Goal: Check status: Check status

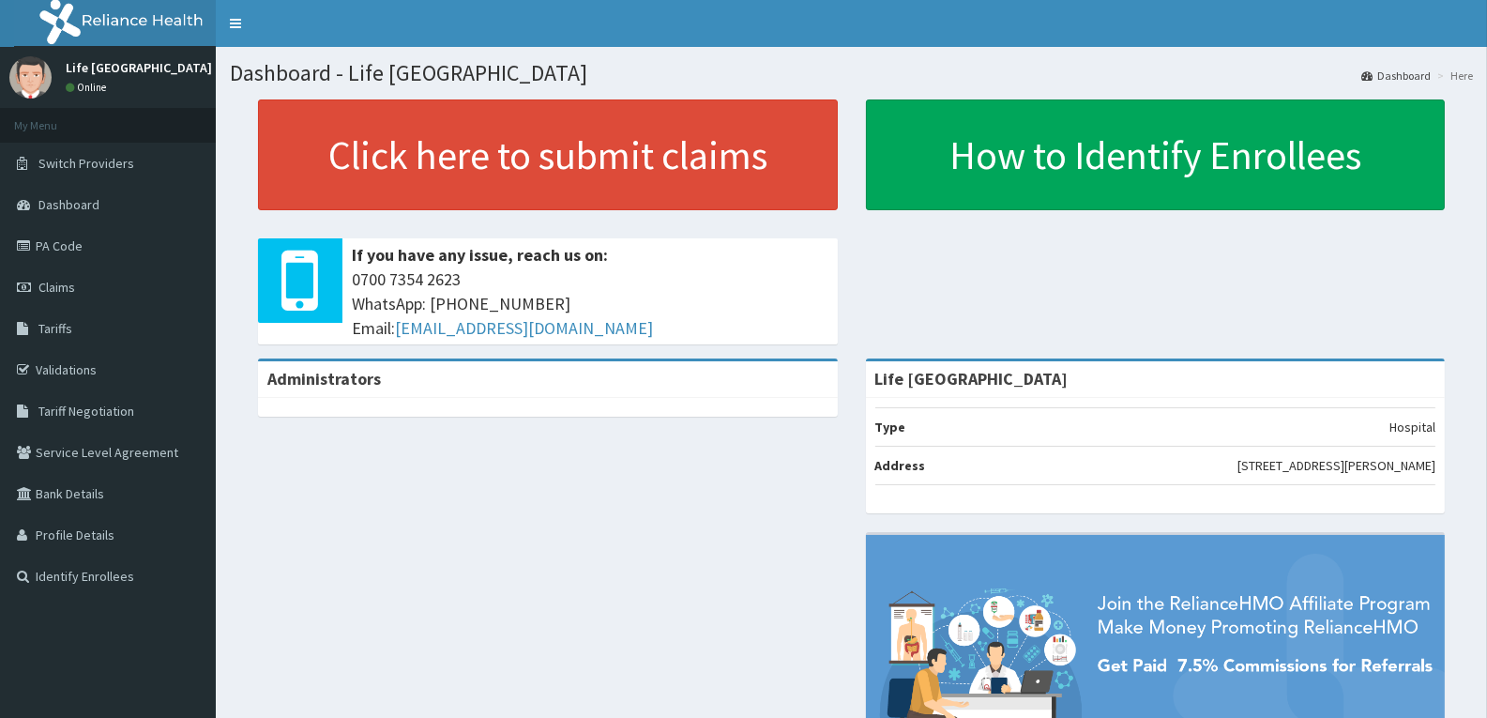
click at [125, 282] on link "Claims" at bounding box center [108, 286] width 216 height 41
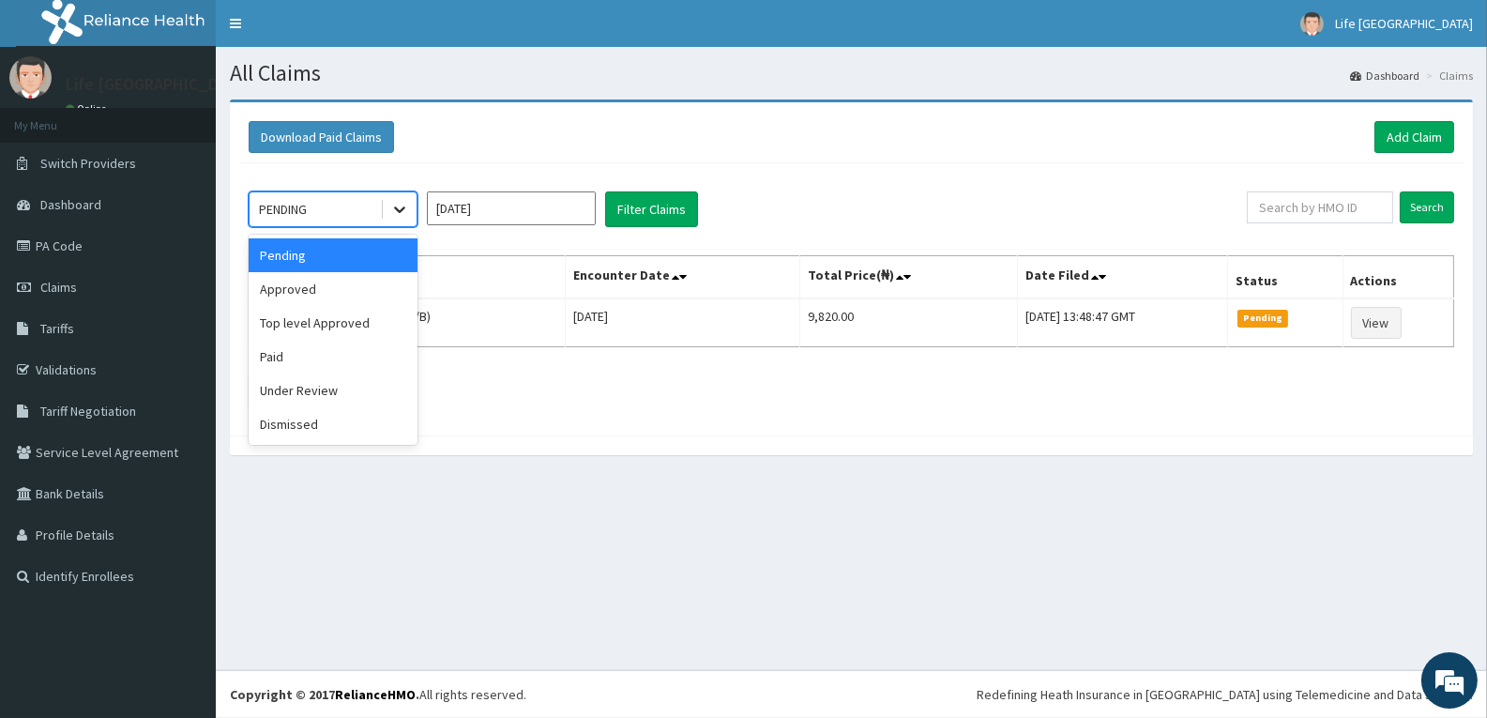
click at [402, 212] on icon at bounding box center [399, 209] width 19 height 19
click at [356, 294] on div "Approved" at bounding box center [333, 289] width 169 height 34
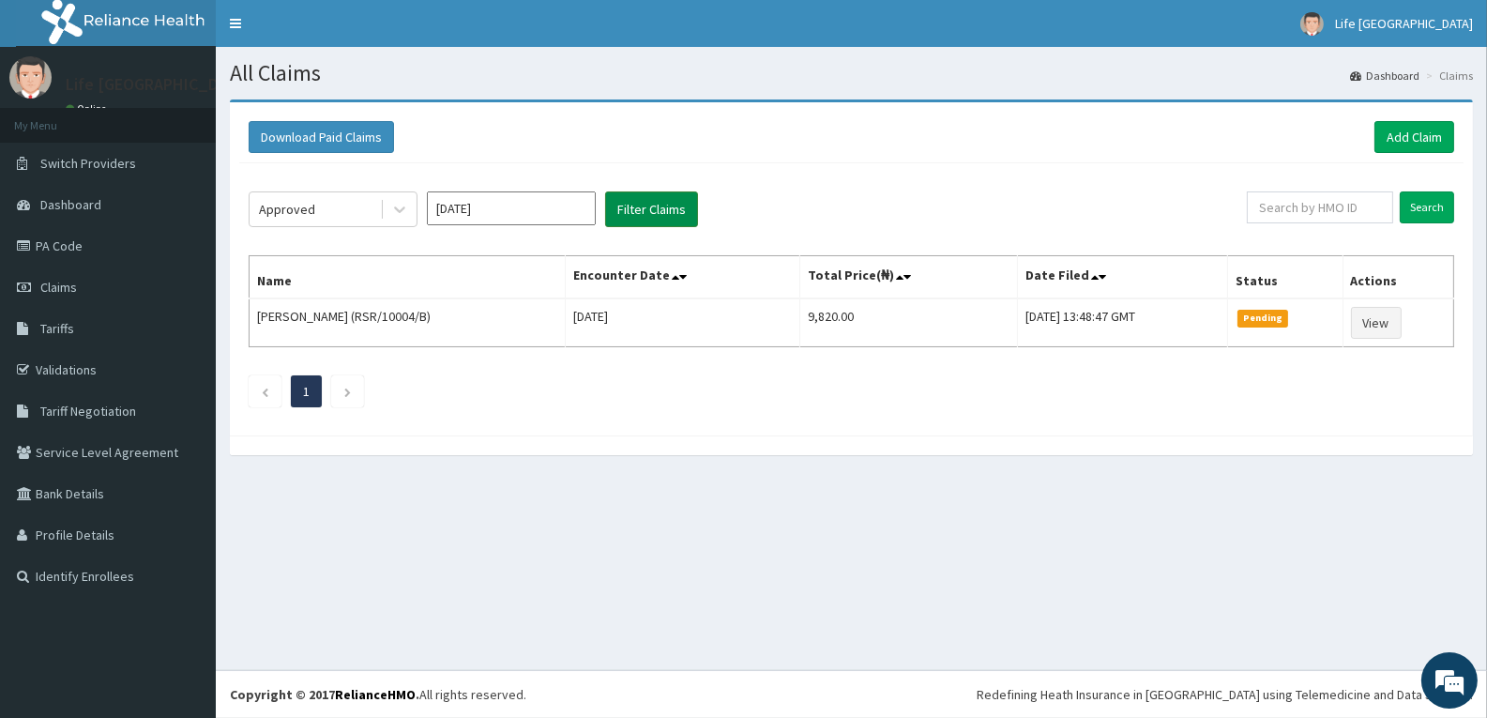
click at [661, 210] on button "Filter Claims" at bounding box center [651, 209] width 93 height 36
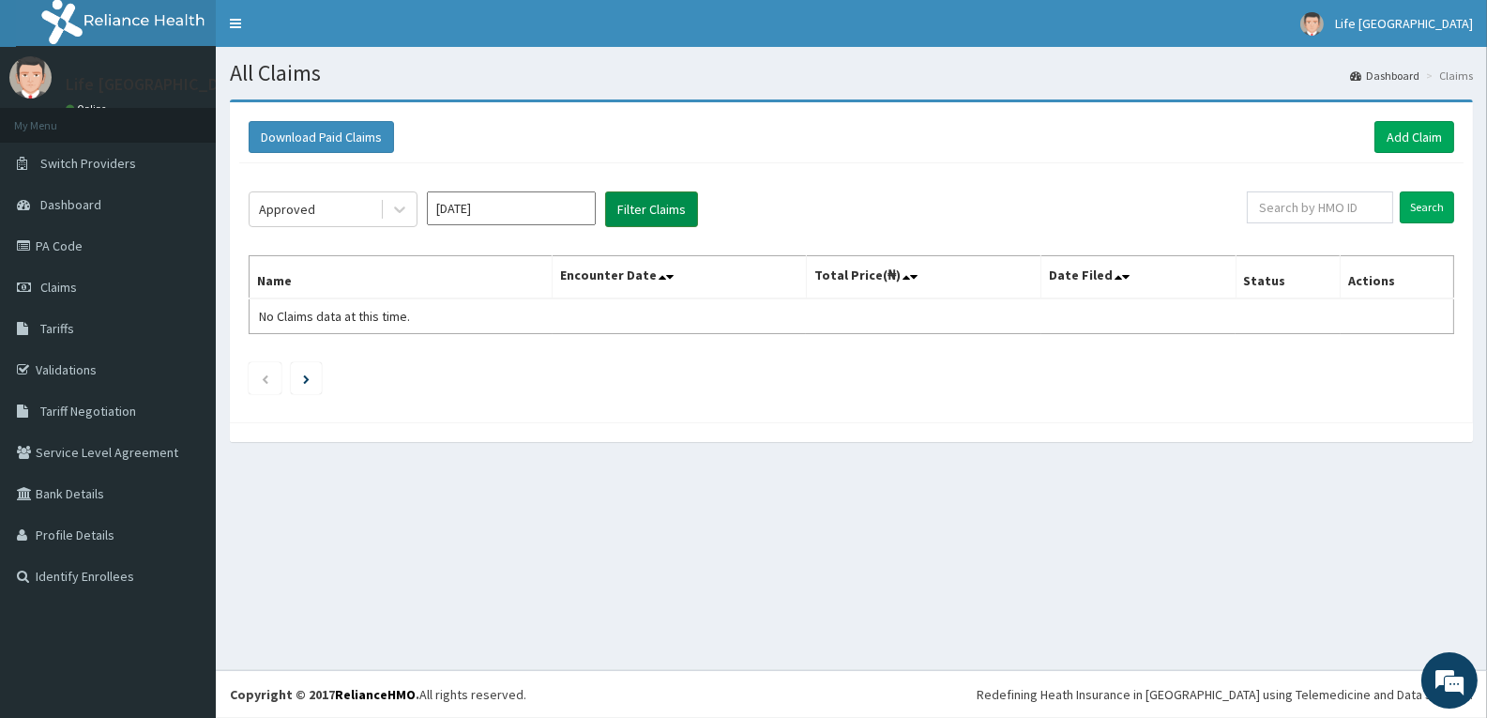
click at [621, 205] on button "Filter Claims" at bounding box center [651, 209] width 93 height 36
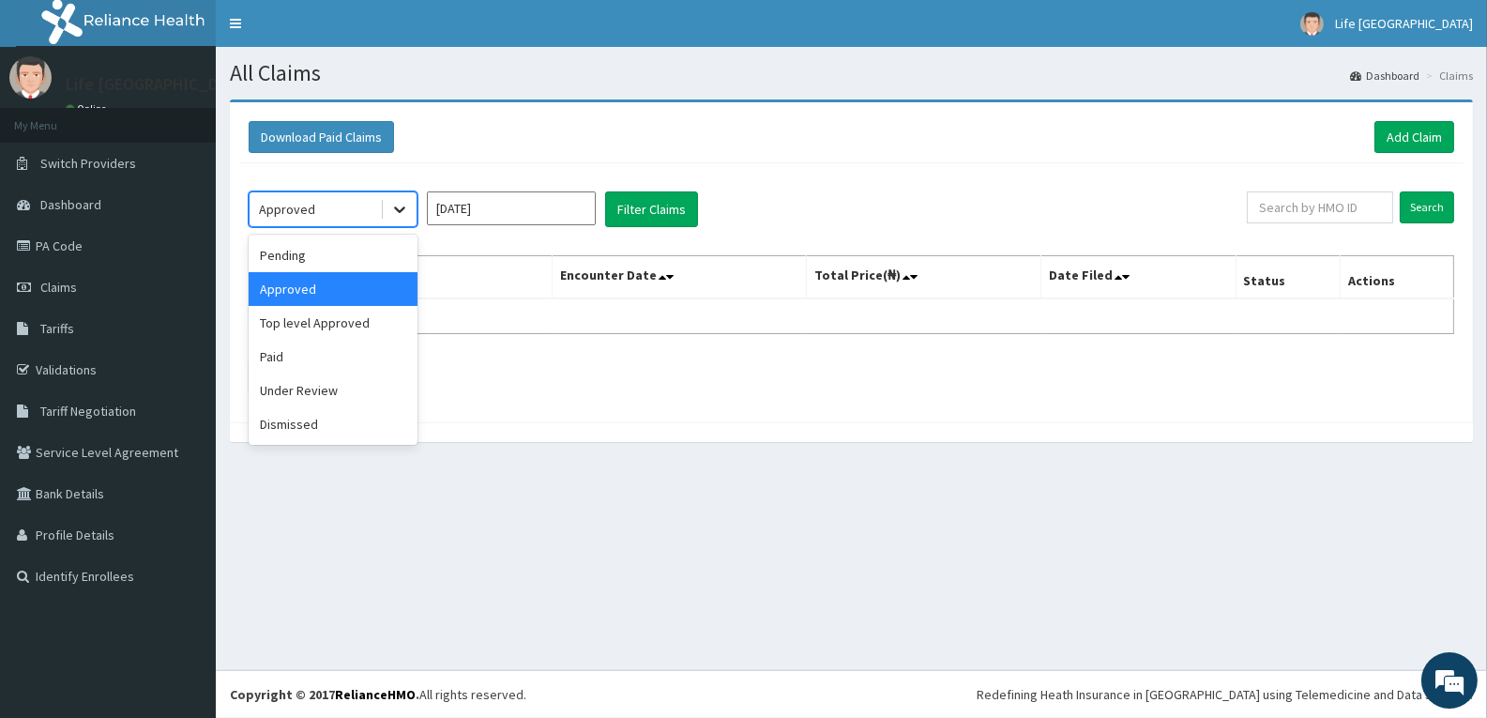
click at [398, 206] on icon at bounding box center [399, 209] width 19 height 19
click at [334, 364] on div "Paid" at bounding box center [333, 357] width 169 height 34
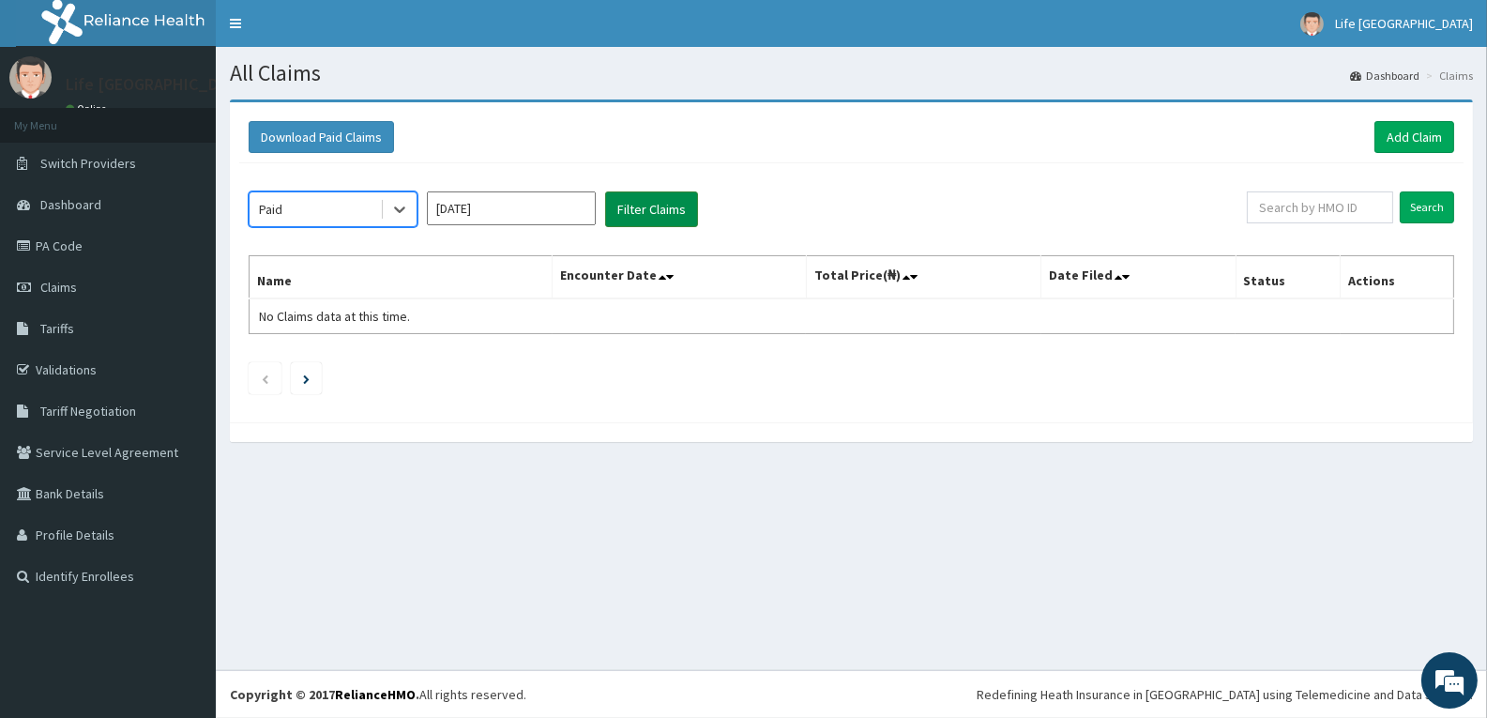
click at [621, 204] on button "Filter Claims" at bounding box center [651, 209] width 93 height 36
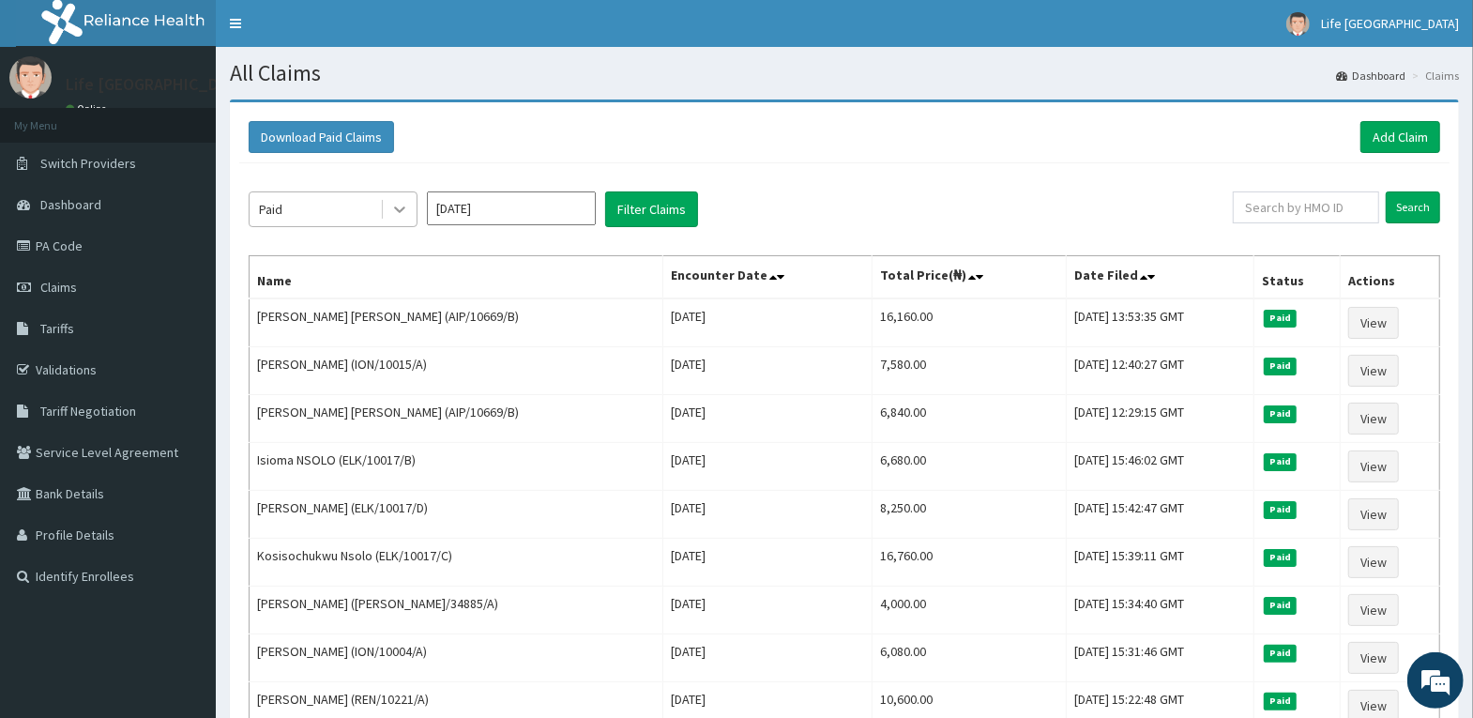
click at [401, 210] on icon at bounding box center [399, 210] width 11 height 7
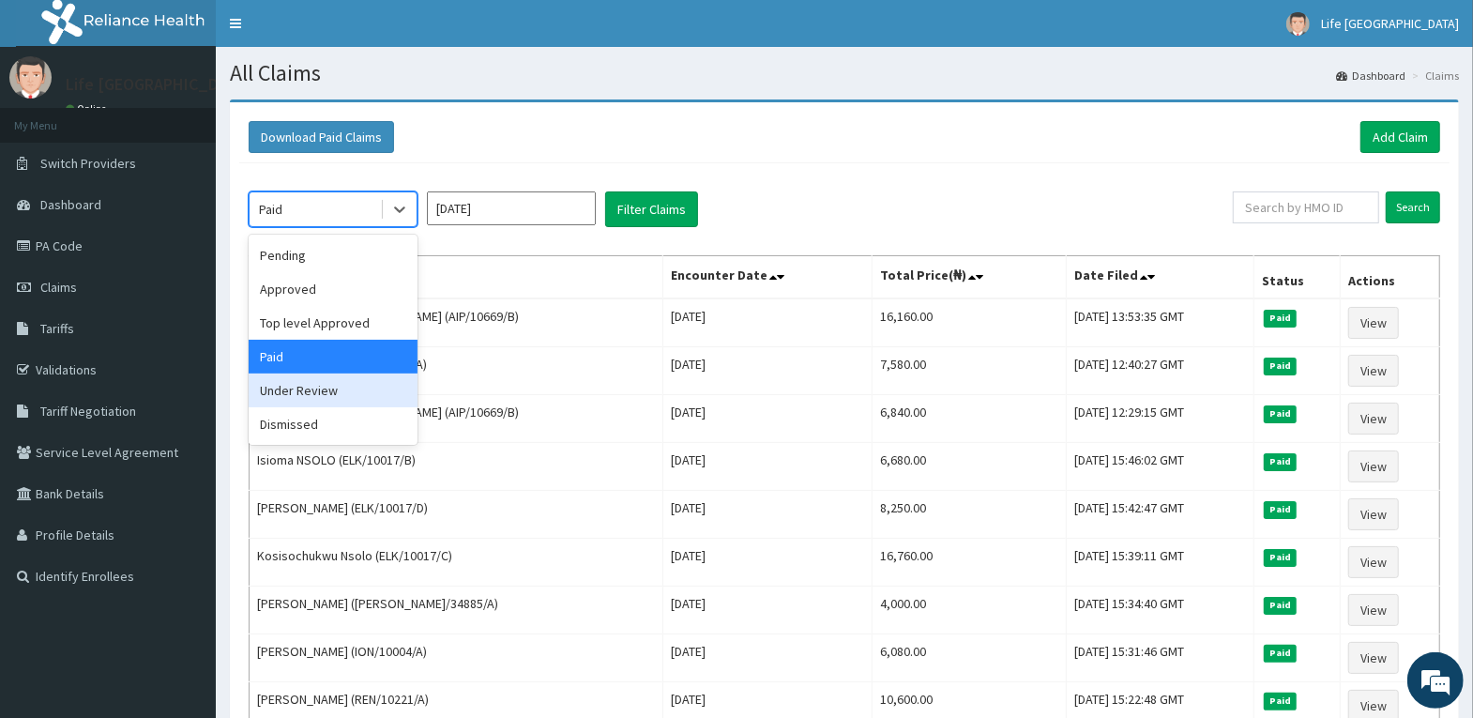
click at [352, 387] on div "Under Review" at bounding box center [333, 390] width 169 height 34
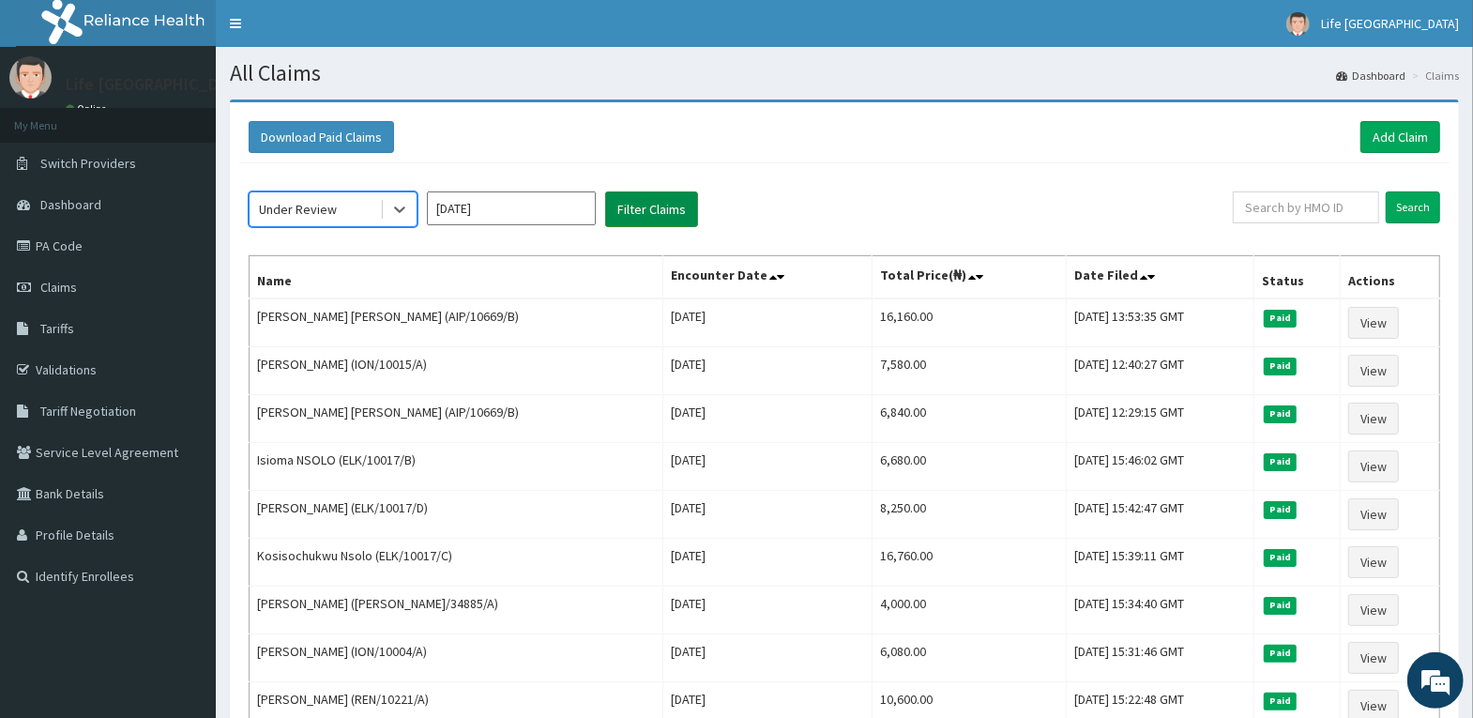
click at [622, 216] on button "Filter Claims" at bounding box center [651, 209] width 93 height 36
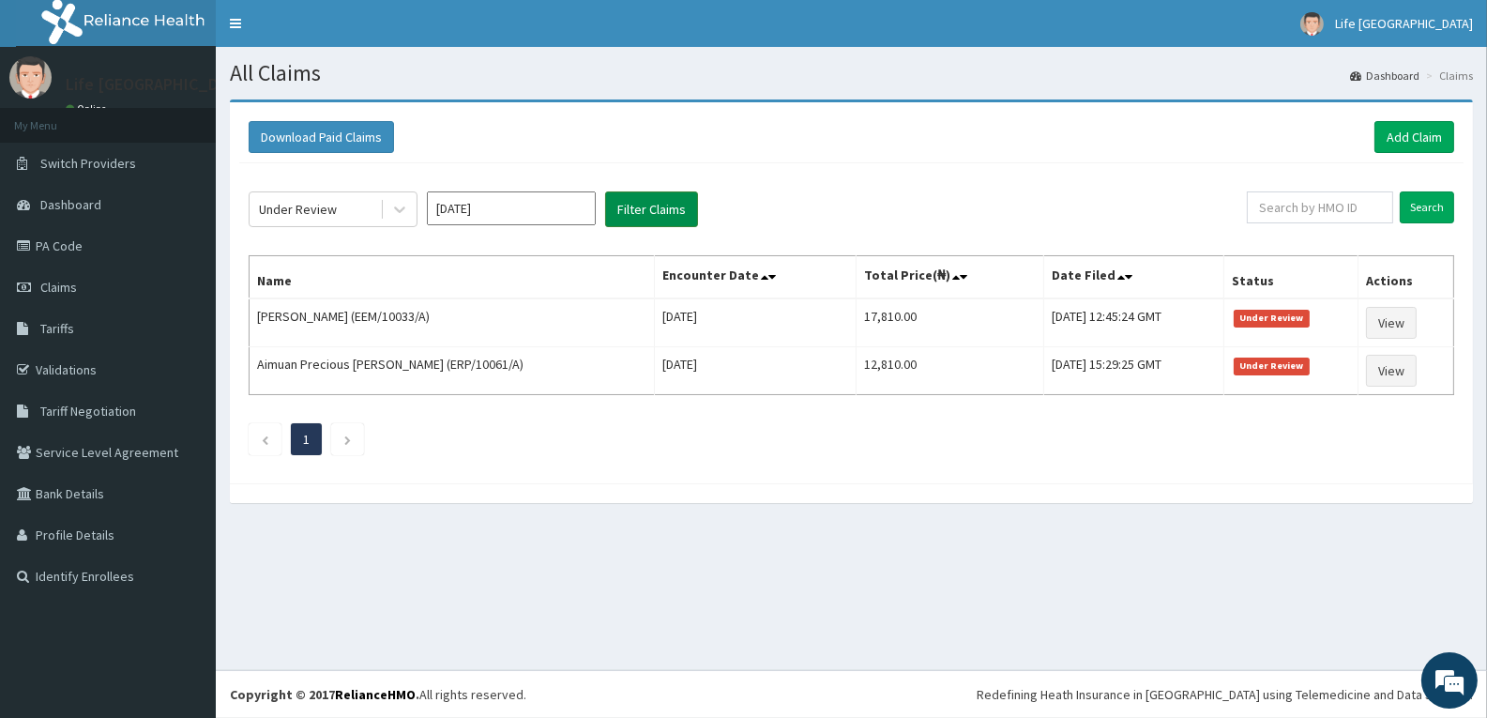
click at [618, 215] on button "Filter Claims" at bounding box center [651, 209] width 93 height 36
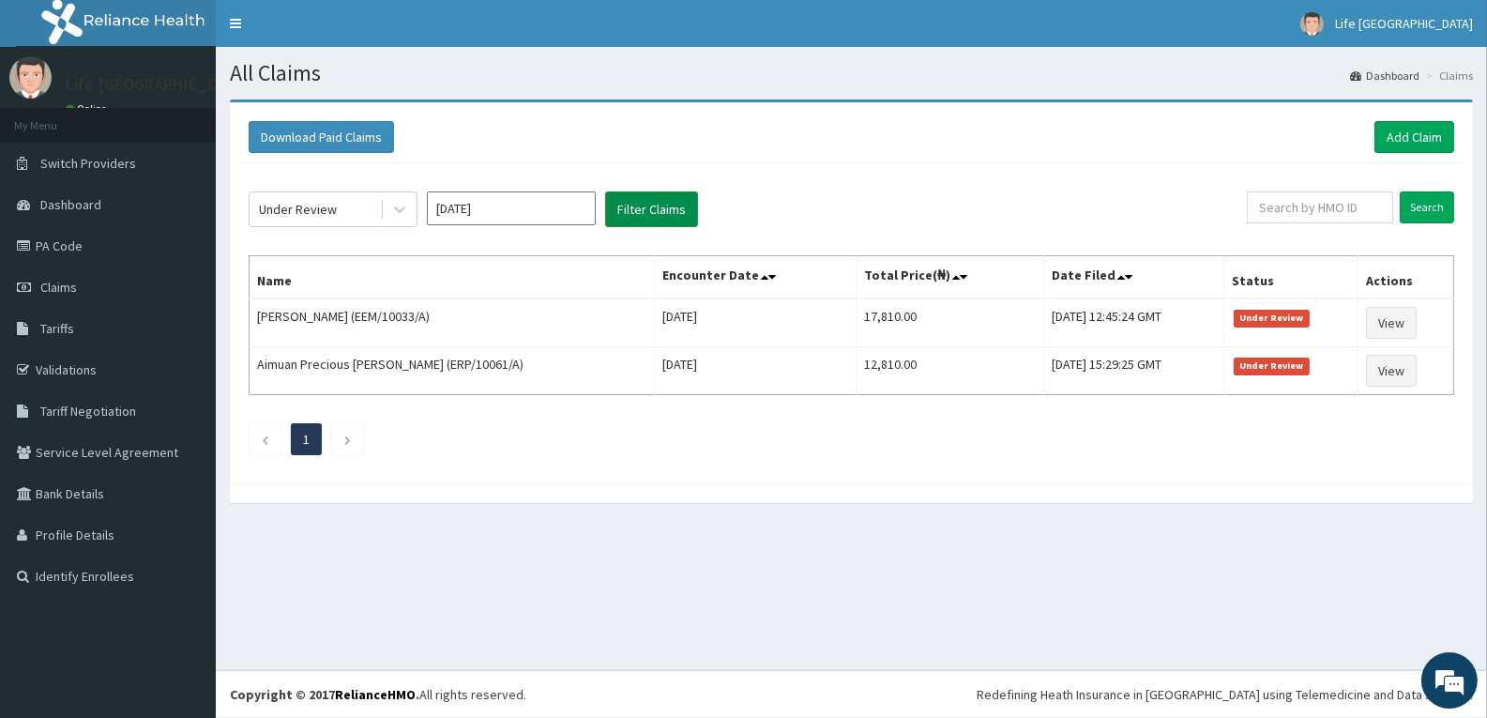
click at [618, 215] on button "Filter Claims" at bounding box center [651, 209] width 93 height 36
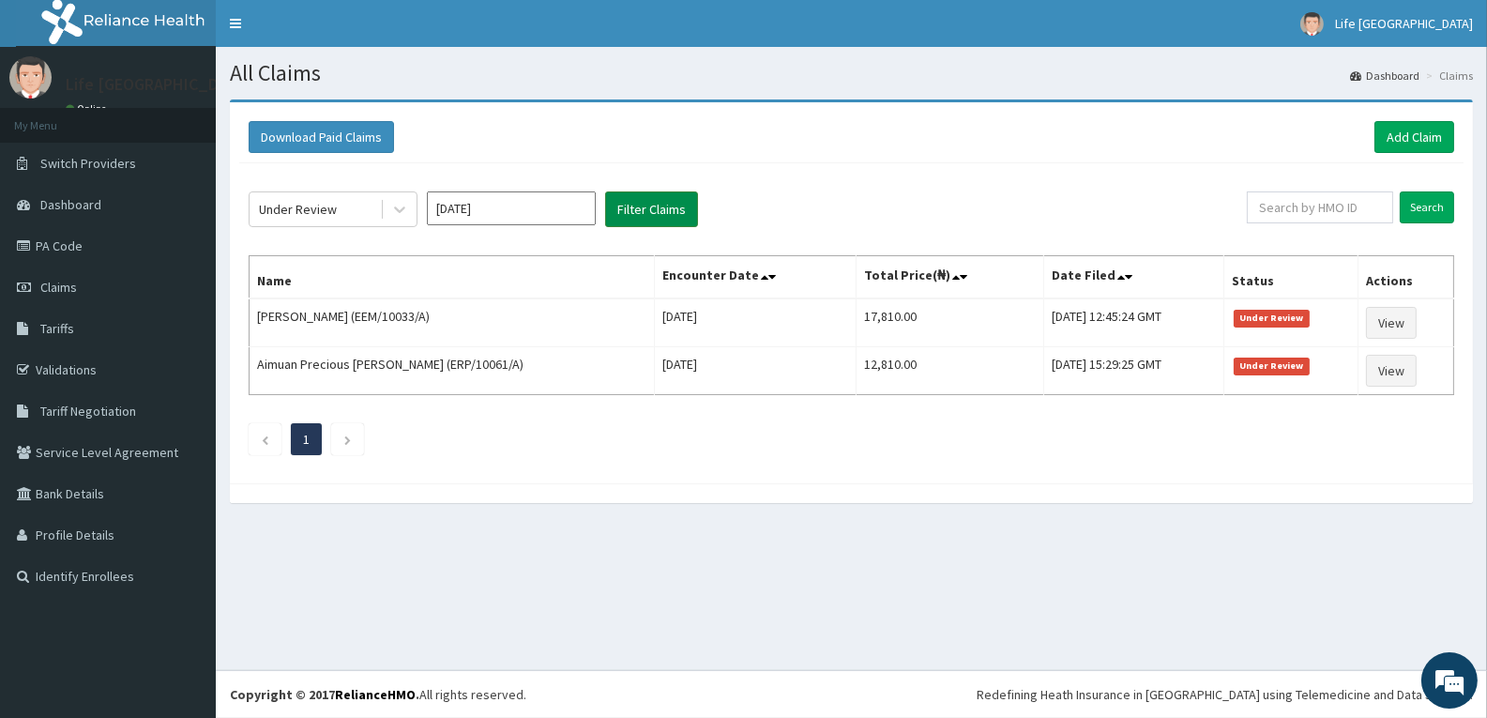
click at [618, 215] on button "Filter Claims" at bounding box center [651, 209] width 93 height 36
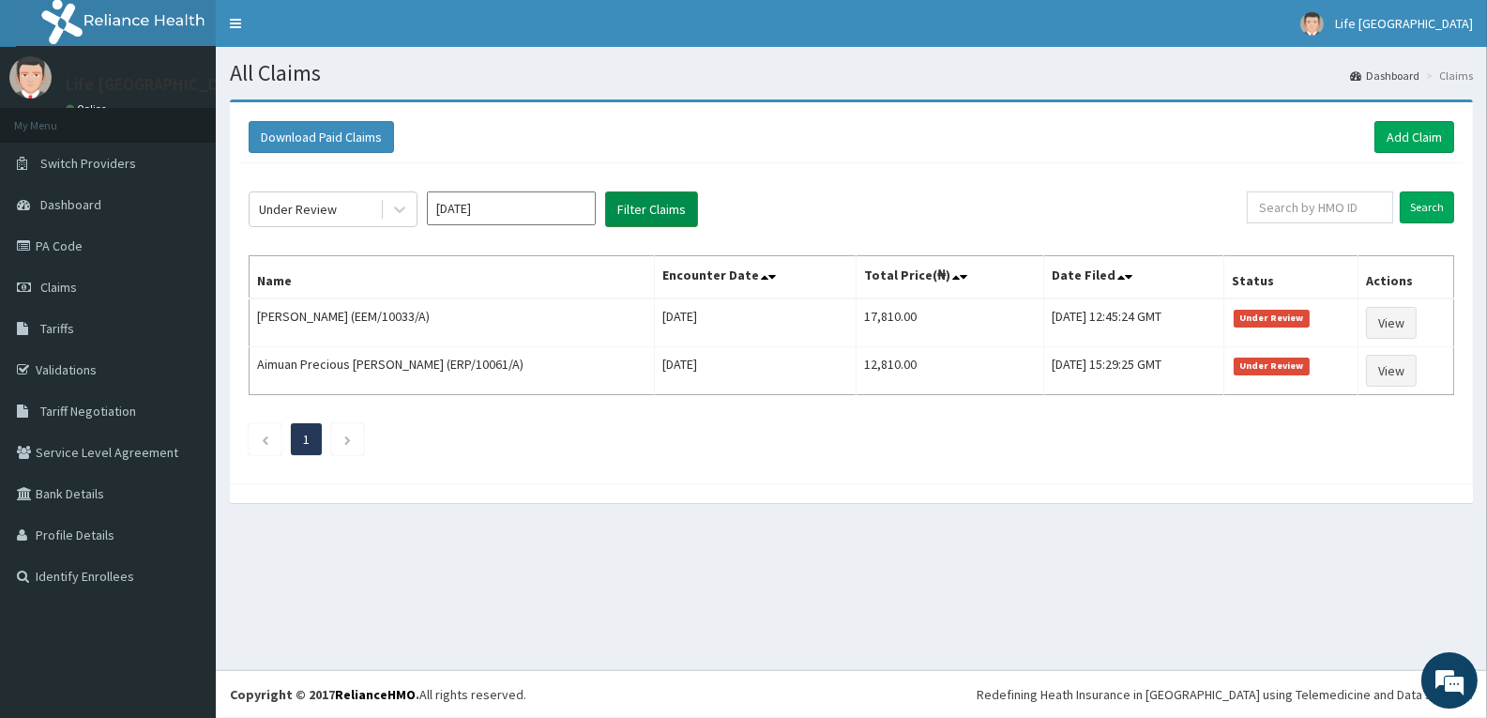
click at [618, 215] on button "Filter Claims" at bounding box center [651, 209] width 93 height 36
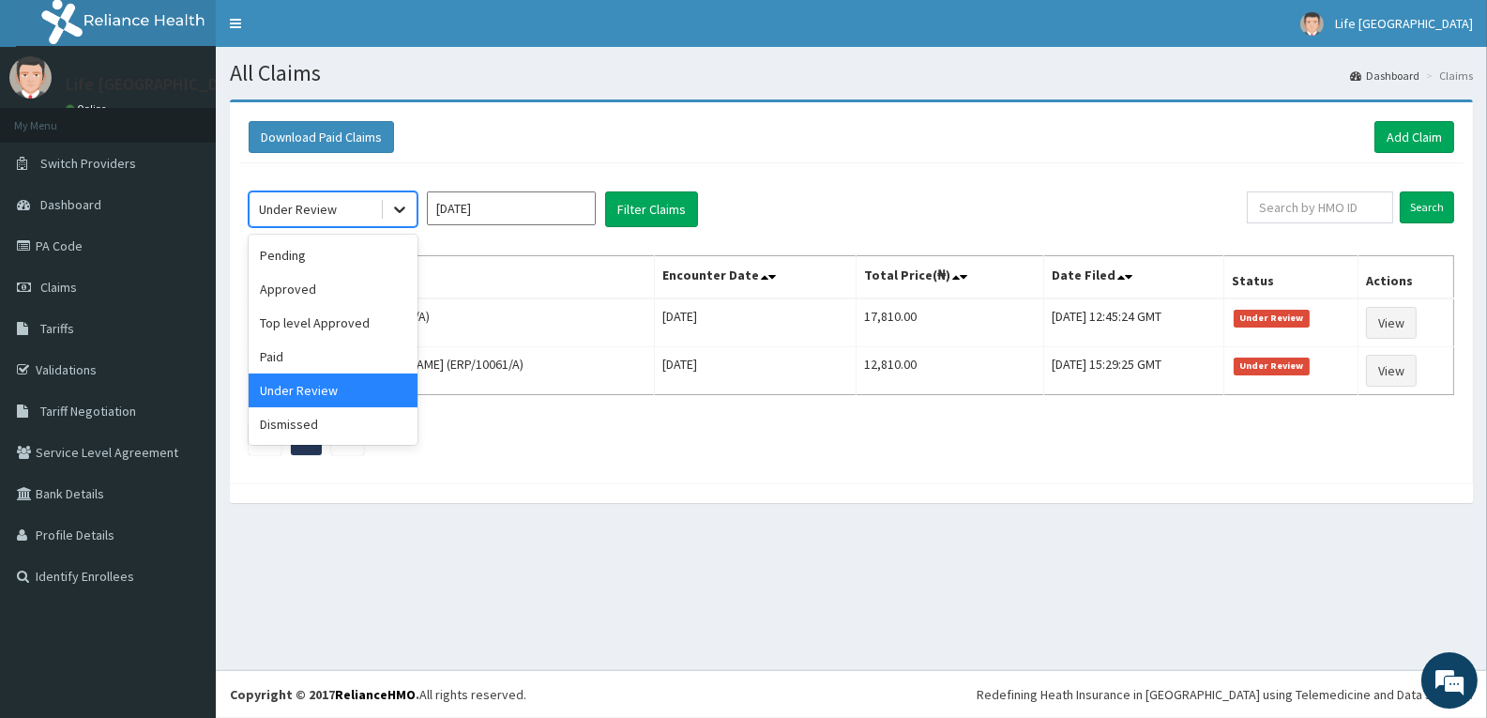
click at [402, 215] on icon at bounding box center [399, 209] width 19 height 19
click at [359, 418] on div "Dismissed" at bounding box center [333, 424] width 169 height 34
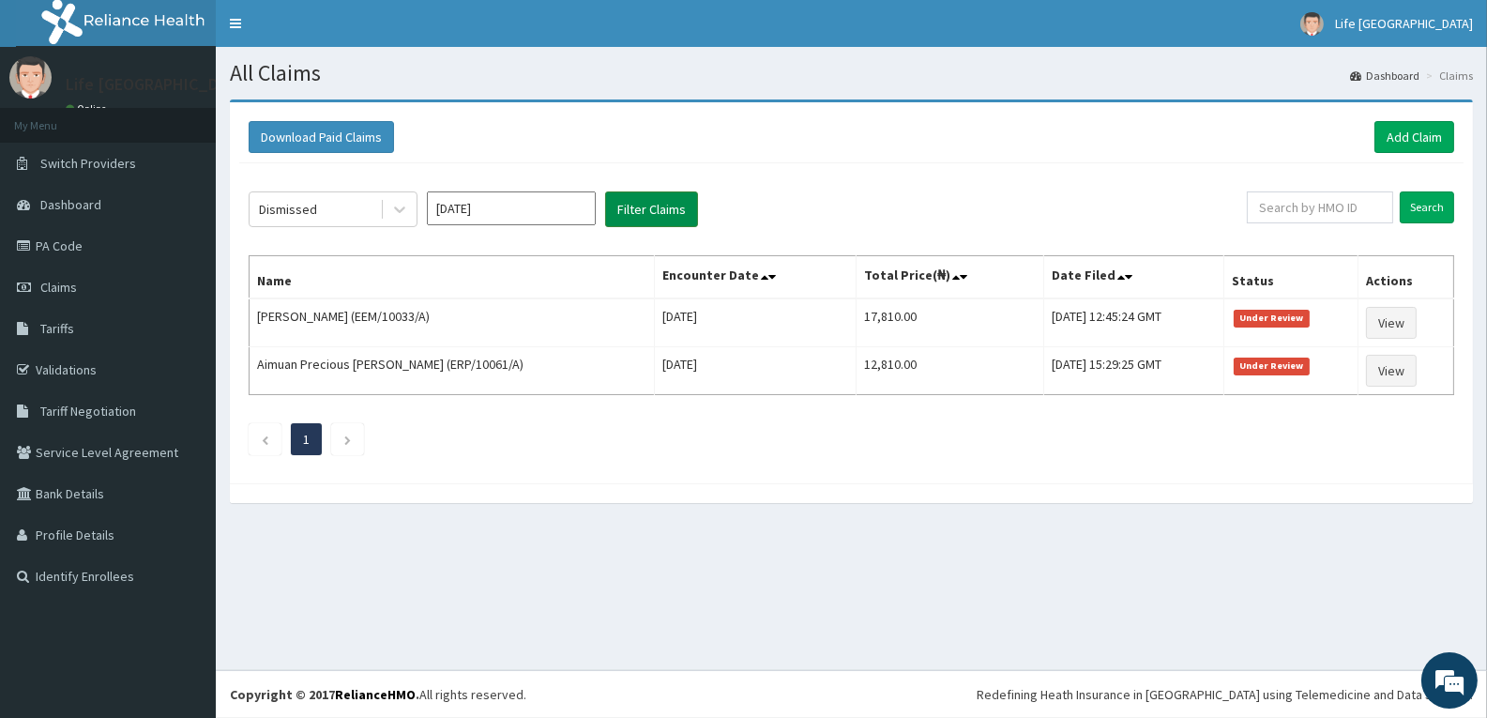
click at [656, 200] on button "Filter Claims" at bounding box center [651, 209] width 93 height 36
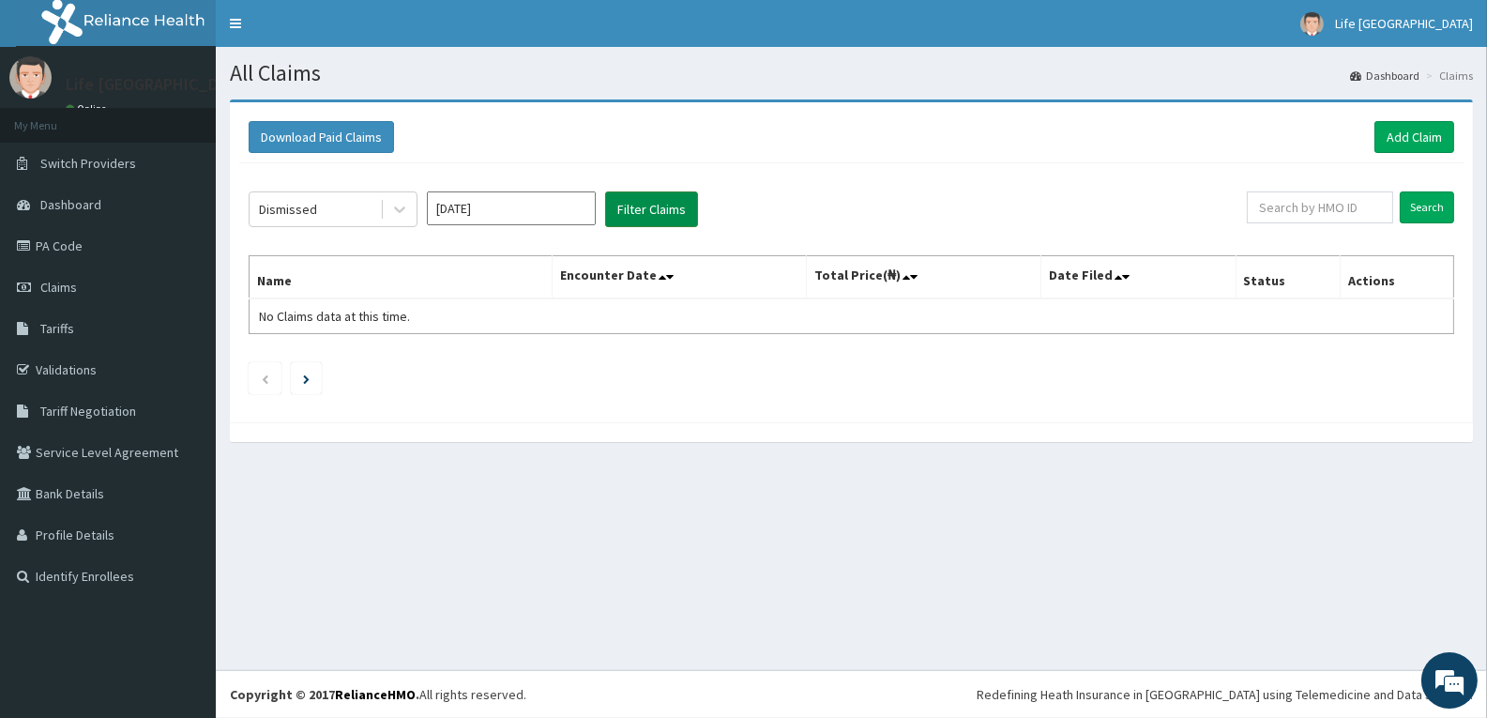
click at [657, 201] on button "Filter Claims" at bounding box center [651, 209] width 93 height 36
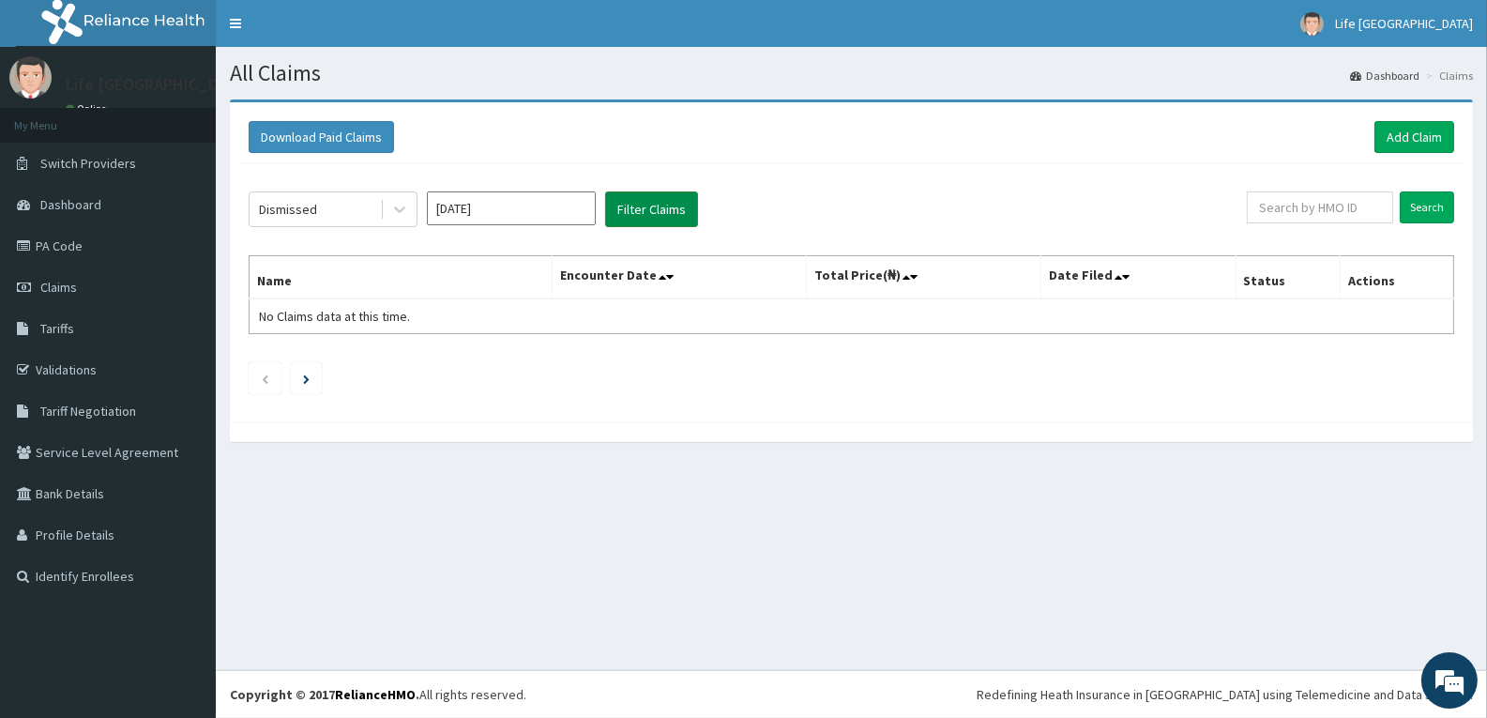
click at [656, 204] on button "Filter Claims" at bounding box center [651, 209] width 93 height 36
drag, startPoint x: 656, startPoint y: 204, endPoint x: 532, endPoint y: 211, distance: 124.1
click at [654, 205] on button "Filter Claims" at bounding box center [651, 209] width 93 height 36
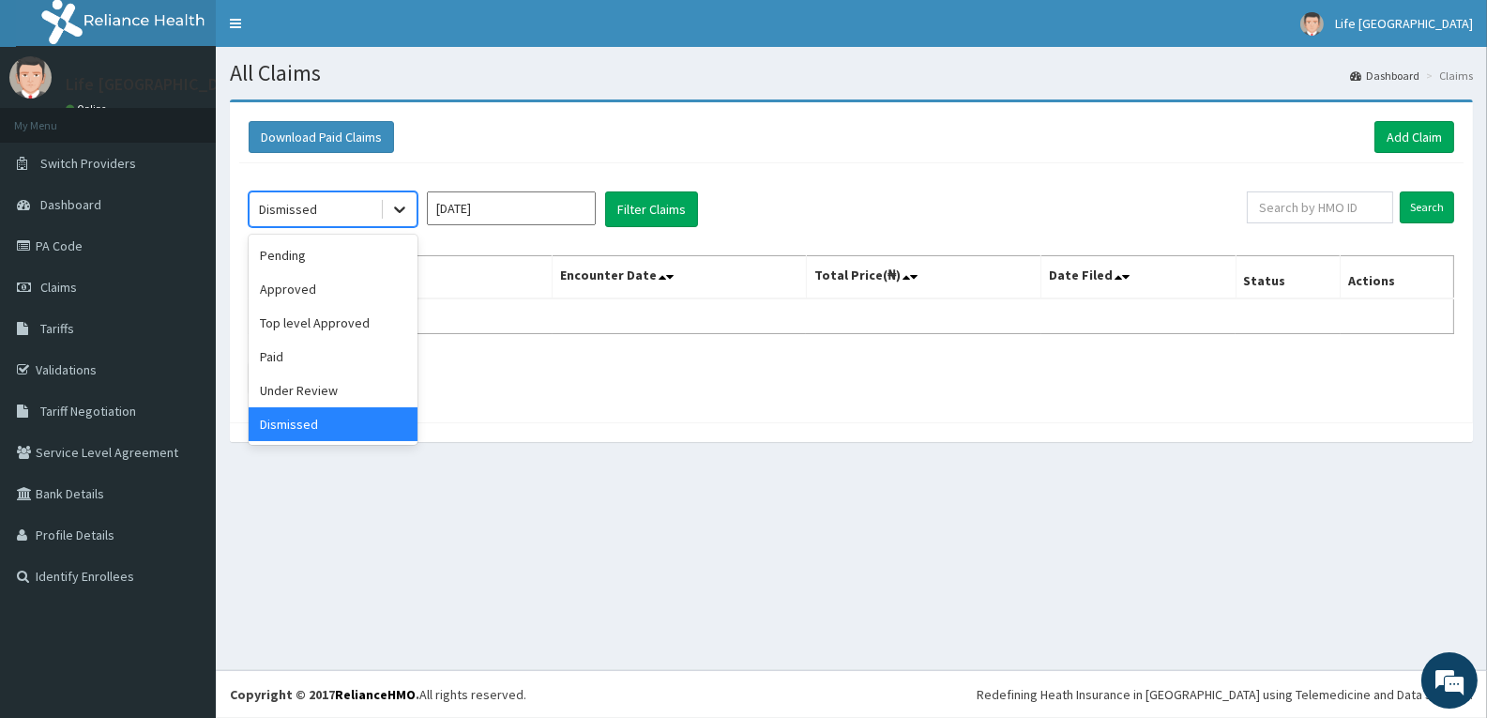
click at [395, 215] on icon at bounding box center [399, 209] width 19 height 19
click at [377, 257] on div "Pending" at bounding box center [333, 255] width 169 height 34
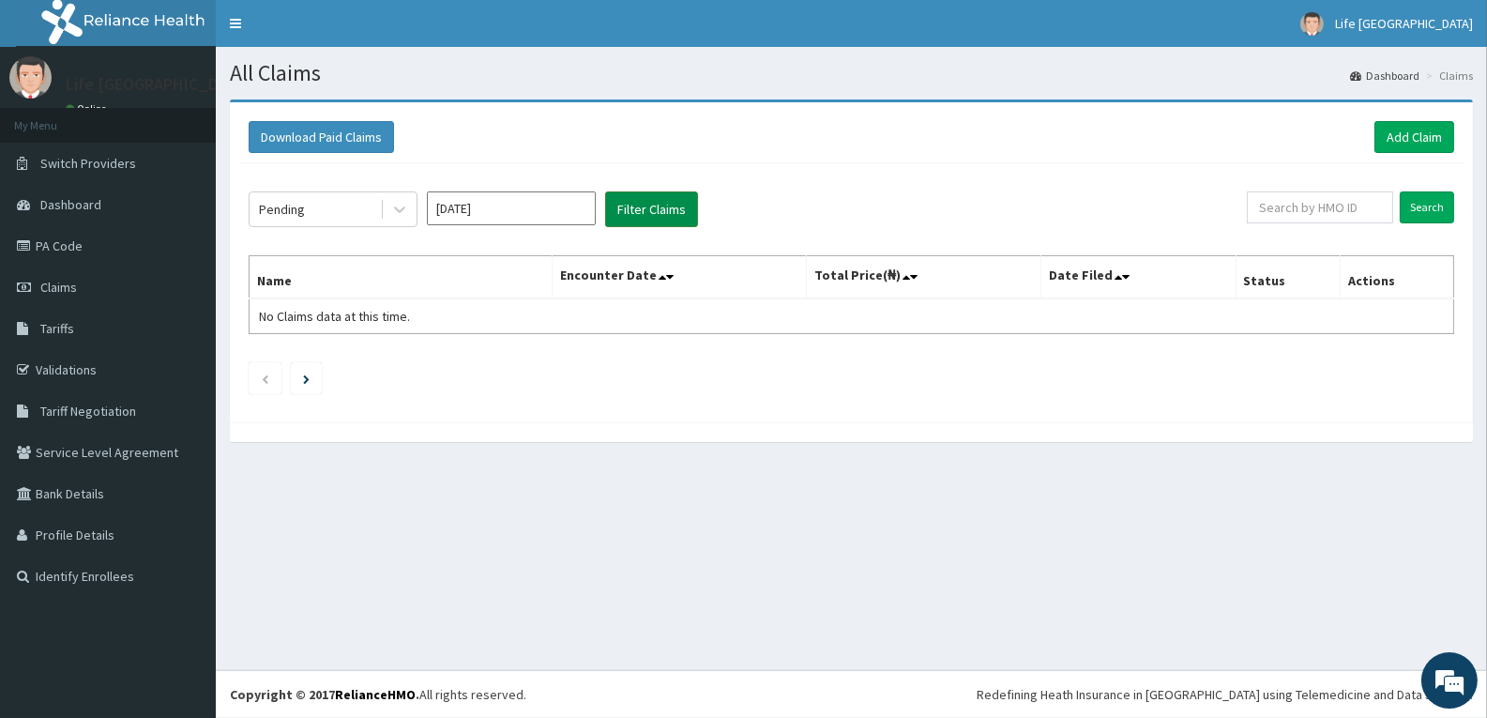
click at [644, 205] on button "Filter Claims" at bounding box center [651, 209] width 93 height 36
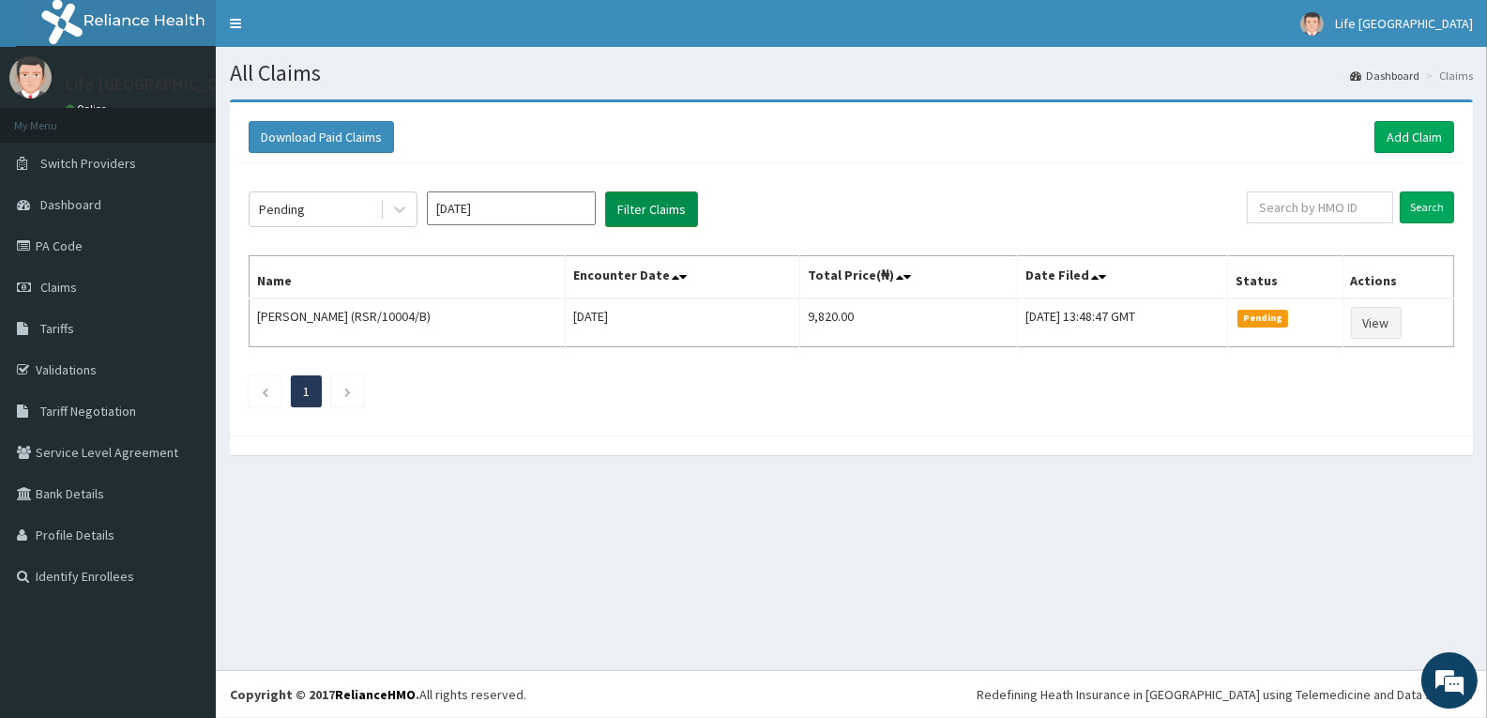
click at [644, 205] on button "Filter Claims" at bounding box center [651, 209] width 93 height 36
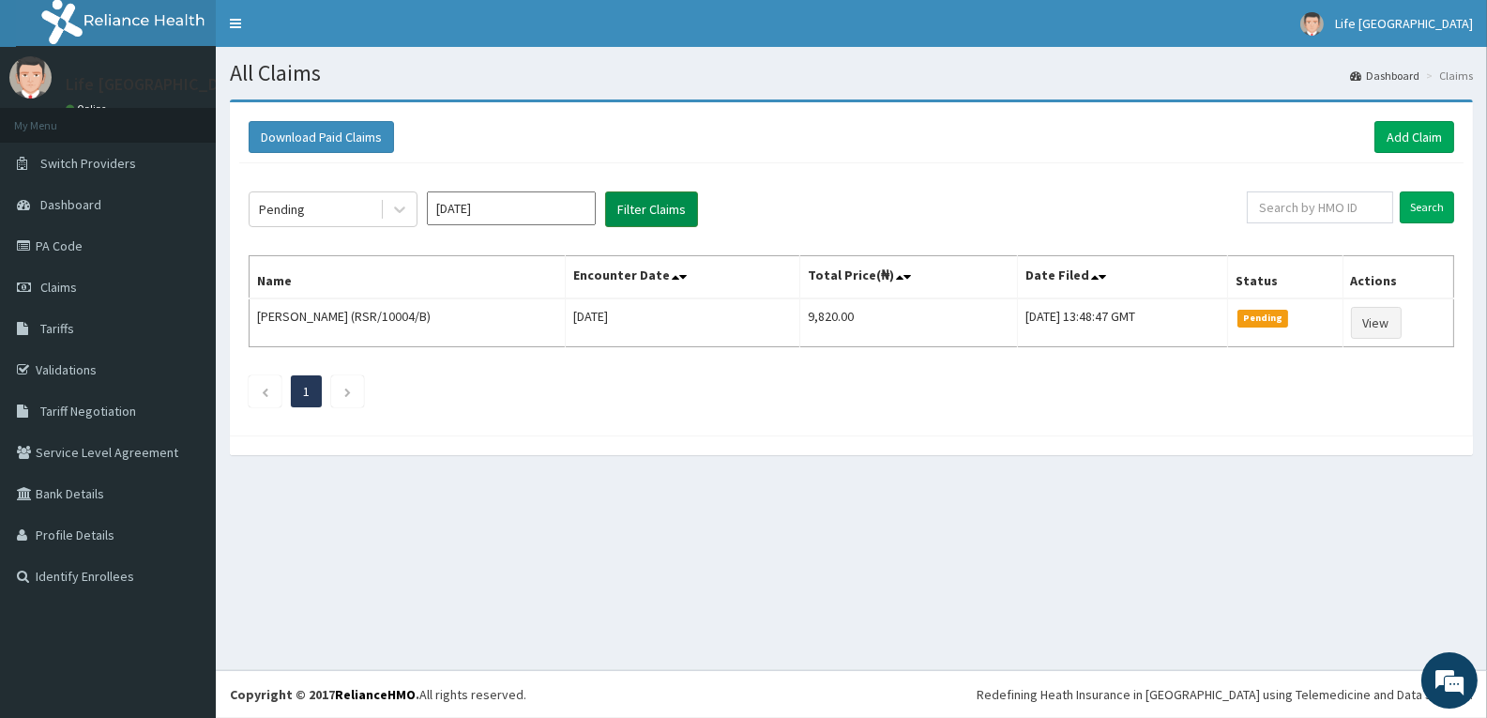
click at [644, 205] on button "Filter Claims" at bounding box center [651, 209] width 93 height 36
click at [396, 205] on icon at bounding box center [399, 209] width 19 height 19
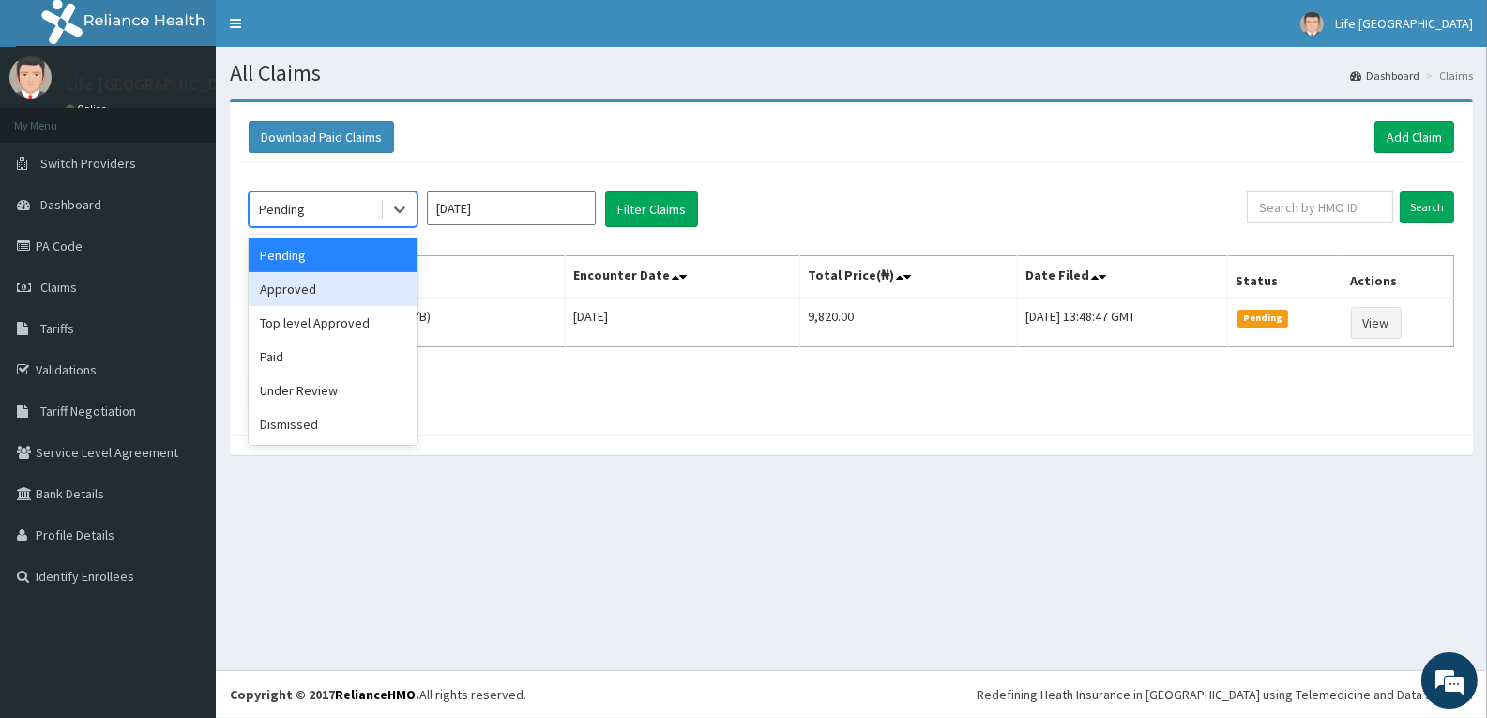
click at [365, 280] on div "Approved" at bounding box center [333, 289] width 169 height 34
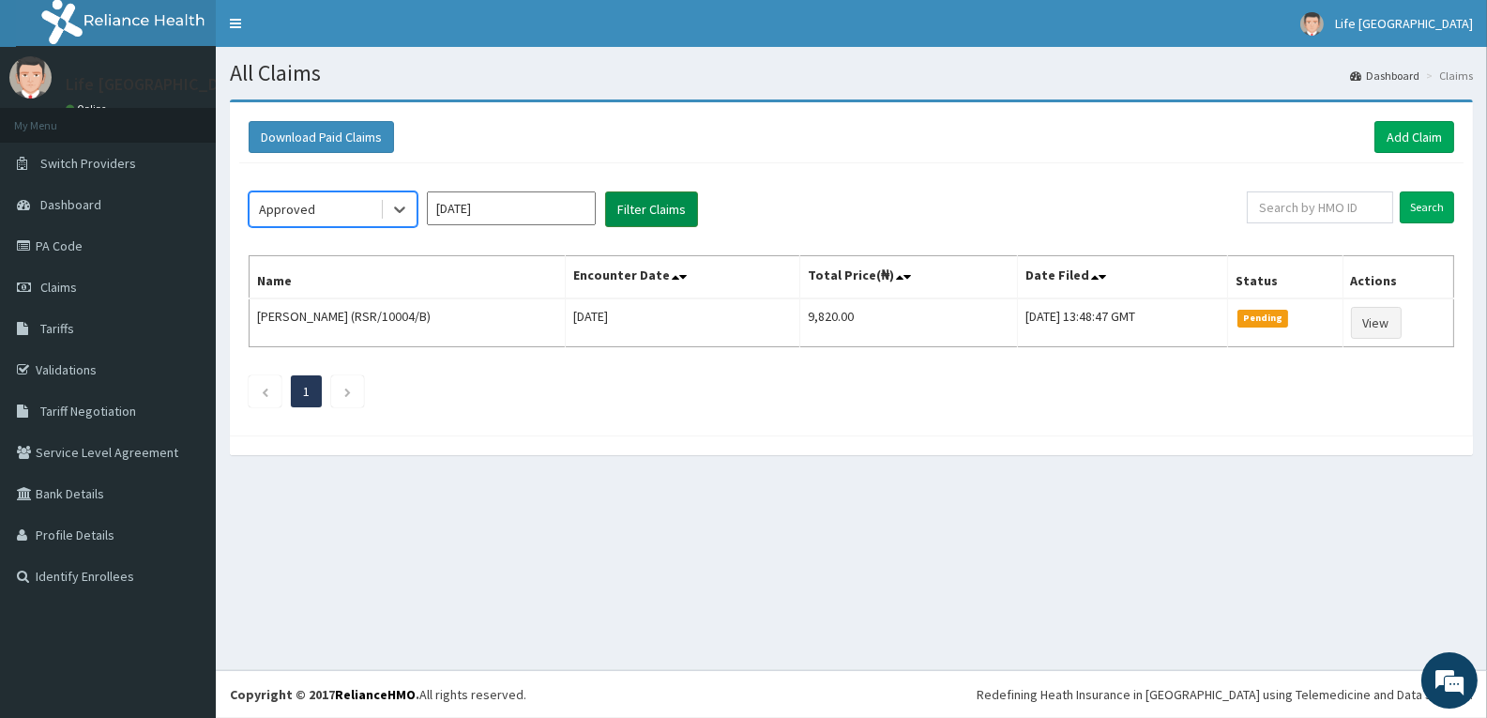
click at [646, 204] on button "Filter Claims" at bounding box center [651, 209] width 93 height 36
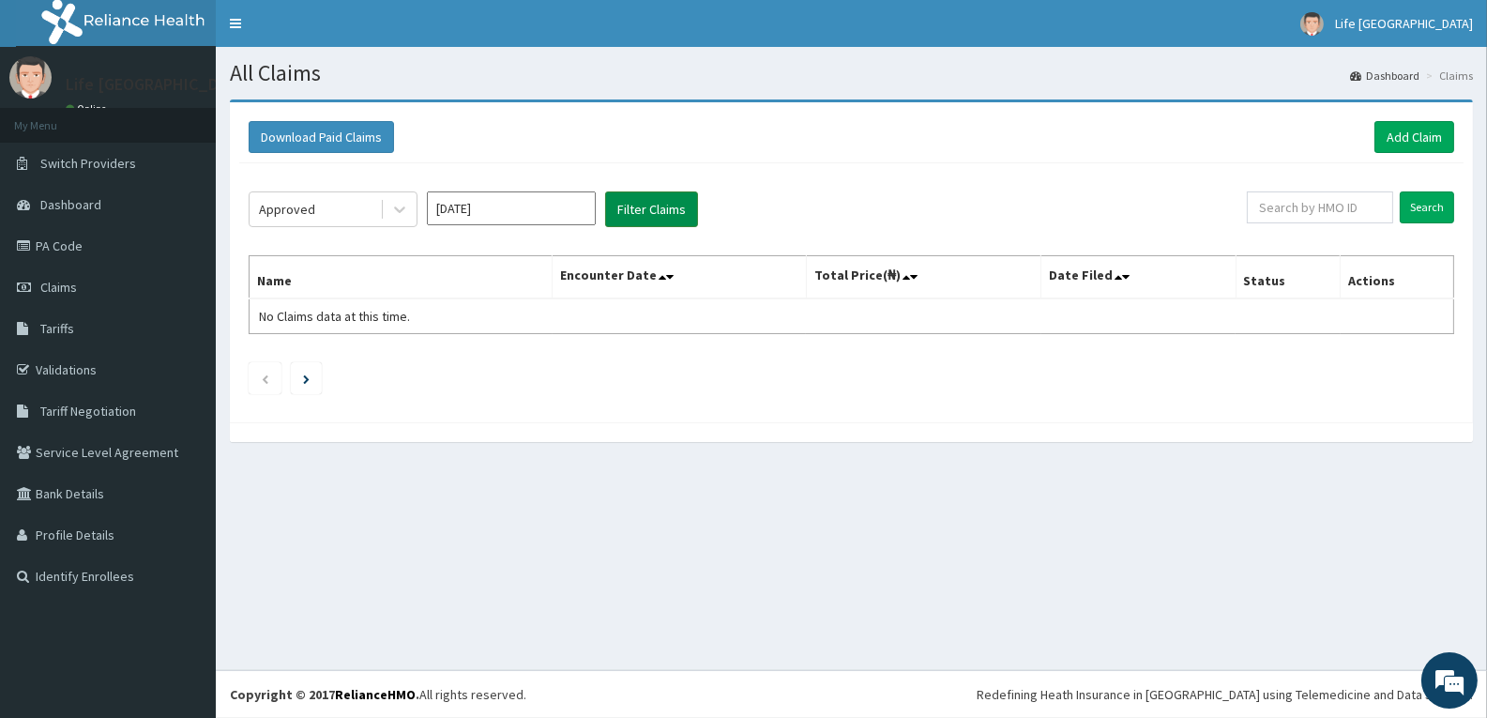
click at [646, 204] on button "Filter Claims" at bounding box center [651, 209] width 93 height 36
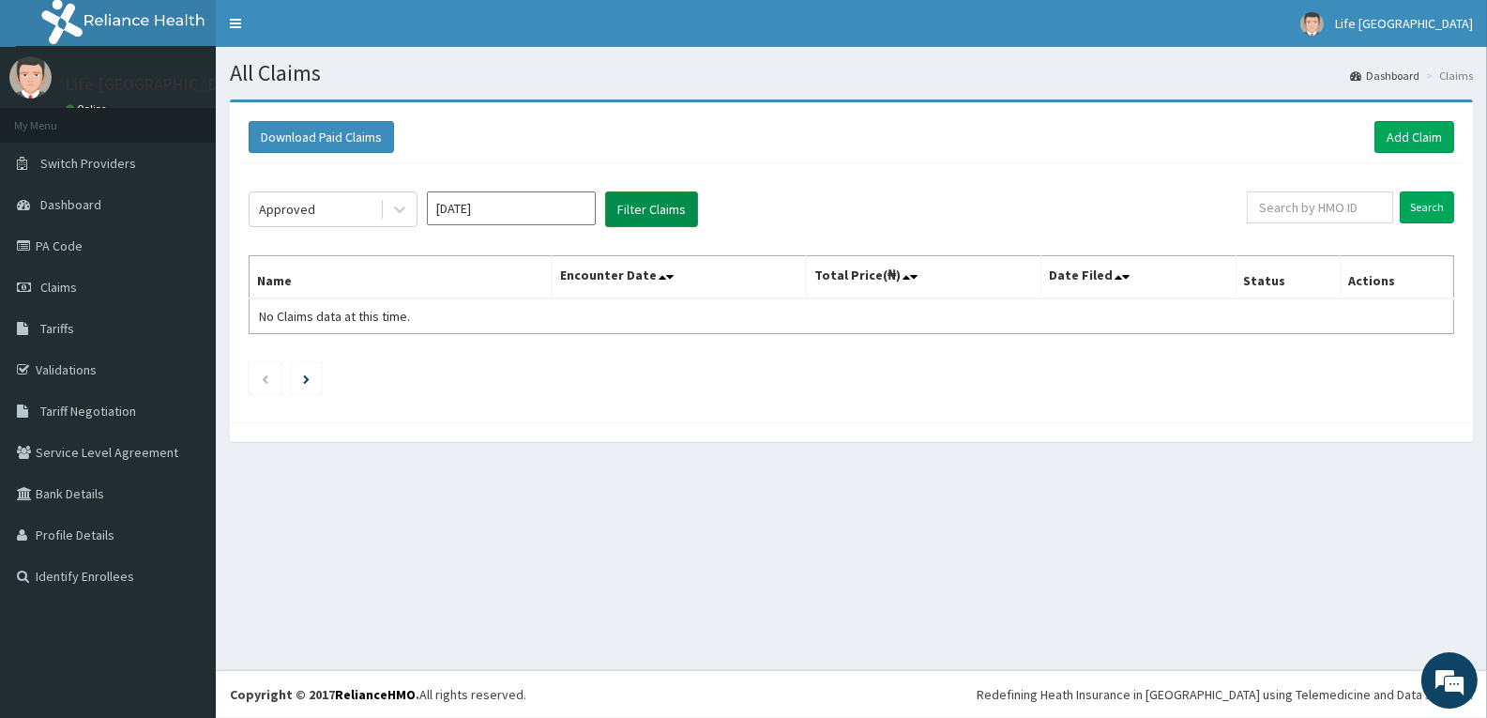
click at [646, 204] on button "Filter Claims" at bounding box center [651, 209] width 93 height 36
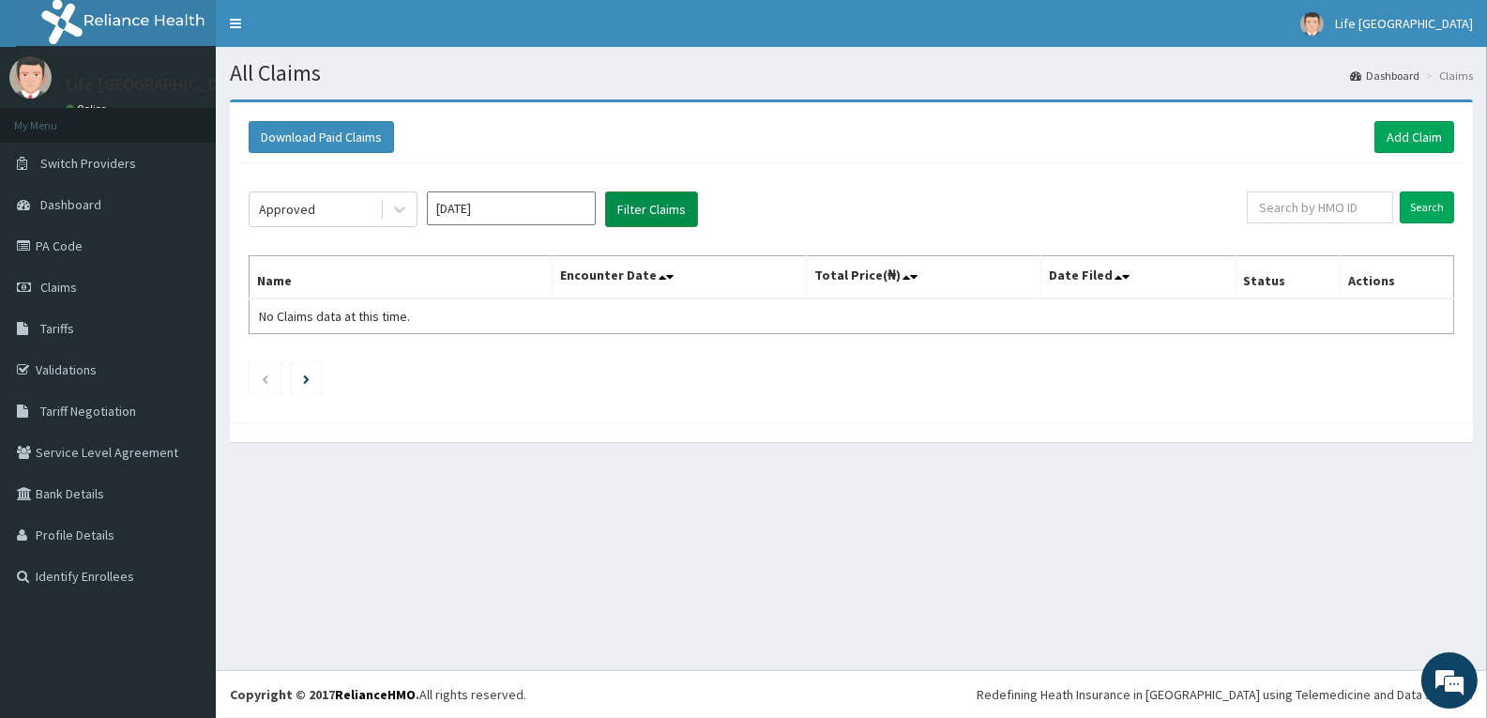
click at [646, 204] on button "Filter Claims" at bounding box center [651, 209] width 93 height 36
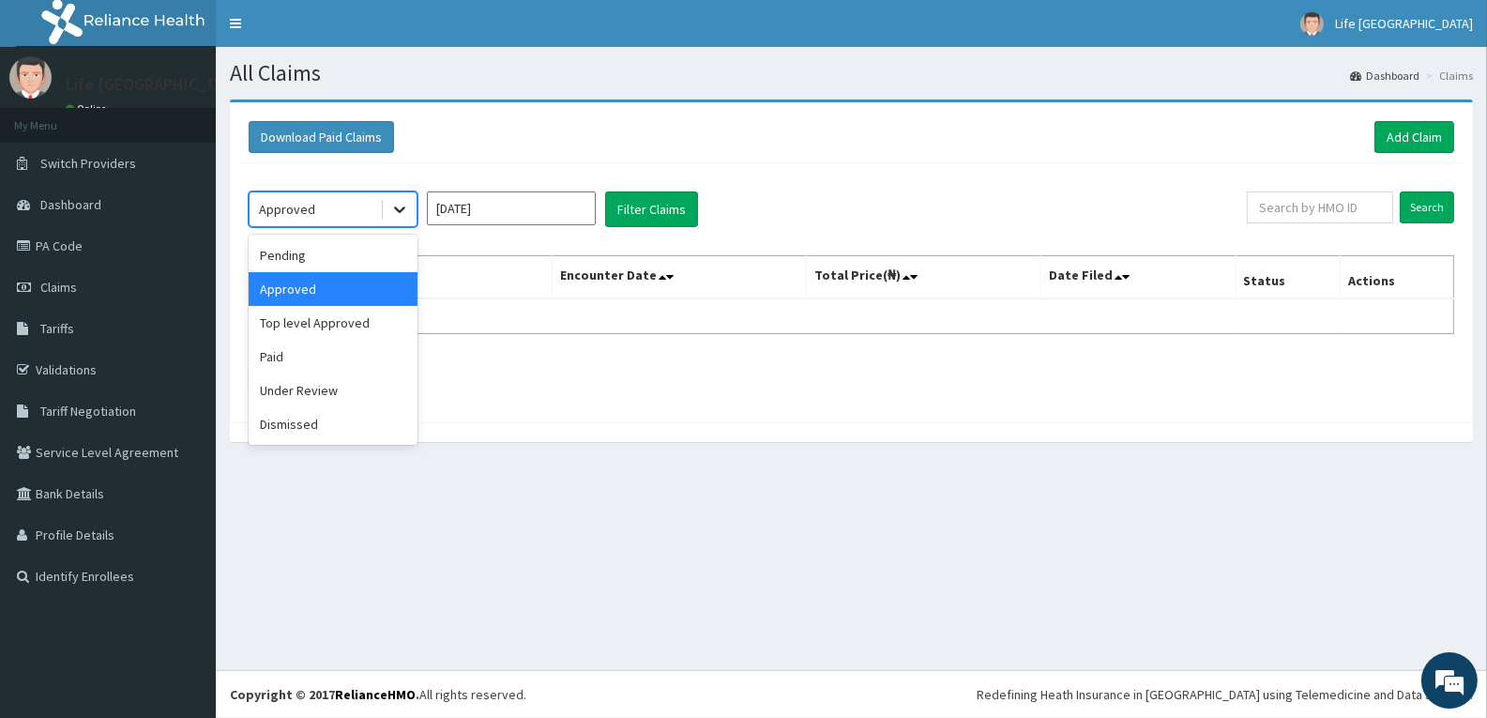
click at [407, 202] on icon at bounding box center [399, 209] width 19 height 19
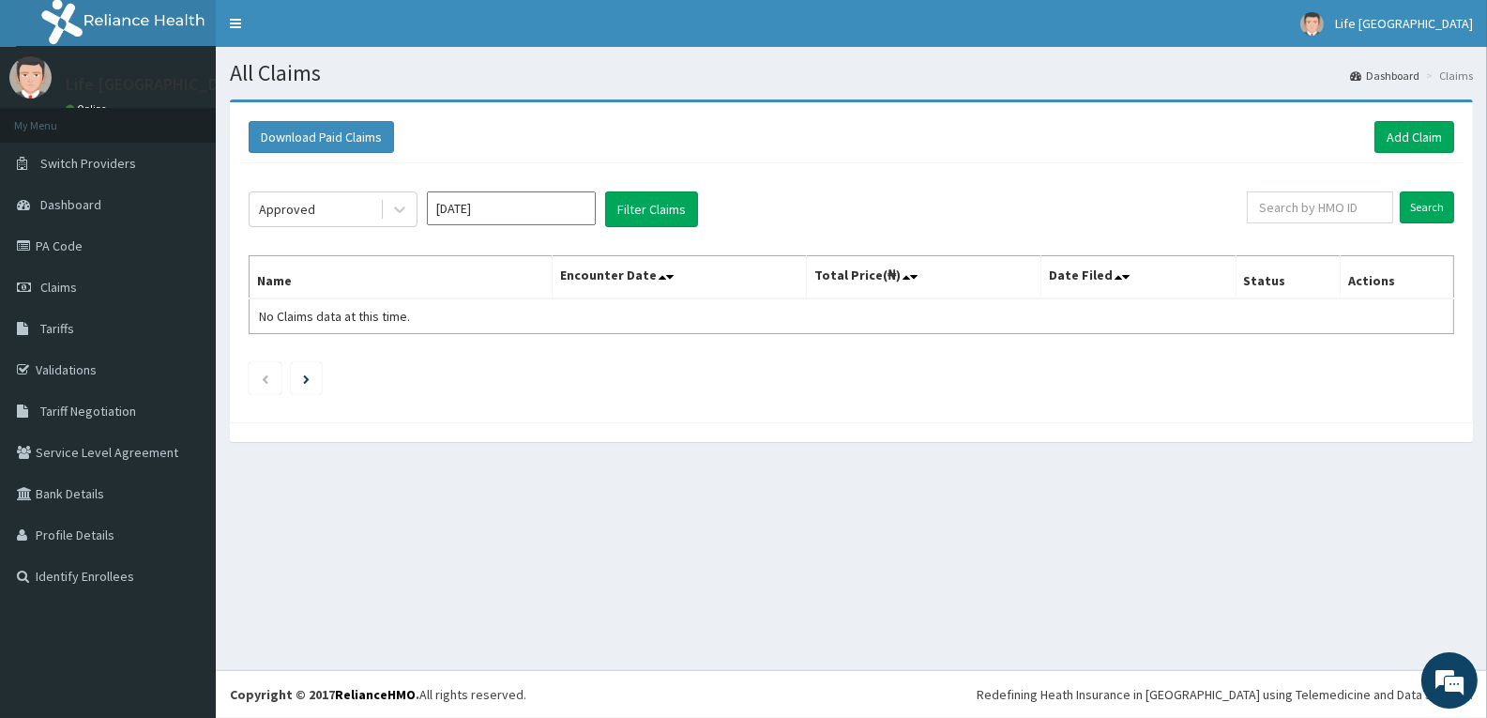
click at [810, 188] on div "Approved Oct 2025 Filter Claims Search Name Encounter Date Total Price(₦) Date …" at bounding box center [851, 288] width 1224 height 250
click at [403, 202] on icon at bounding box center [399, 209] width 19 height 19
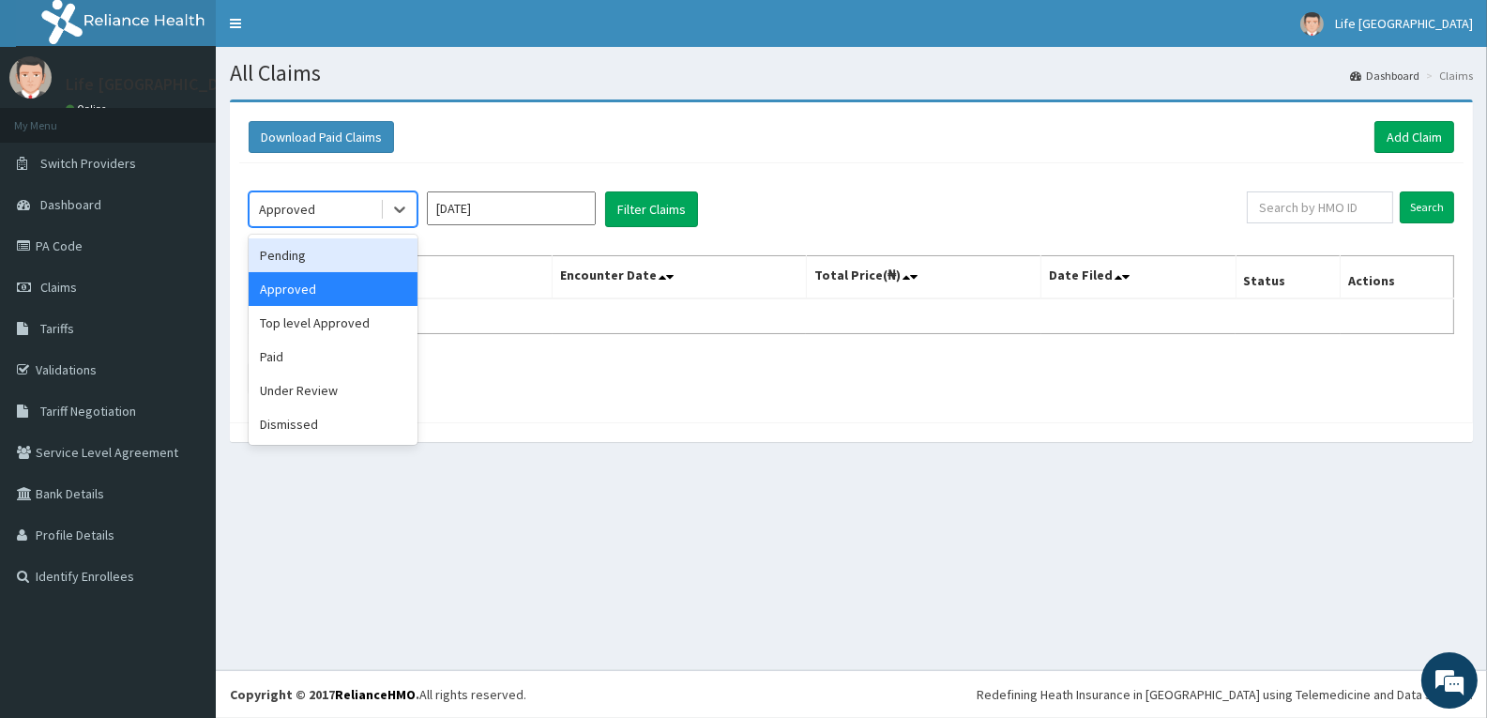
drag, startPoint x: 319, startPoint y: 259, endPoint x: 525, endPoint y: 203, distance: 213.9
click at [321, 259] on div "Pending" at bounding box center [333, 255] width 169 height 34
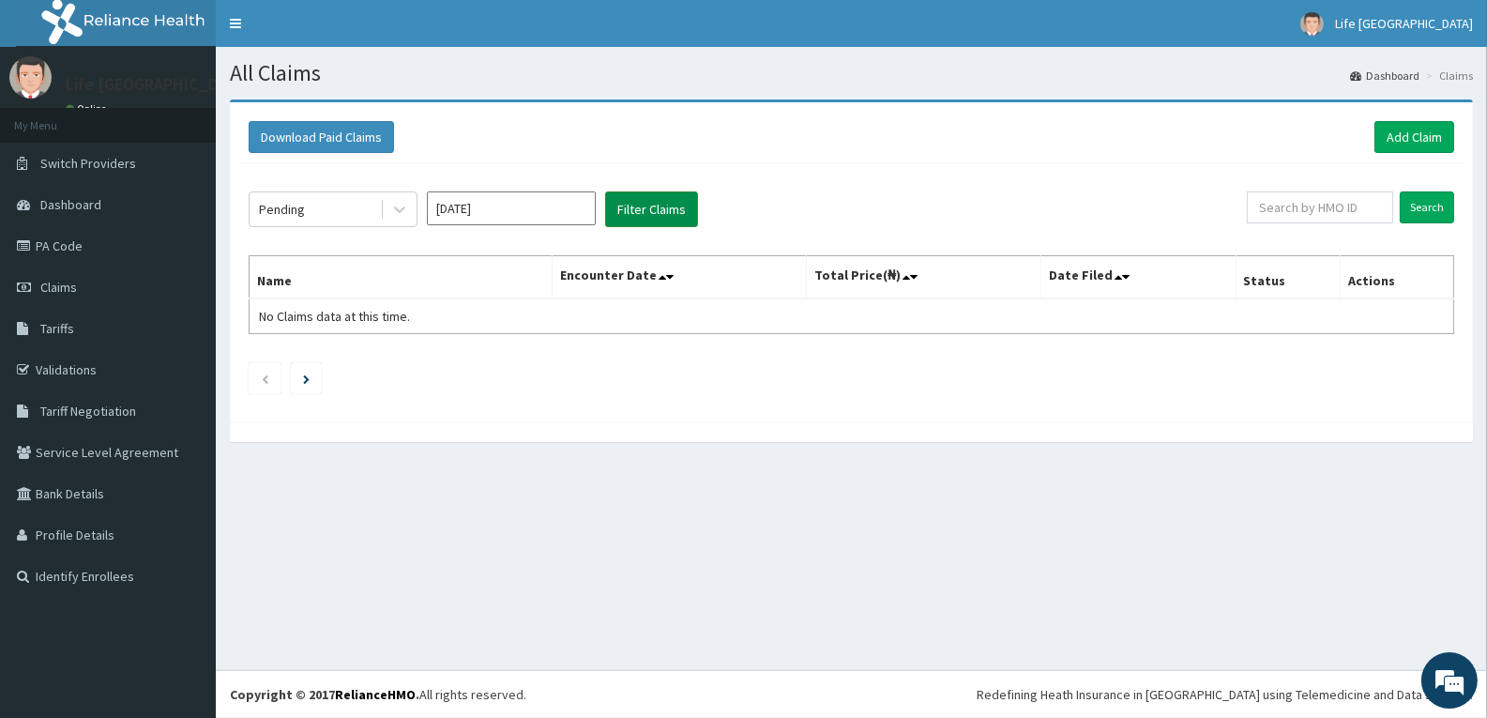
click at [633, 208] on button "Filter Claims" at bounding box center [651, 209] width 93 height 36
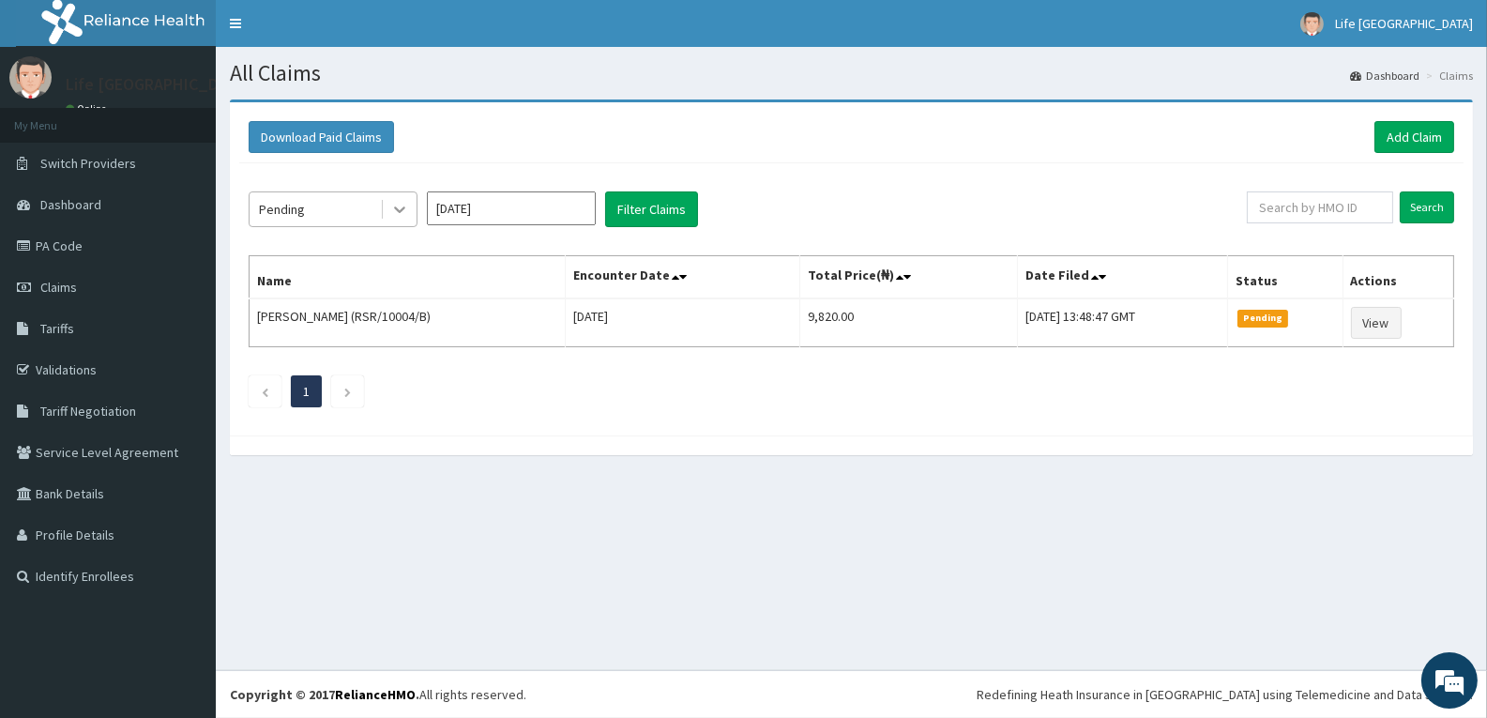
click at [392, 206] on icon at bounding box center [399, 209] width 19 height 19
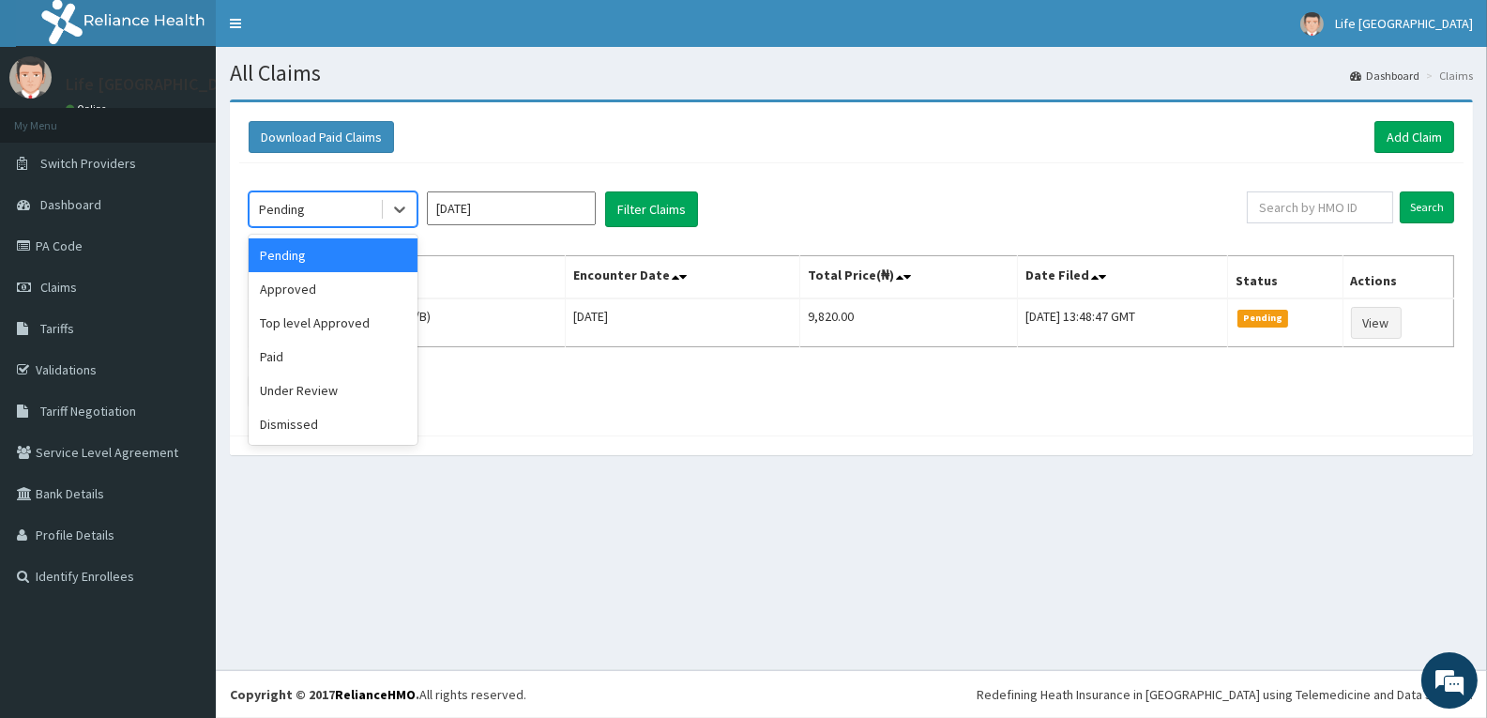
drag, startPoint x: 363, startPoint y: 253, endPoint x: 539, endPoint y: 205, distance: 182.8
click at [375, 253] on div "Pending" at bounding box center [333, 255] width 169 height 34
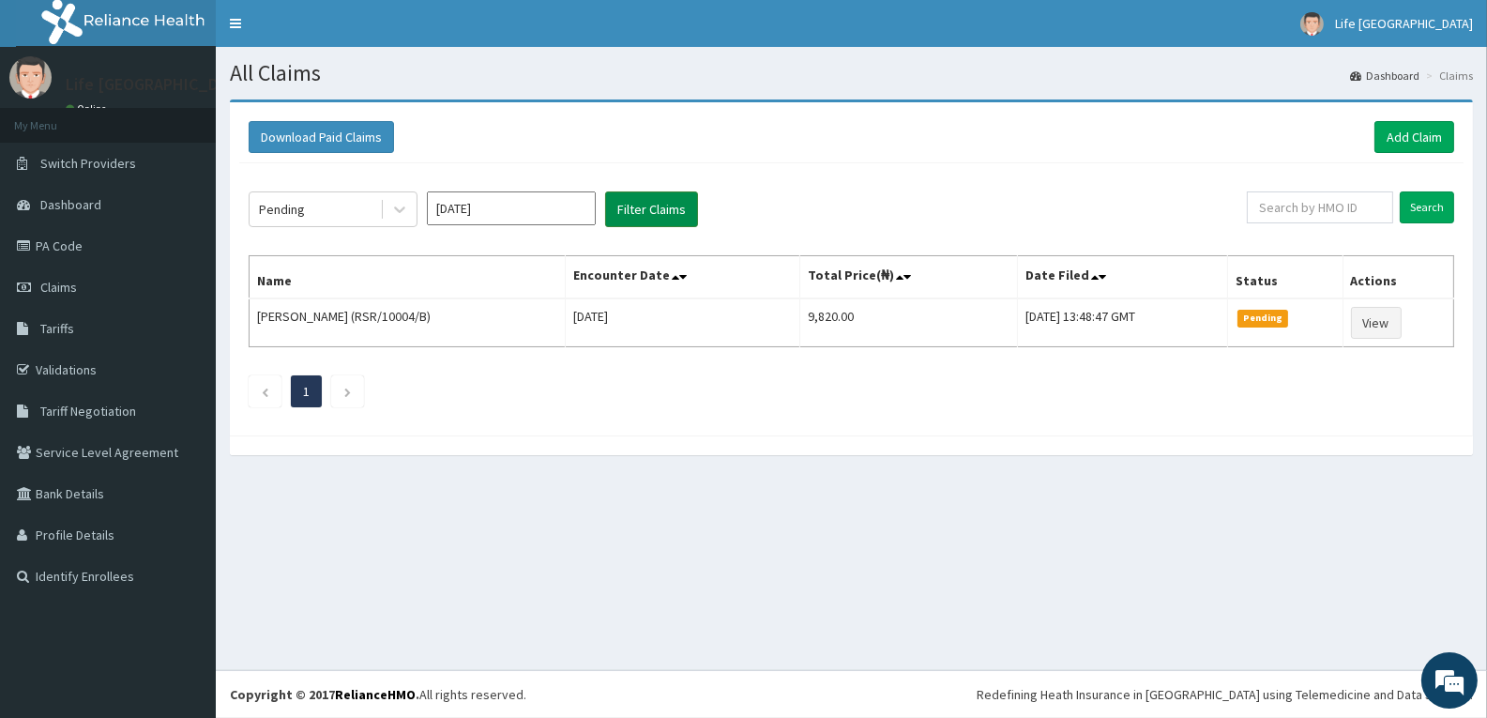
click at [632, 205] on button "Filter Claims" at bounding box center [651, 209] width 93 height 36
click at [400, 217] on icon at bounding box center [399, 209] width 19 height 19
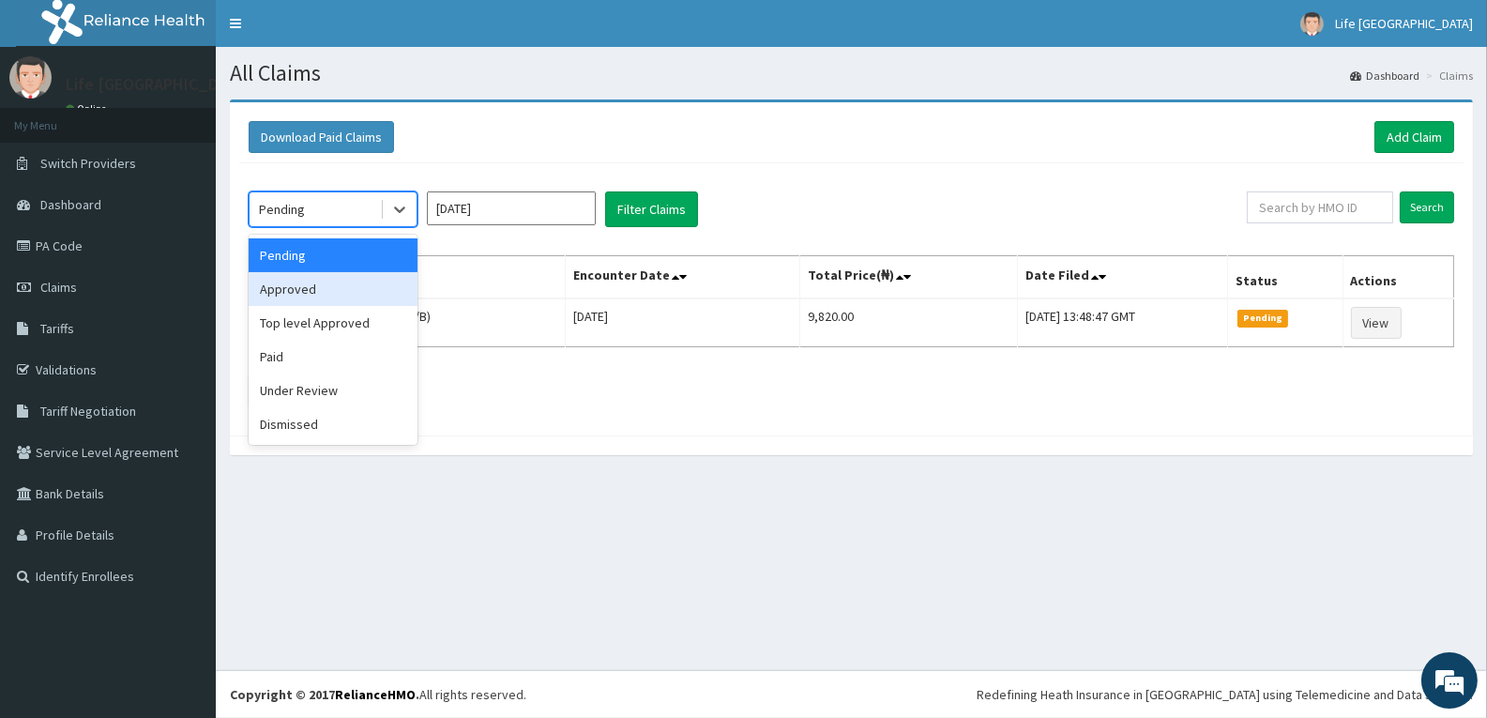
click at [357, 284] on div "Approved" at bounding box center [333, 289] width 169 height 34
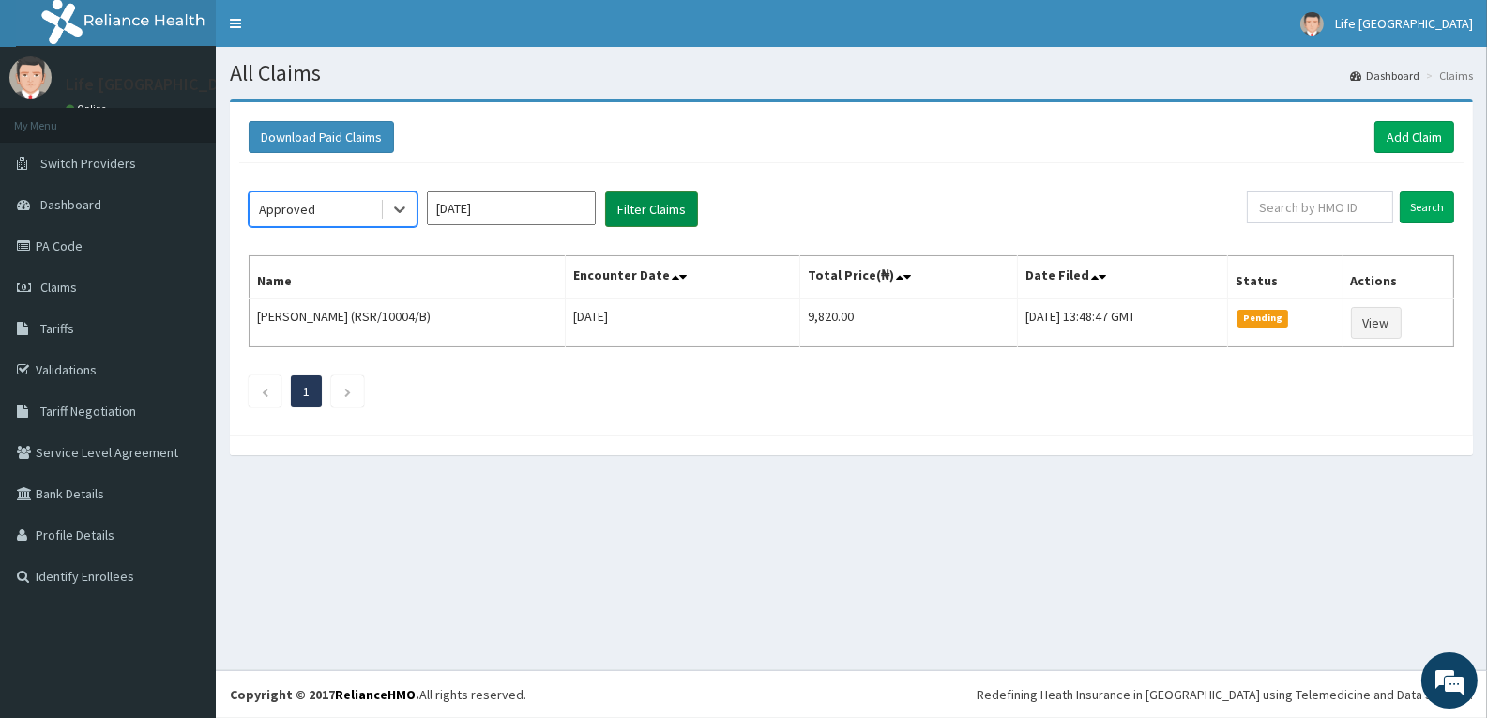
click at [626, 200] on button "Filter Claims" at bounding box center [651, 209] width 93 height 36
click at [626, 201] on button "Filter Claims" at bounding box center [651, 209] width 93 height 36
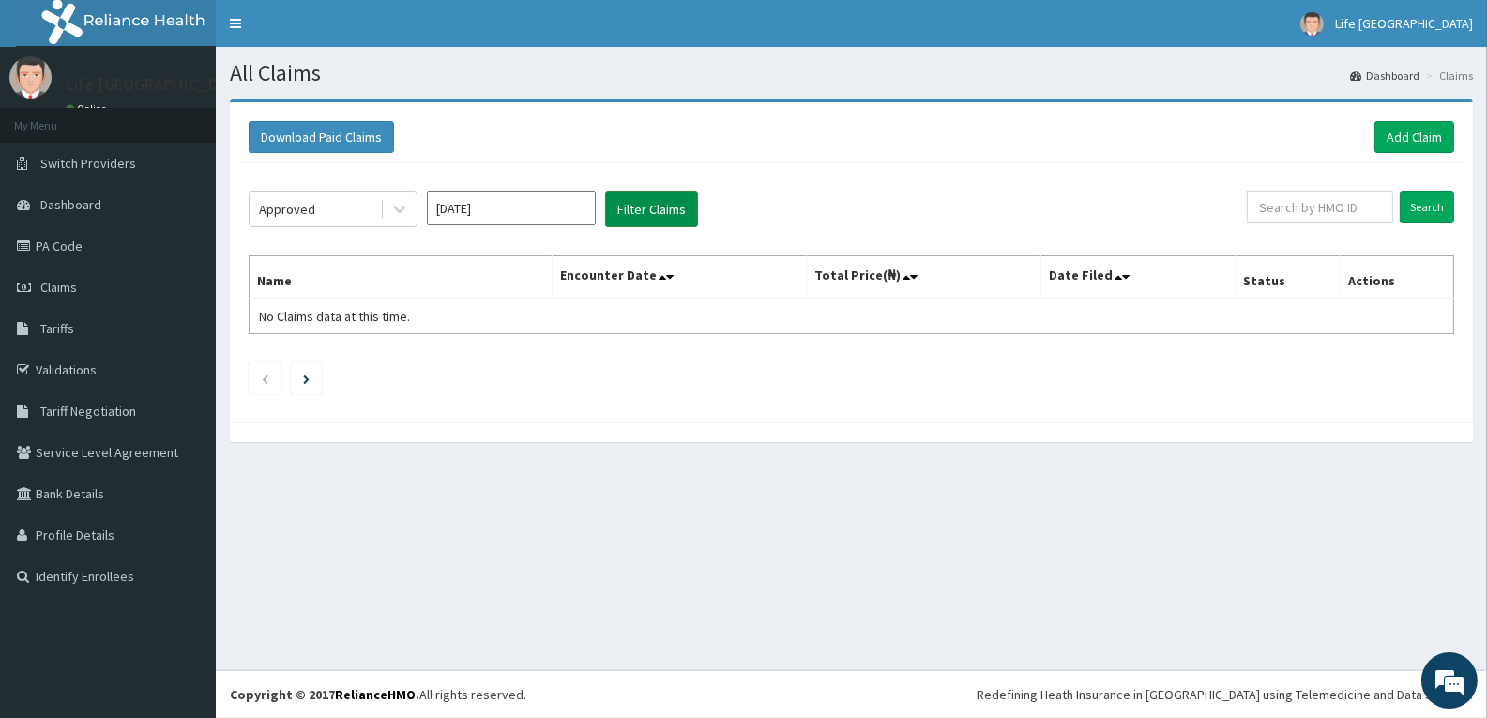
click at [626, 201] on button "Filter Claims" at bounding box center [651, 209] width 93 height 36
click at [397, 217] on icon at bounding box center [399, 209] width 19 height 19
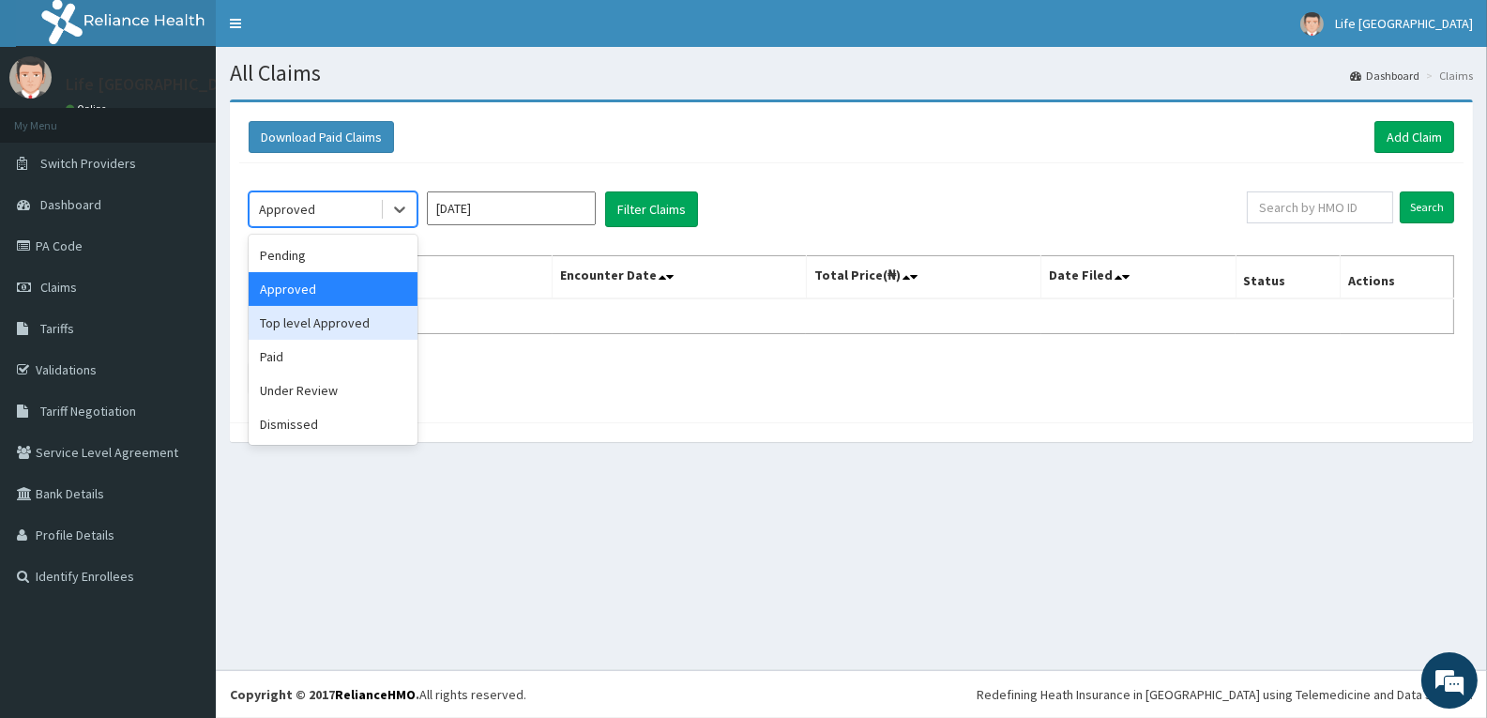
click at [356, 318] on div "Top level Approved" at bounding box center [333, 323] width 169 height 34
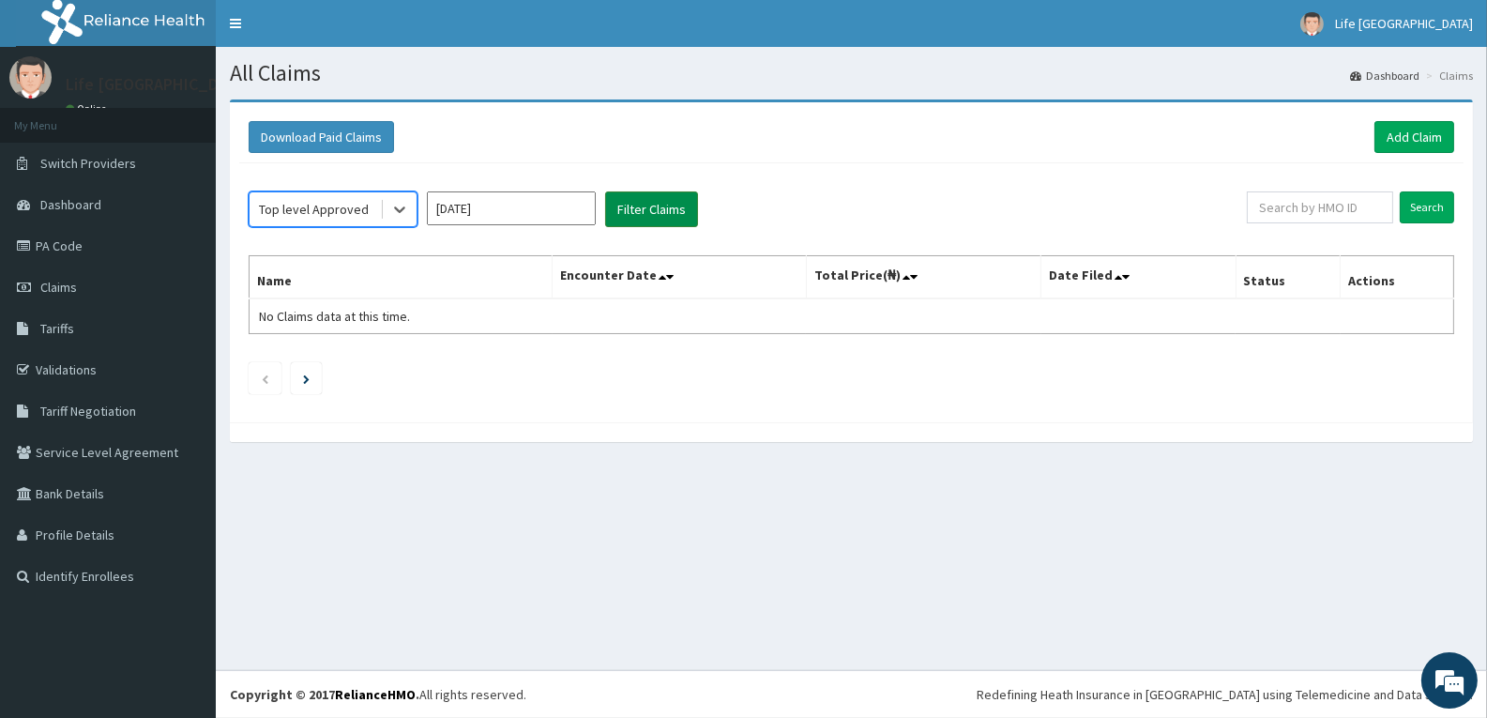
click at [616, 193] on button "Filter Claims" at bounding box center [651, 209] width 93 height 36
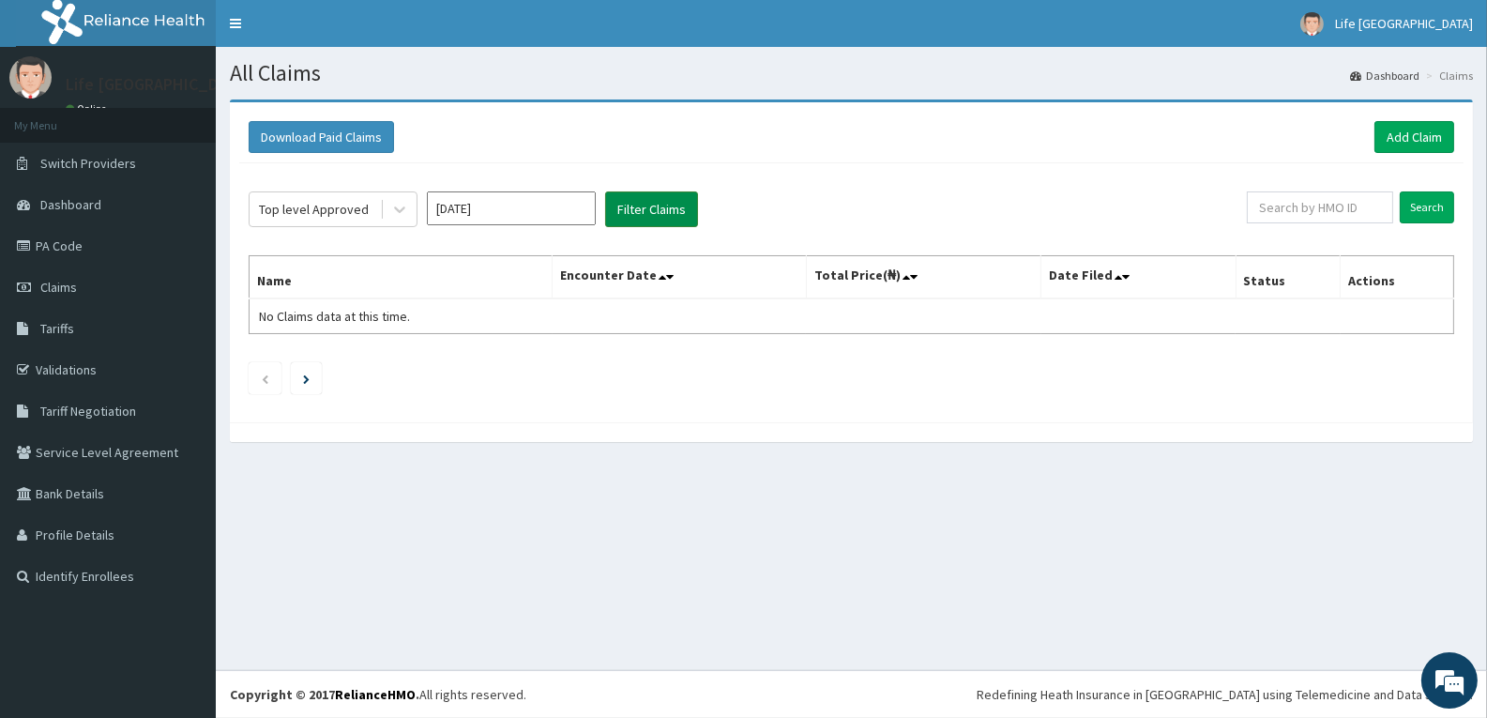
click at [616, 193] on button "Filter Claims" at bounding box center [651, 209] width 93 height 36
click at [615, 195] on button "Filter Claims" at bounding box center [651, 209] width 93 height 36
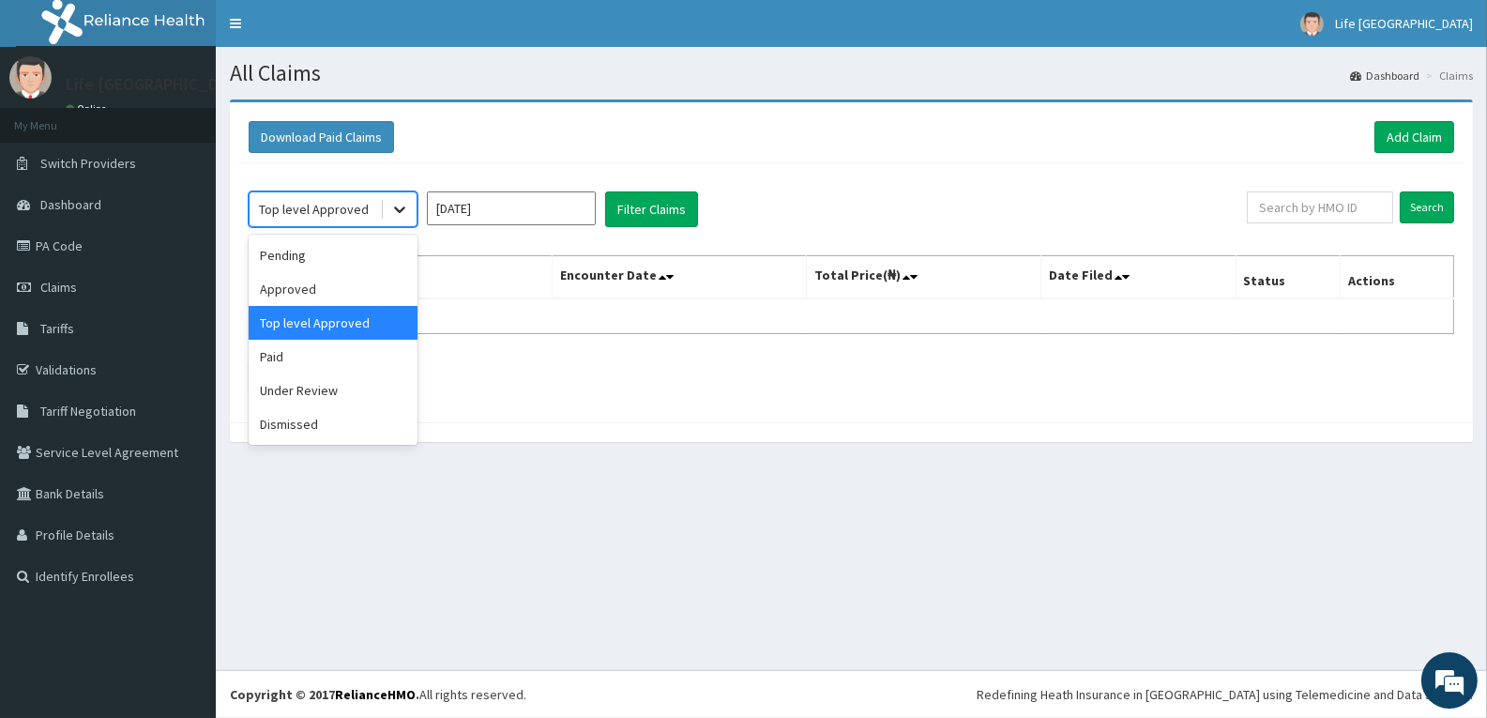
click at [400, 209] on icon at bounding box center [399, 210] width 11 height 7
click at [349, 359] on div "Paid" at bounding box center [333, 357] width 169 height 34
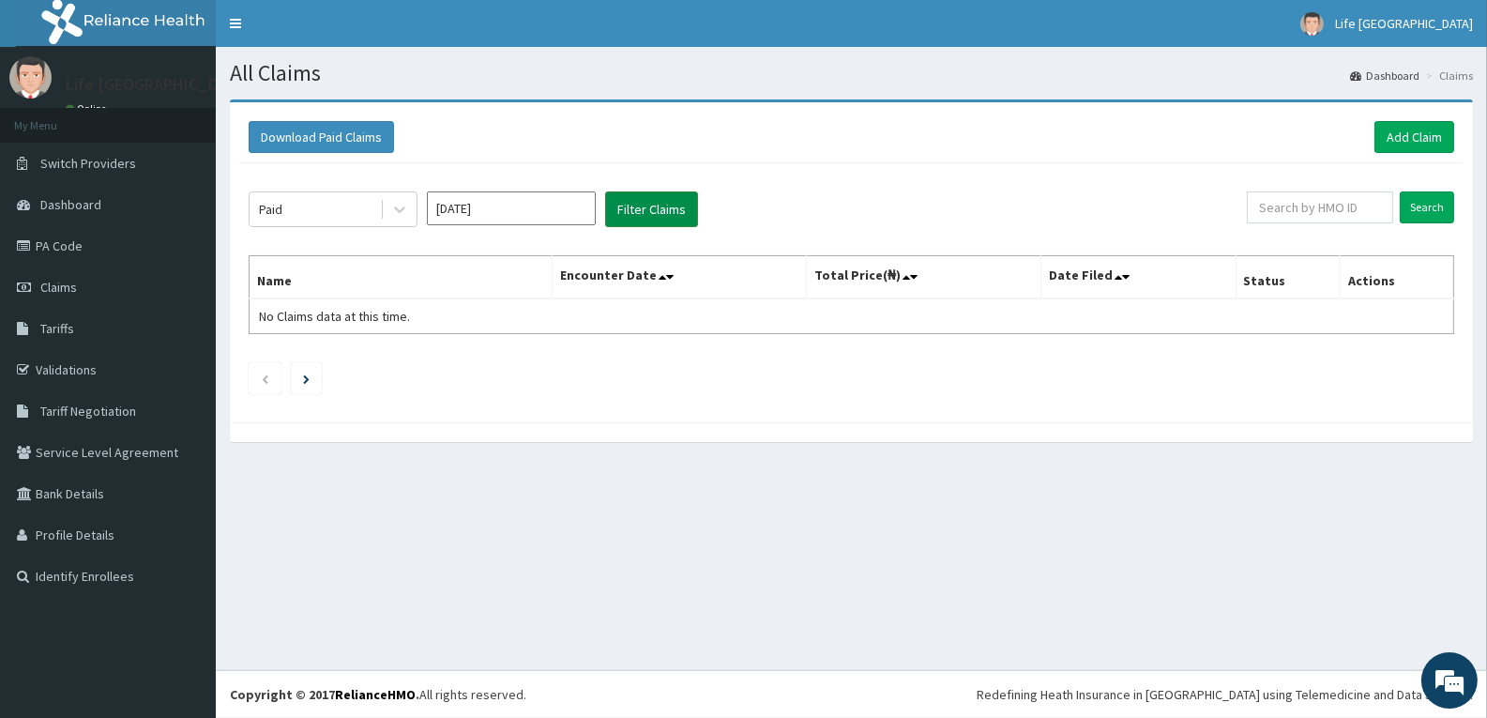
click at [665, 205] on button "Filter Claims" at bounding box center [651, 209] width 93 height 36
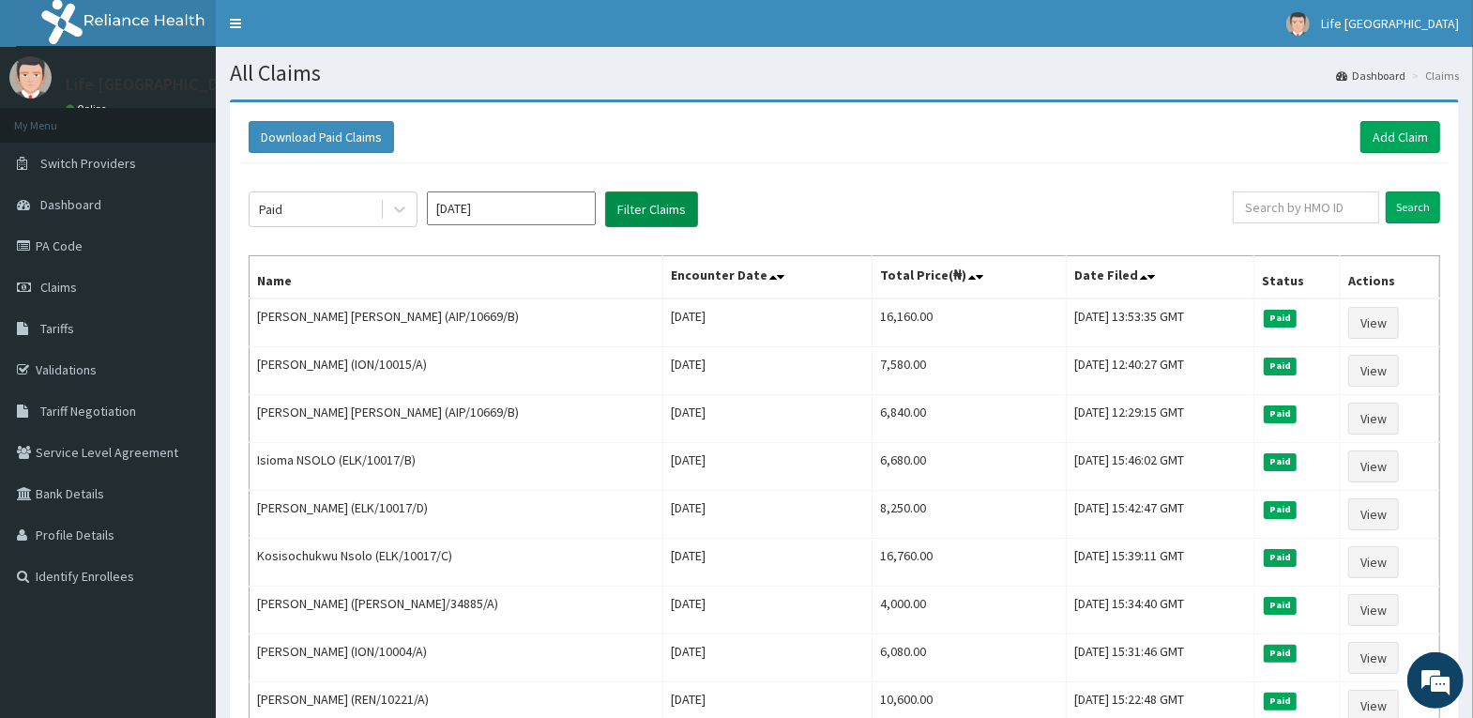
click at [680, 220] on button "Filter Claims" at bounding box center [651, 209] width 93 height 36
click at [678, 219] on button "Filter Claims" at bounding box center [651, 209] width 93 height 36
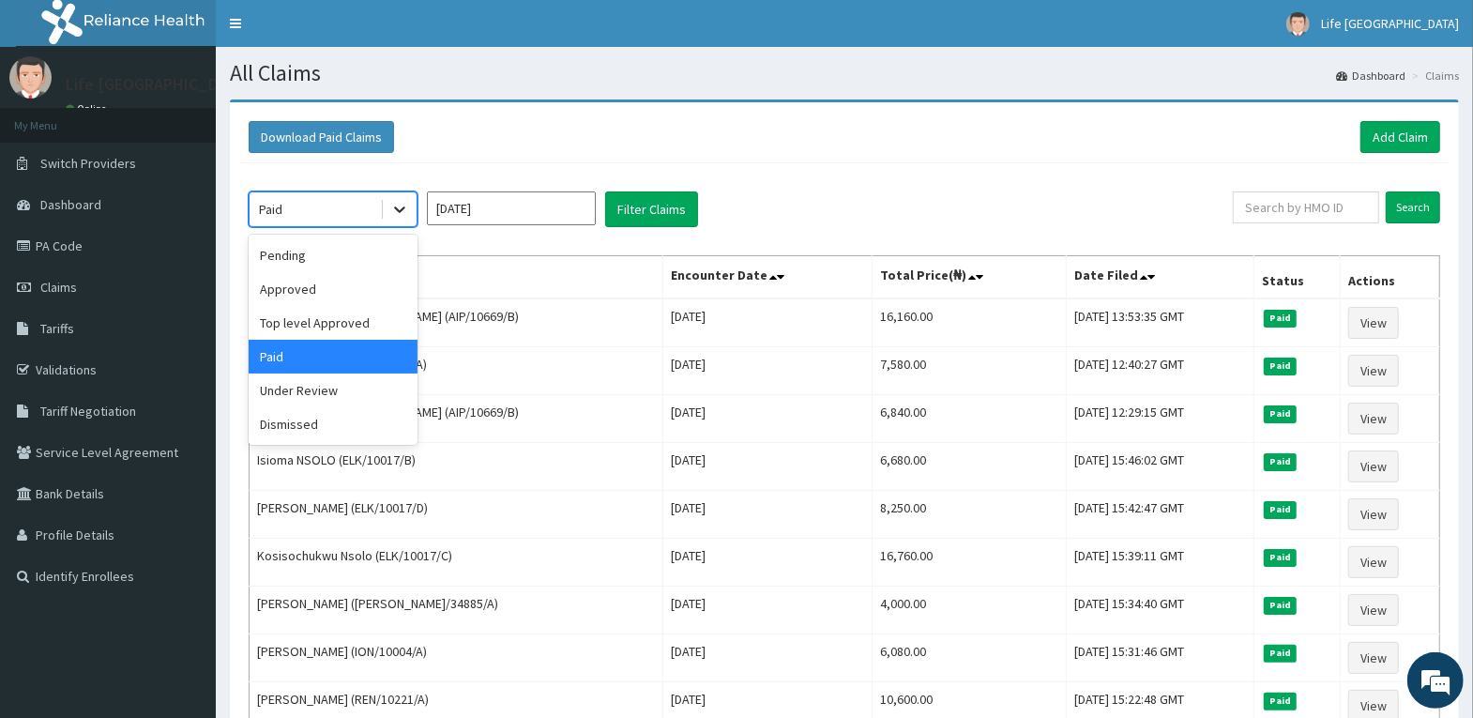
click at [390, 212] on icon at bounding box center [399, 209] width 19 height 19
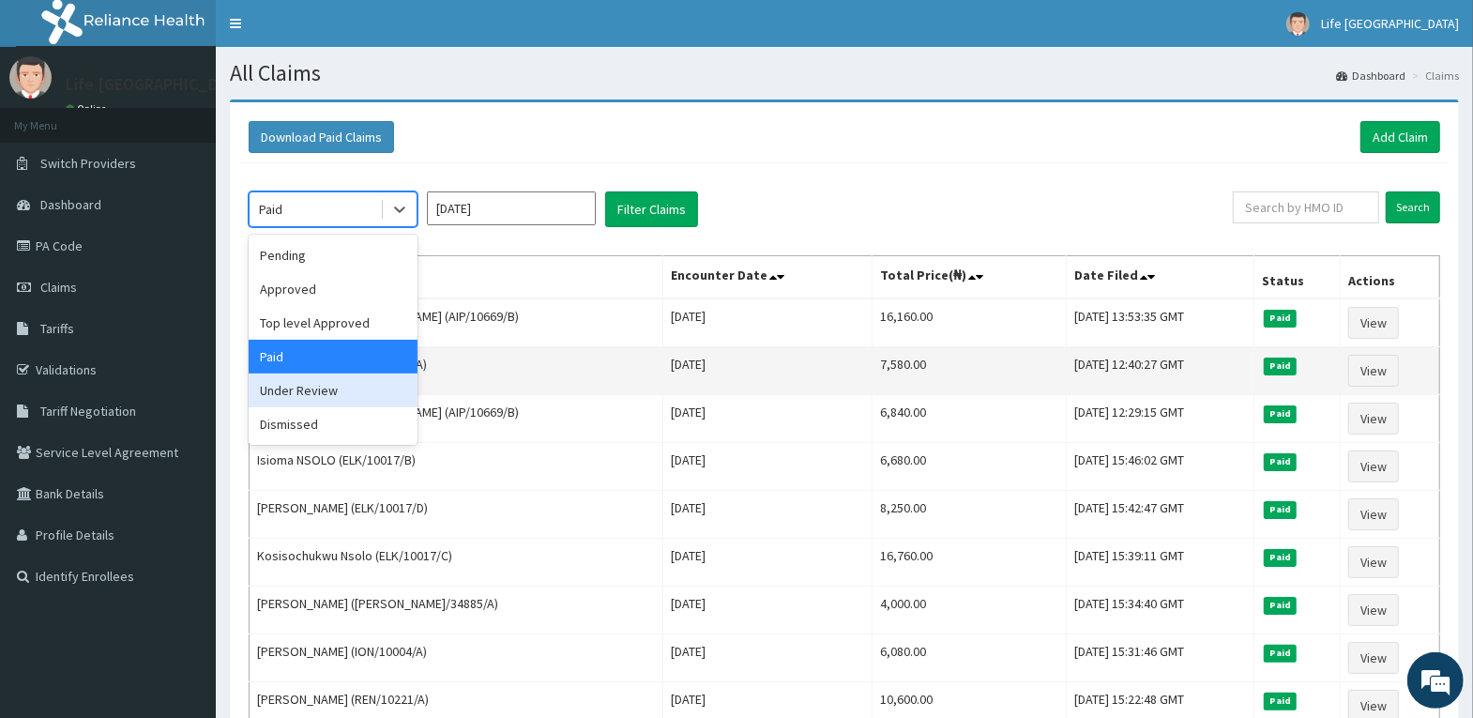
drag, startPoint x: 358, startPoint y: 392, endPoint x: 402, endPoint y: 350, distance: 60.4
click at [358, 393] on div "Under Review" at bounding box center [333, 390] width 169 height 34
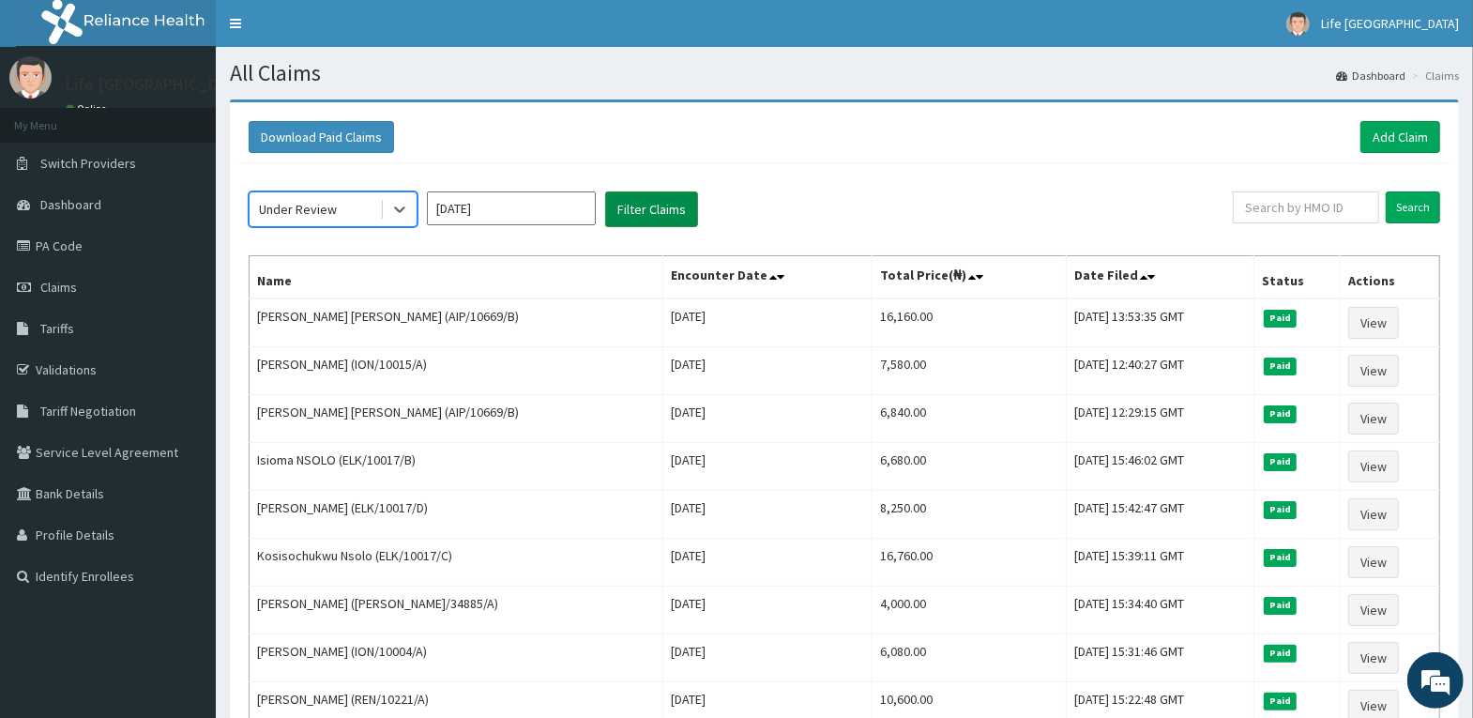
click at [632, 218] on button "Filter Claims" at bounding box center [651, 209] width 93 height 36
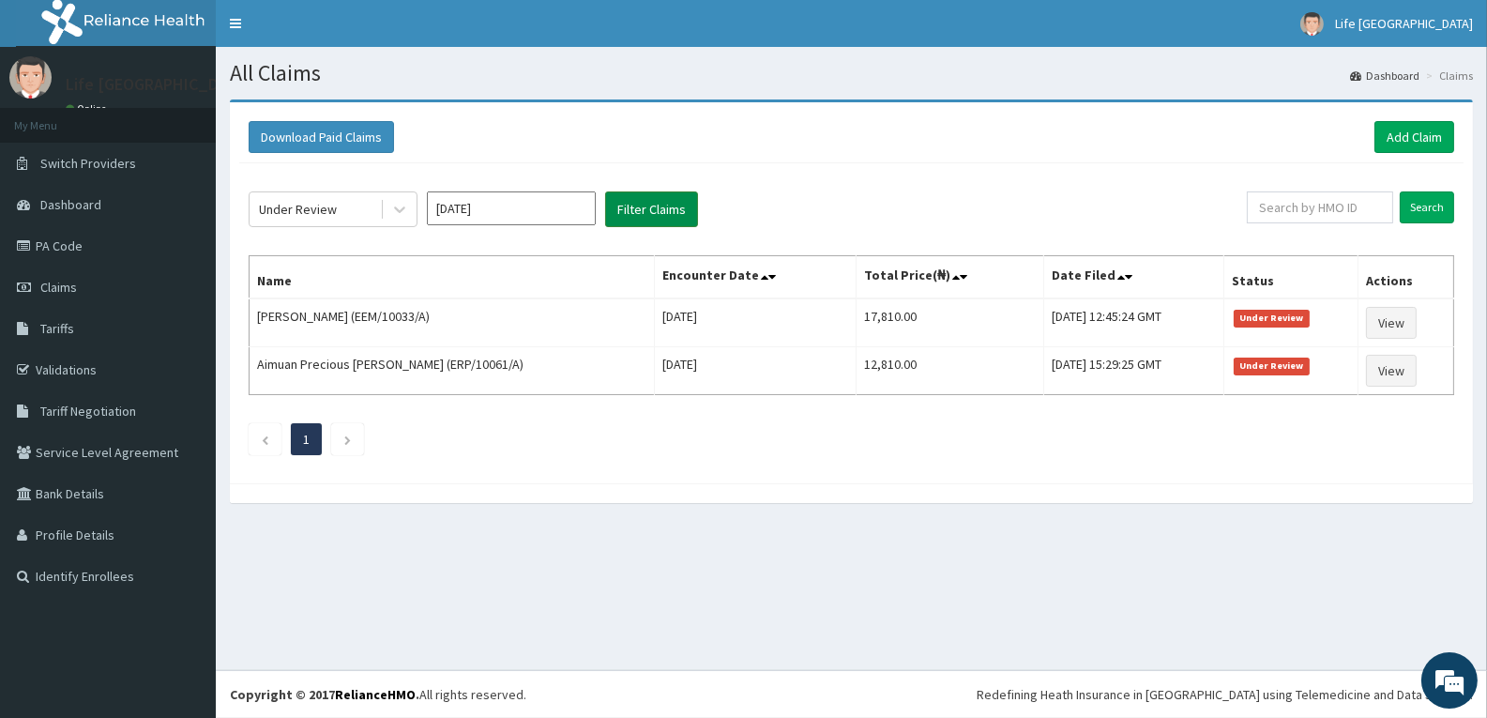
click at [632, 218] on button "Filter Claims" at bounding box center [651, 209] width 93 height 36
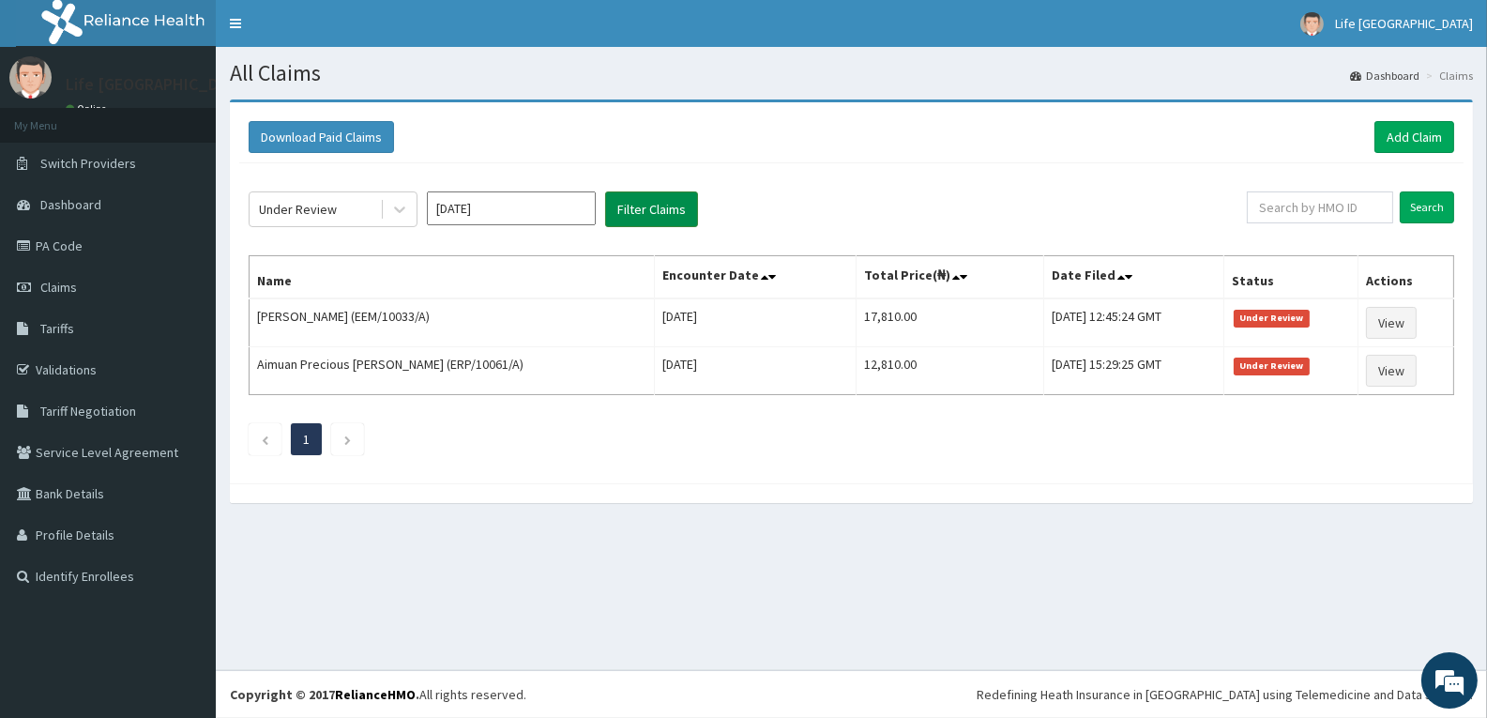
click at [632, 218] on button "Filter Claims" at bounding box center [651, 209] width 93 height 36
click at [396, 205] on icon at bounding box center [399, 209] width 19 height 19
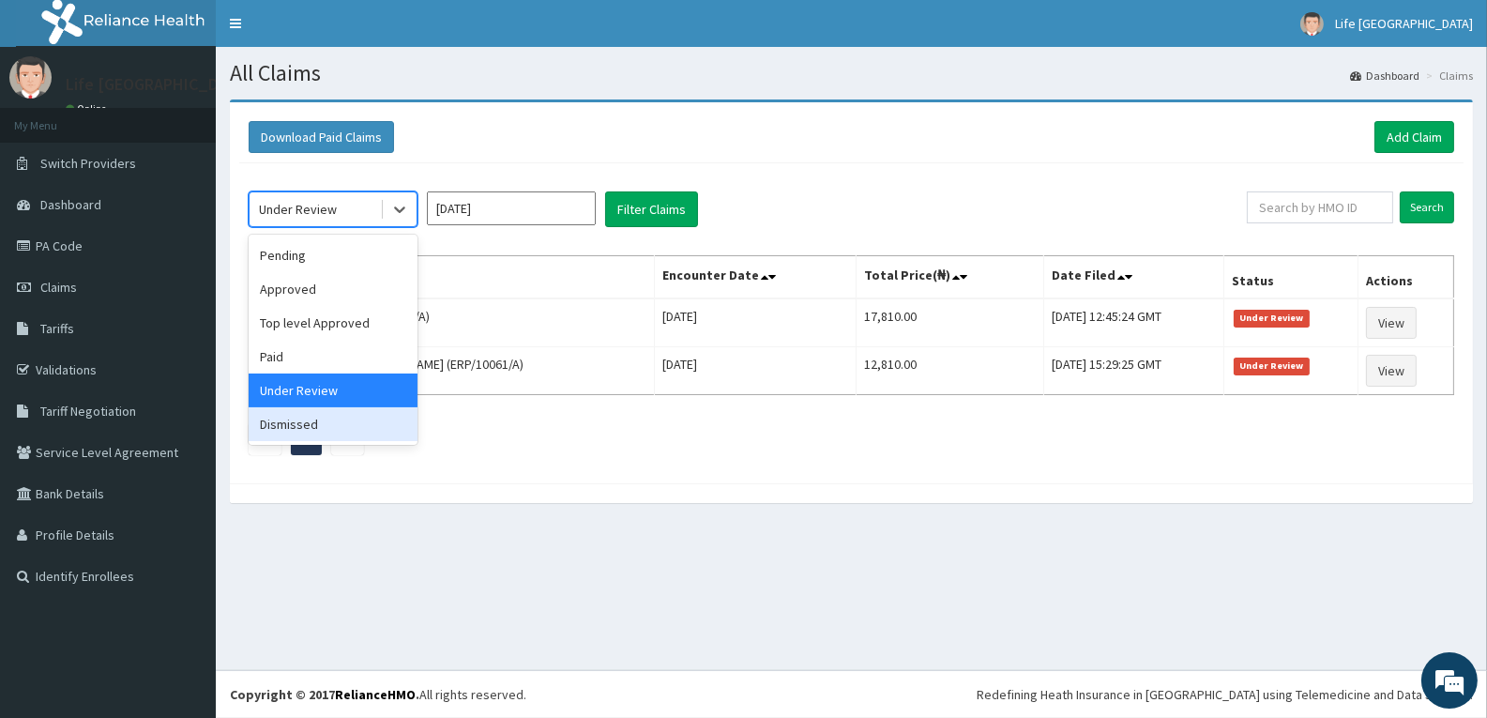
click at [374, 425] on div "Dismissed" at bounding box center [333, 424] width 169 height 34
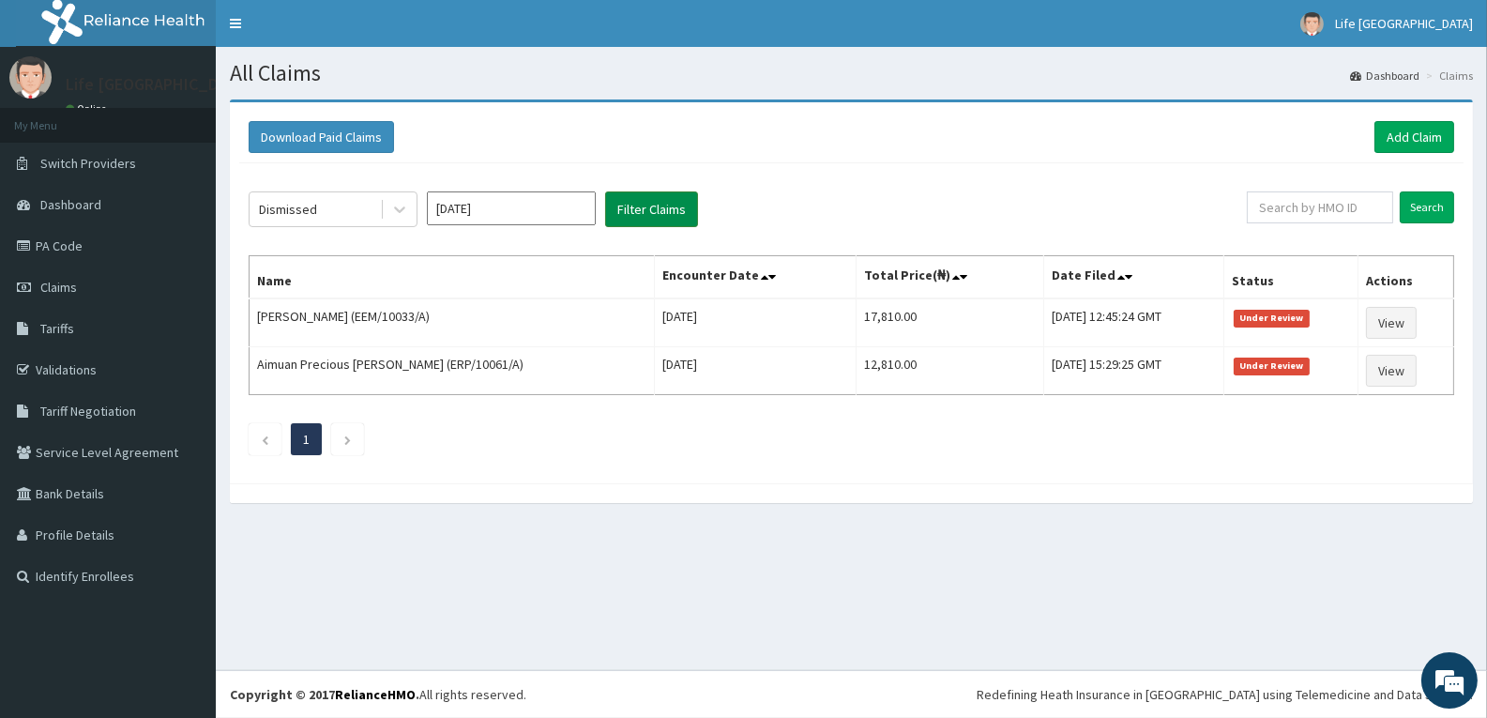
click at [636, 211] on button "Filter Claims" at bounding box center [651, 209] width 93 height 36
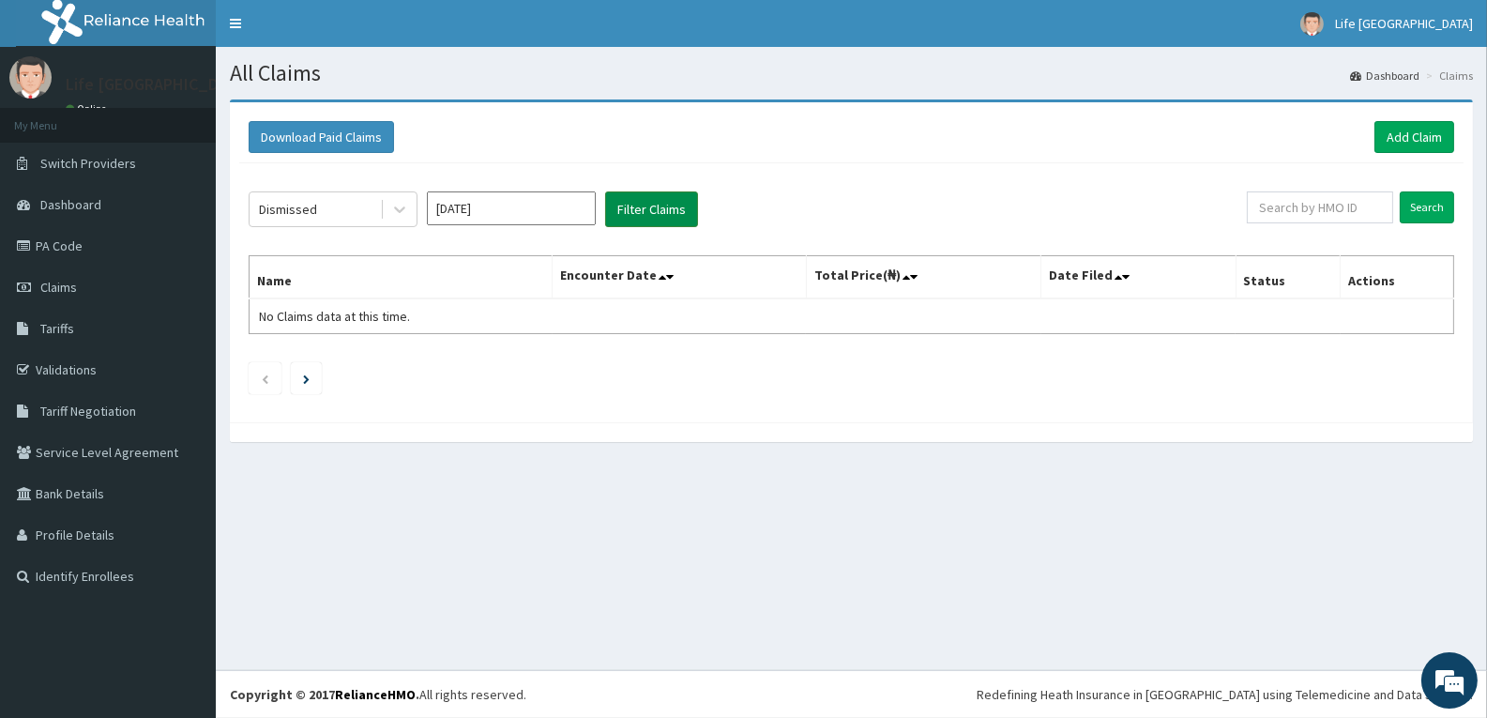
click at [636, 211] on button "Filter Claims" at bounding box center [651, 209] width 93 height 36
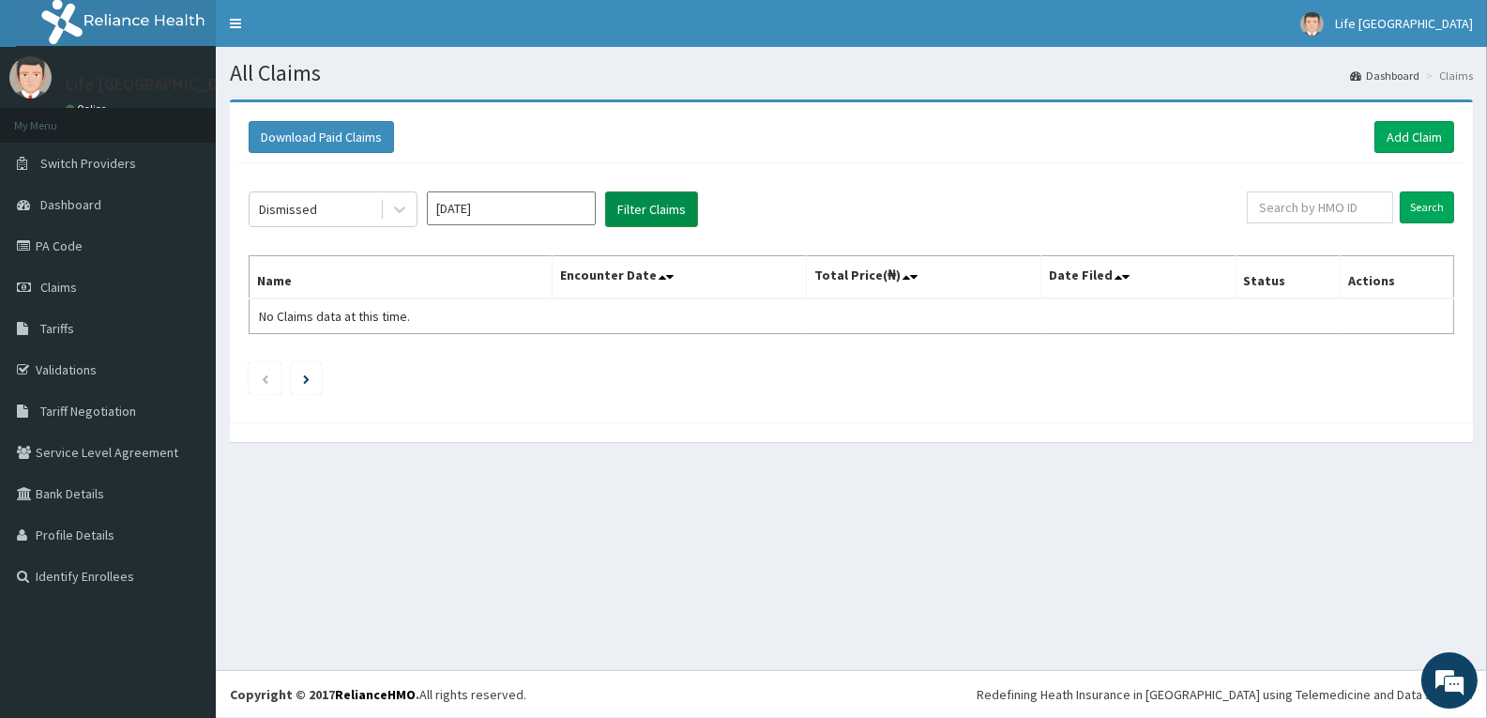
click at [636, 211] on button "Filter Claims" at bounding box center [651, 209] width 93 height 36
click at [405, 211] on icon at bounding box center [399, 209] width 19 height 19
click at [388, 189] on div "Dismissed Oct 2025 Filter Claims Search Name Encounter Date Total Price(₦) Date…" at bounding box center [851, 288] width 1224 height 250
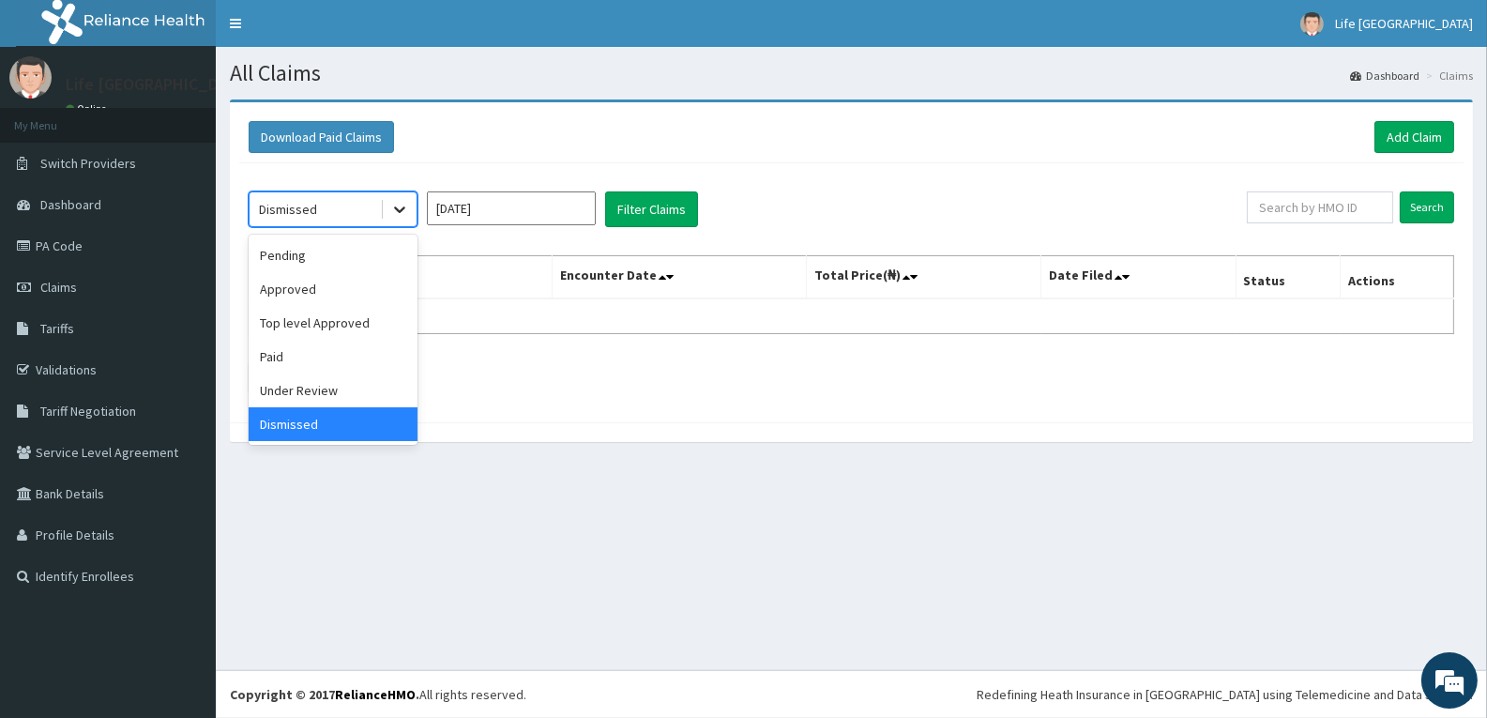
click at [395, 204] on icon at bounding box center [399, 209] width 19 height 19
click at [374, 276] on div "Approved" at bounding box center [333, 289] width 169 height 34
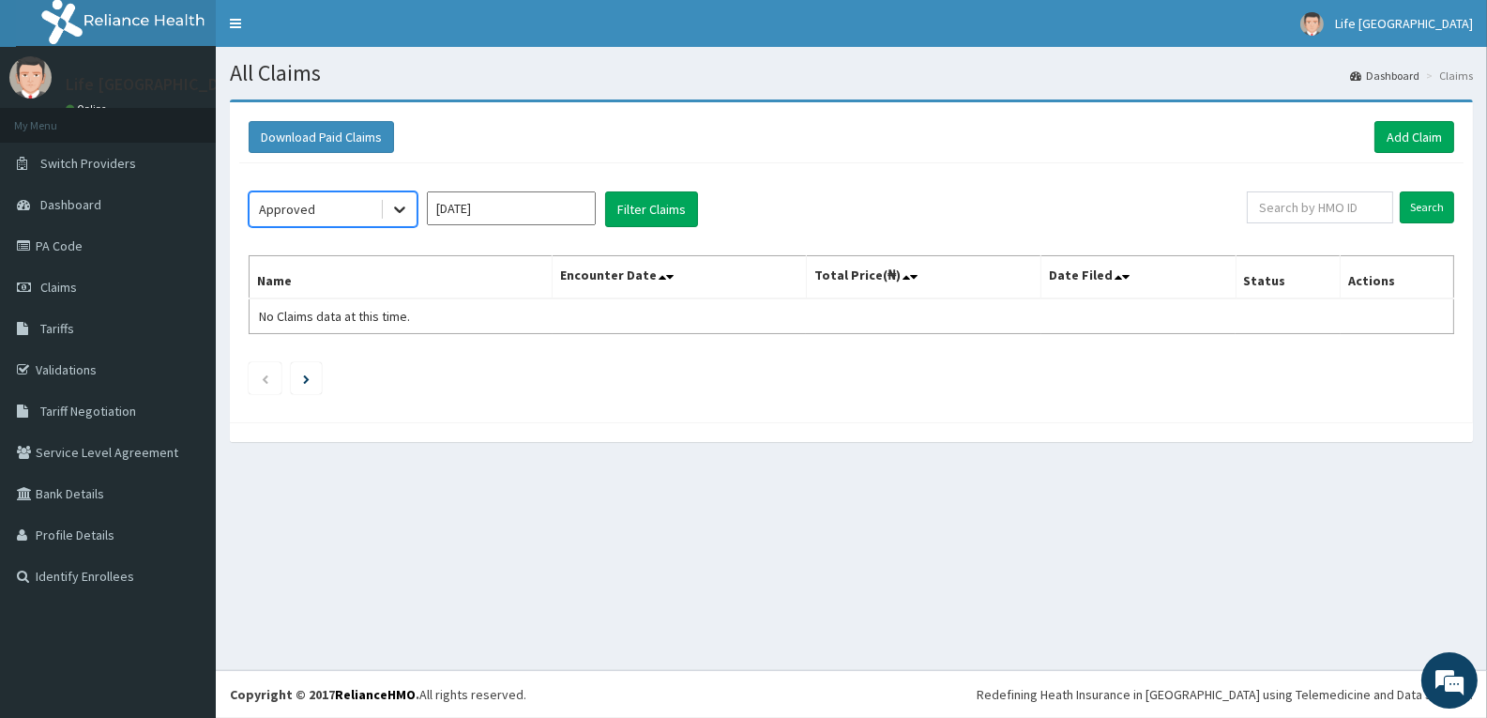
click at [402, 203] on icon at bounding box center [399, 209] width 19 height 19
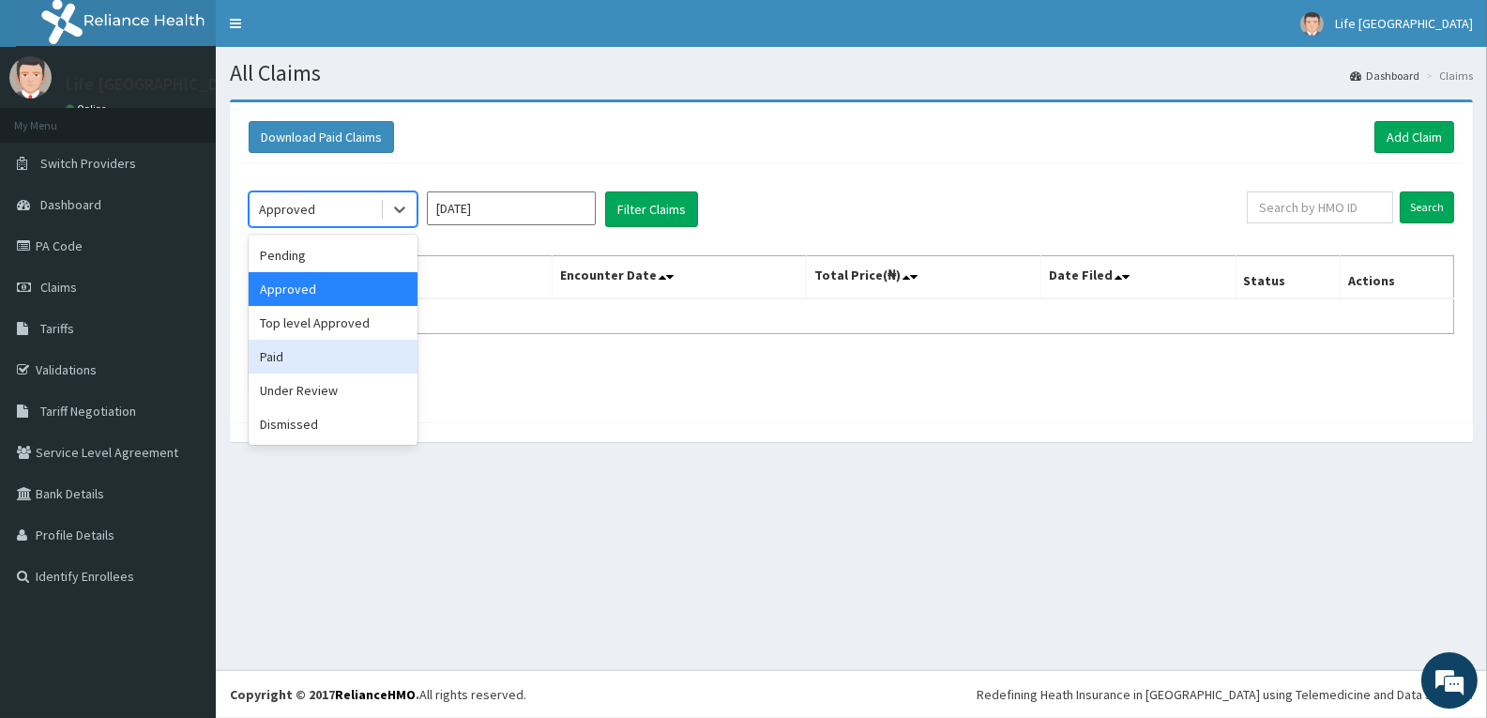
click at [350, 348] on div "Paid" at bounding box center [333, 357] width 169 height 34
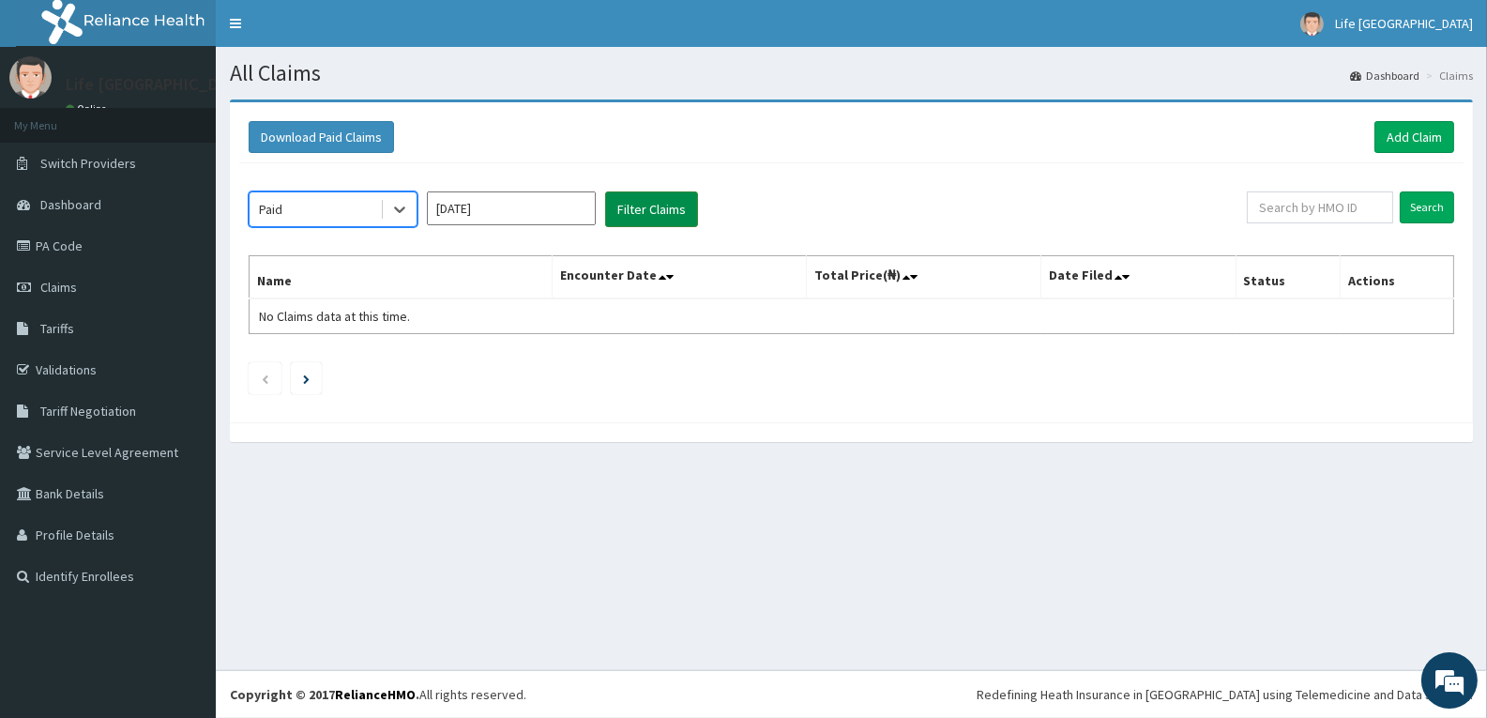
click at [624, 200] on button "Filter Claims" at bounding box center [651, 209] width 93 height 36
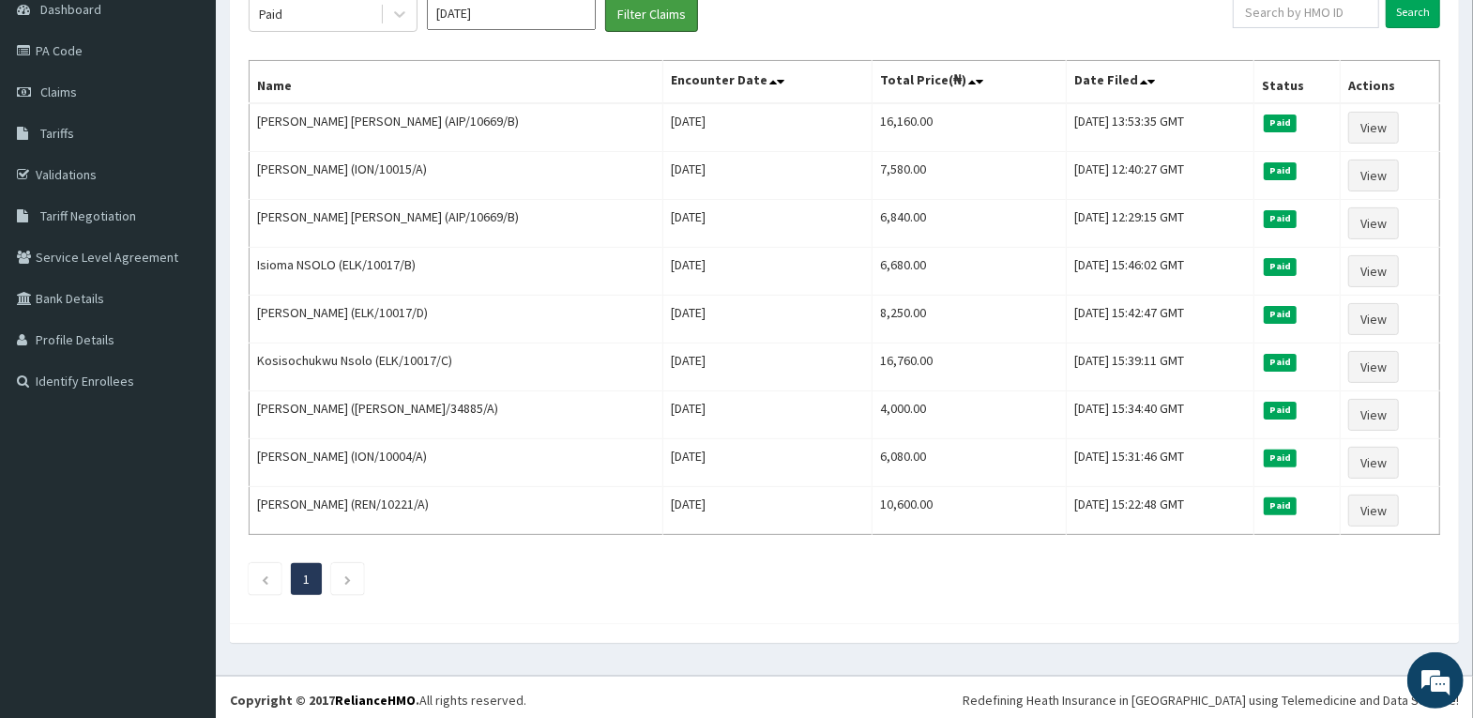
scroll to position [199, 0]
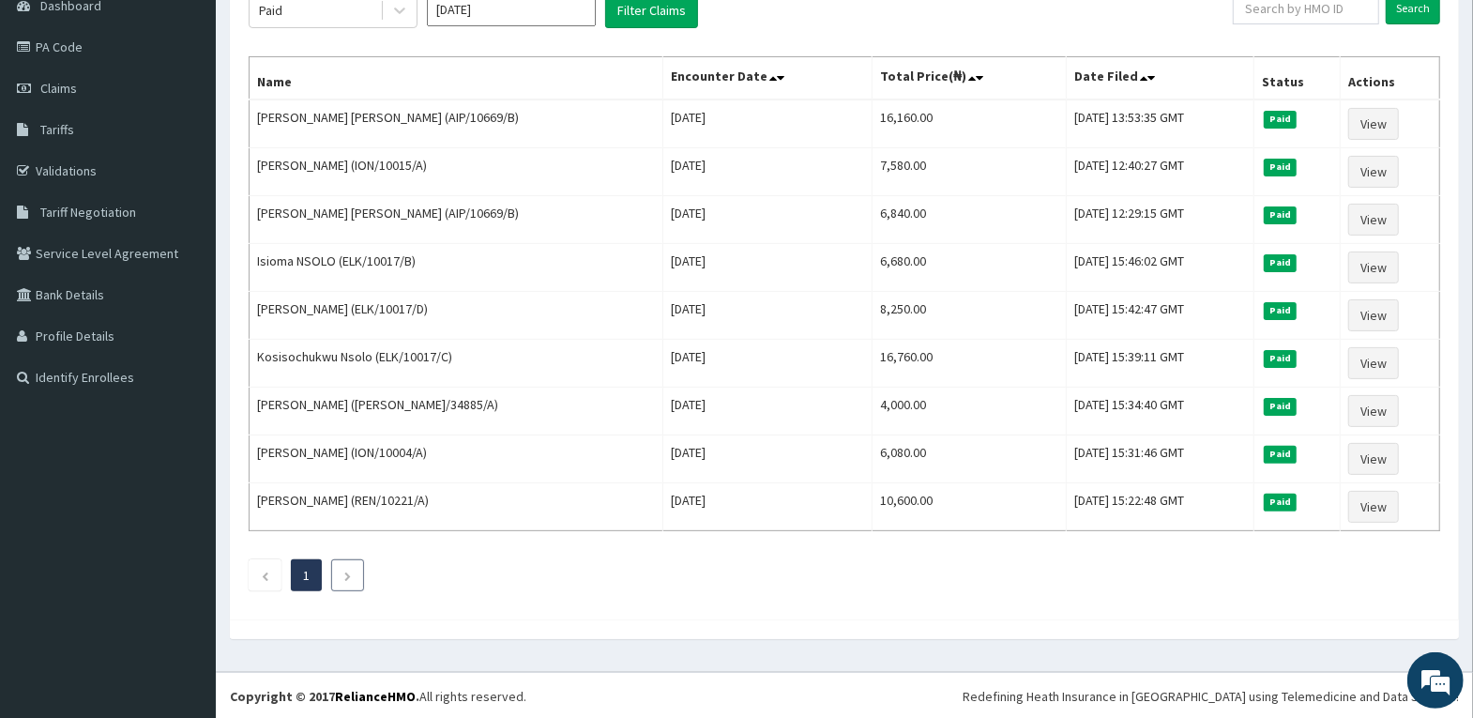
click at [350, 563] on li at bounding box center [347, 575] width 33 height 32
click at [343, 570] on icon "Next page" at bounding box center [347, 575] width 8 height 11
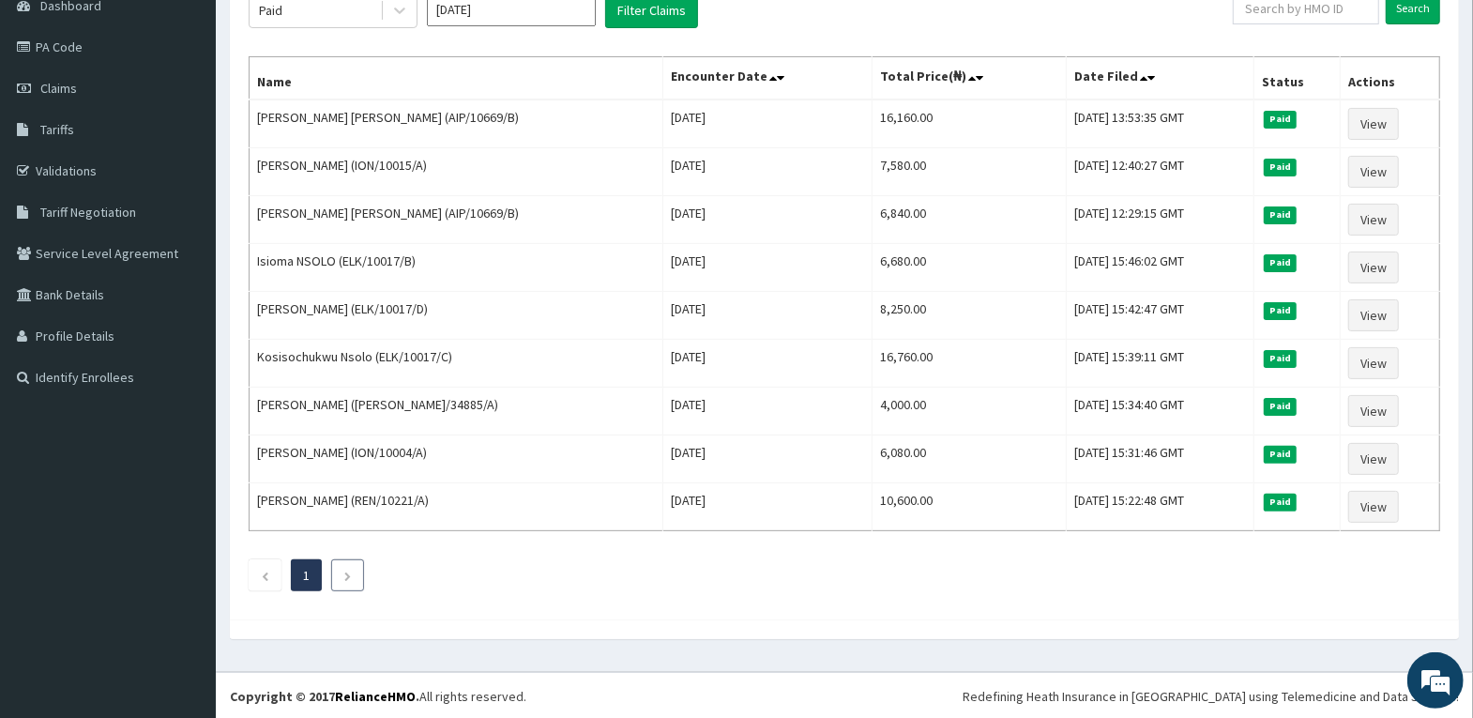
click at [343, 570] on icon "Next page" at bounding box center [347, 575] width 8 height 11
drag, startPoint x: 343, startPoint y: 569, endPoint x: 349, endPoint y: 554, distance: 16.0
click at [343, 568] on link "Next page" at bounding box center [347, 575] width 8 height 17
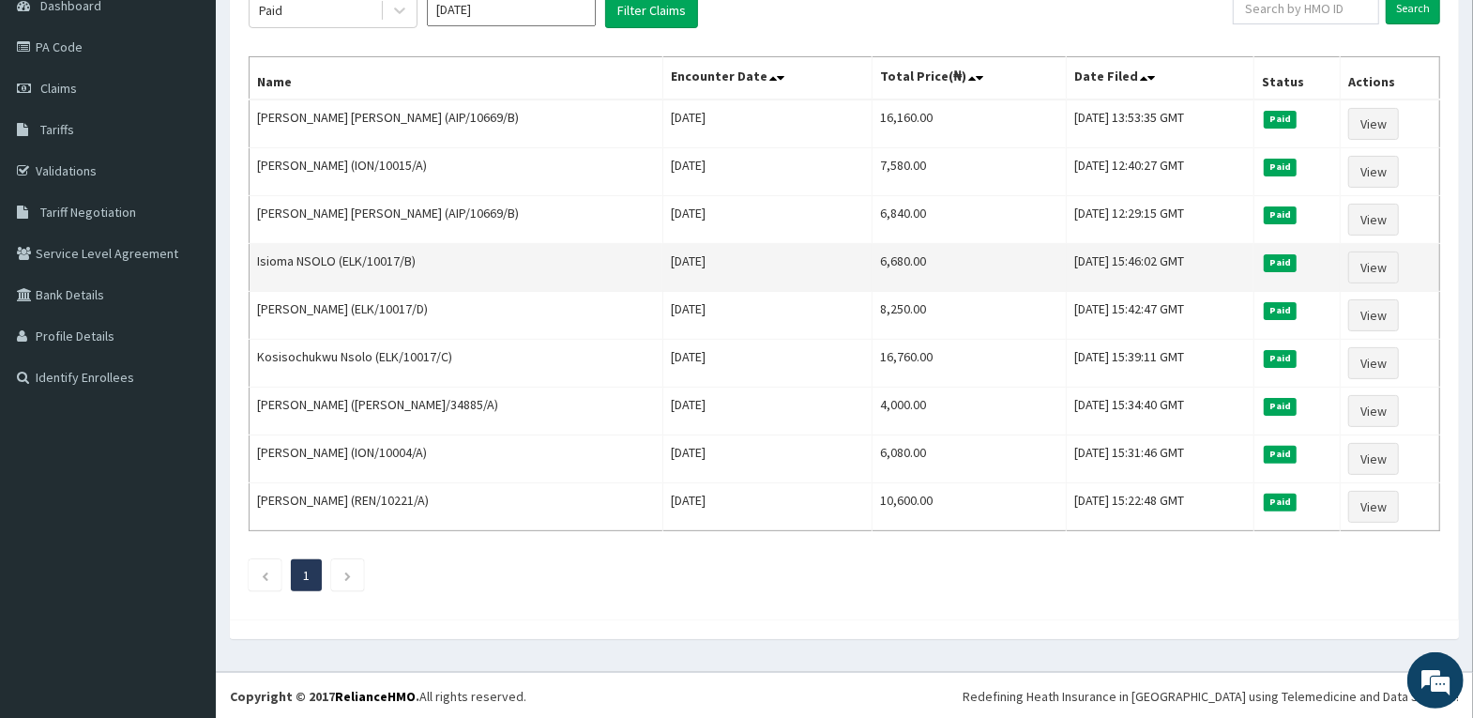
click at [371, 279] on td "Isioma NSOLO (ELK/10017/B)" at bounding box center [457, 268] width 414 height 48
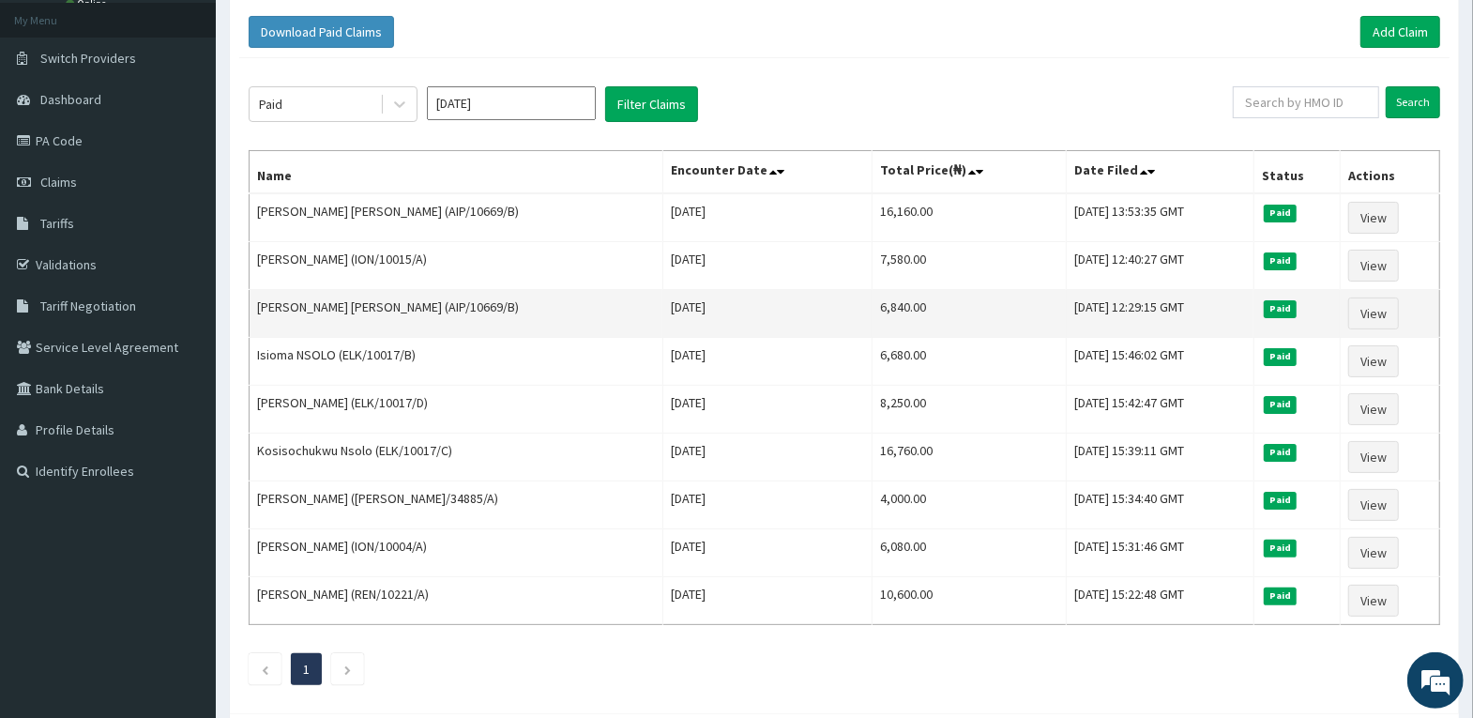
scroll to position [11, 0]
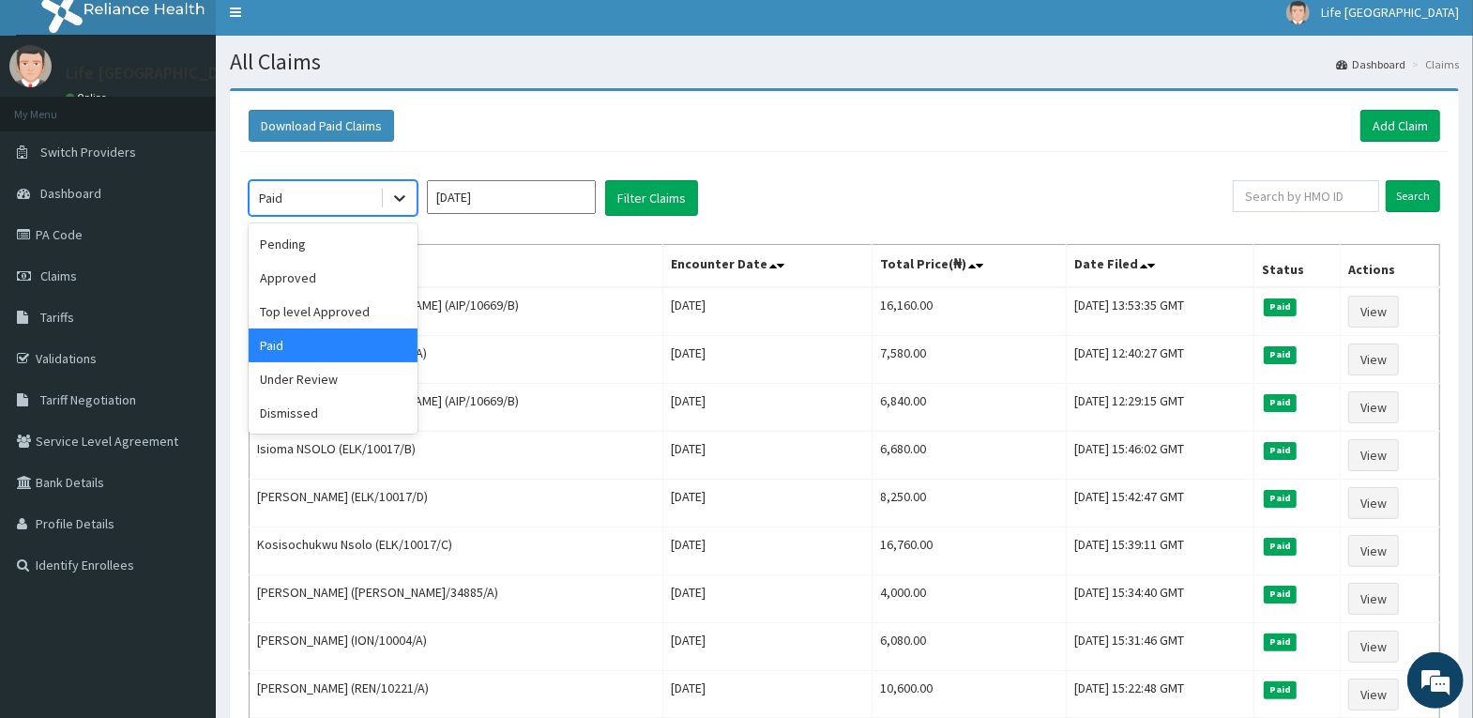
click at [401, 197] on icon at bounding box center [399, 199] width 11 height 7
click at [382, 245] on div "Pending" at bounding box center [333, 244] width 169 height 34
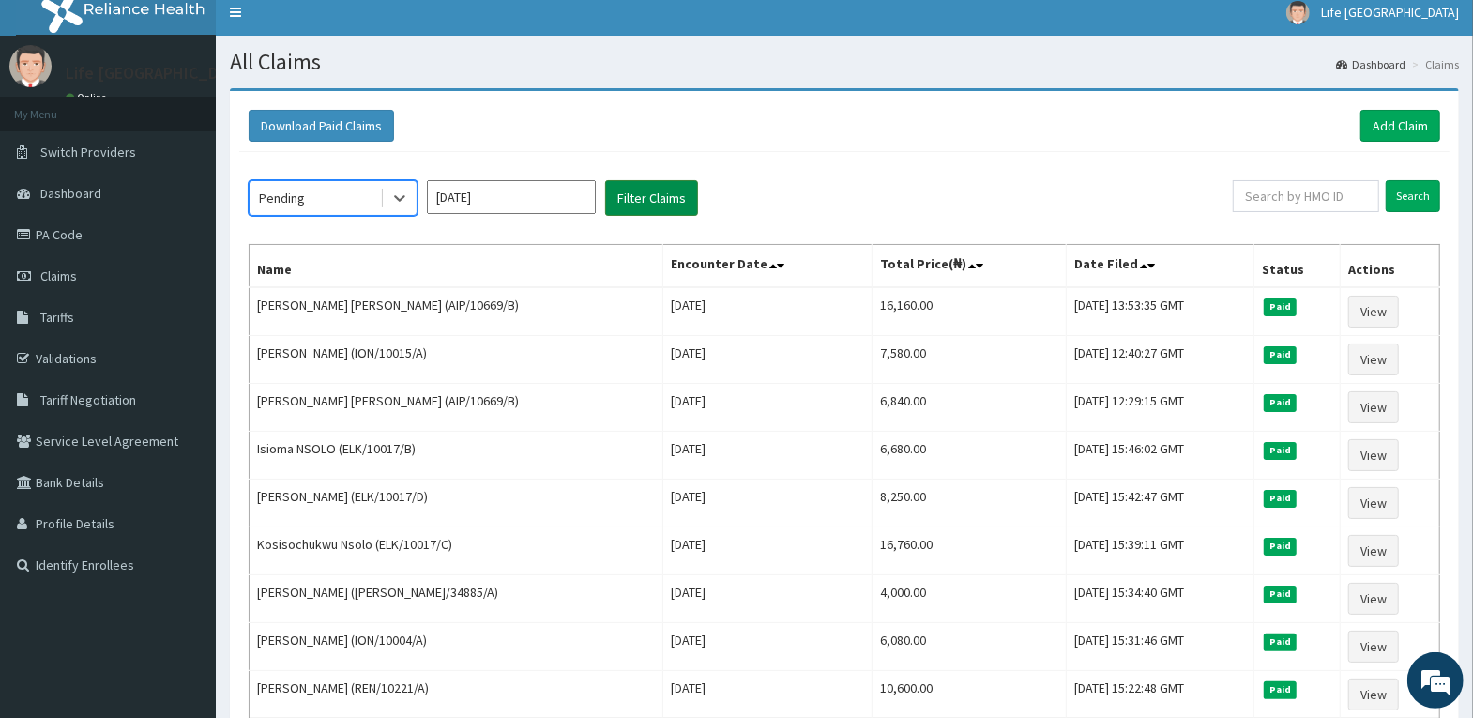
click at [641, 199] on button "Filter Claims" at bounding box center [651, 198] width 93 height 36
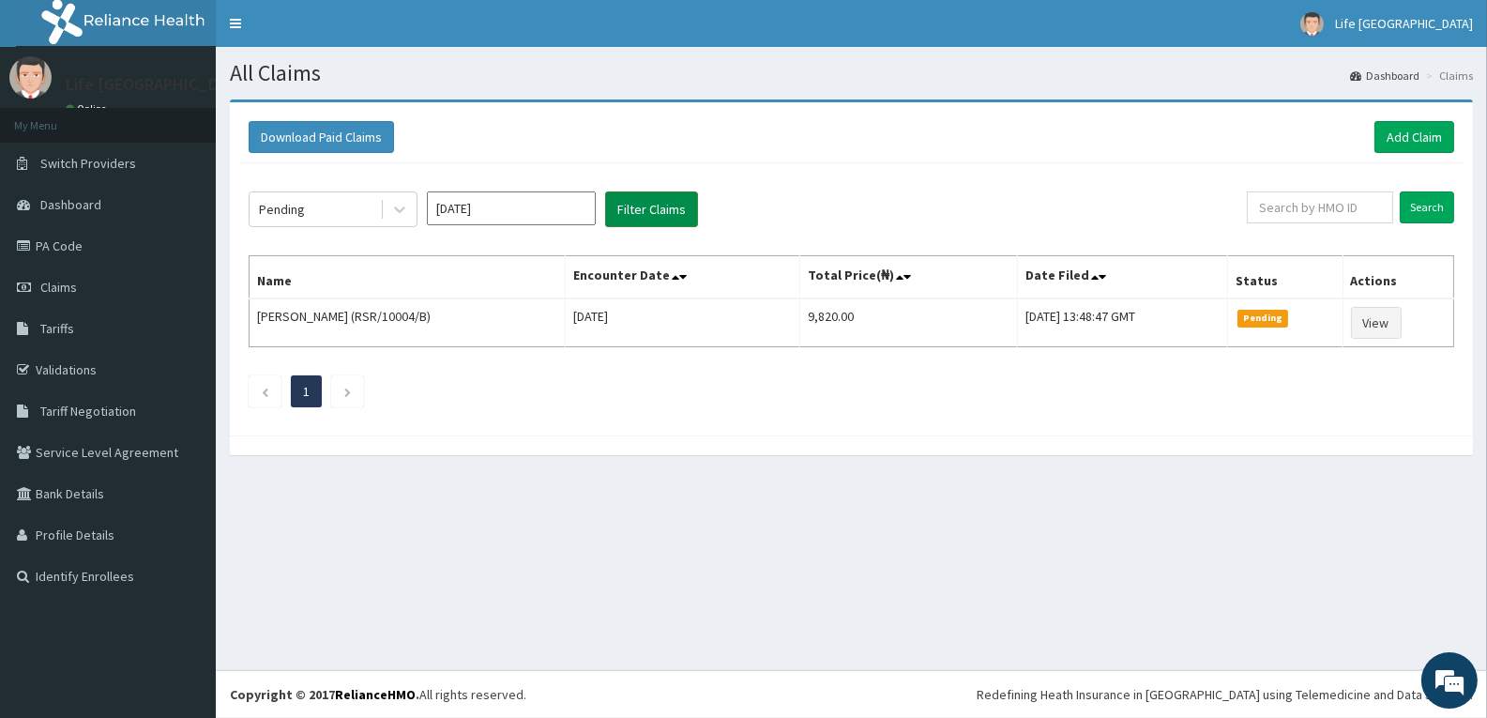
click at [641, 199] on button "Filter Claims" at bounding box center [651, 209] width 93 height 36
click at [655, 203] on button "Filter Claims" at bounding box center [651, 209] width 93 height 36
click at [391, 190] on div "Pending Oct 2025 Filter Claims Search Name Encounter Date Total Price(₦) Date F…" at bounding box center [851, 294] width 1224 height 263
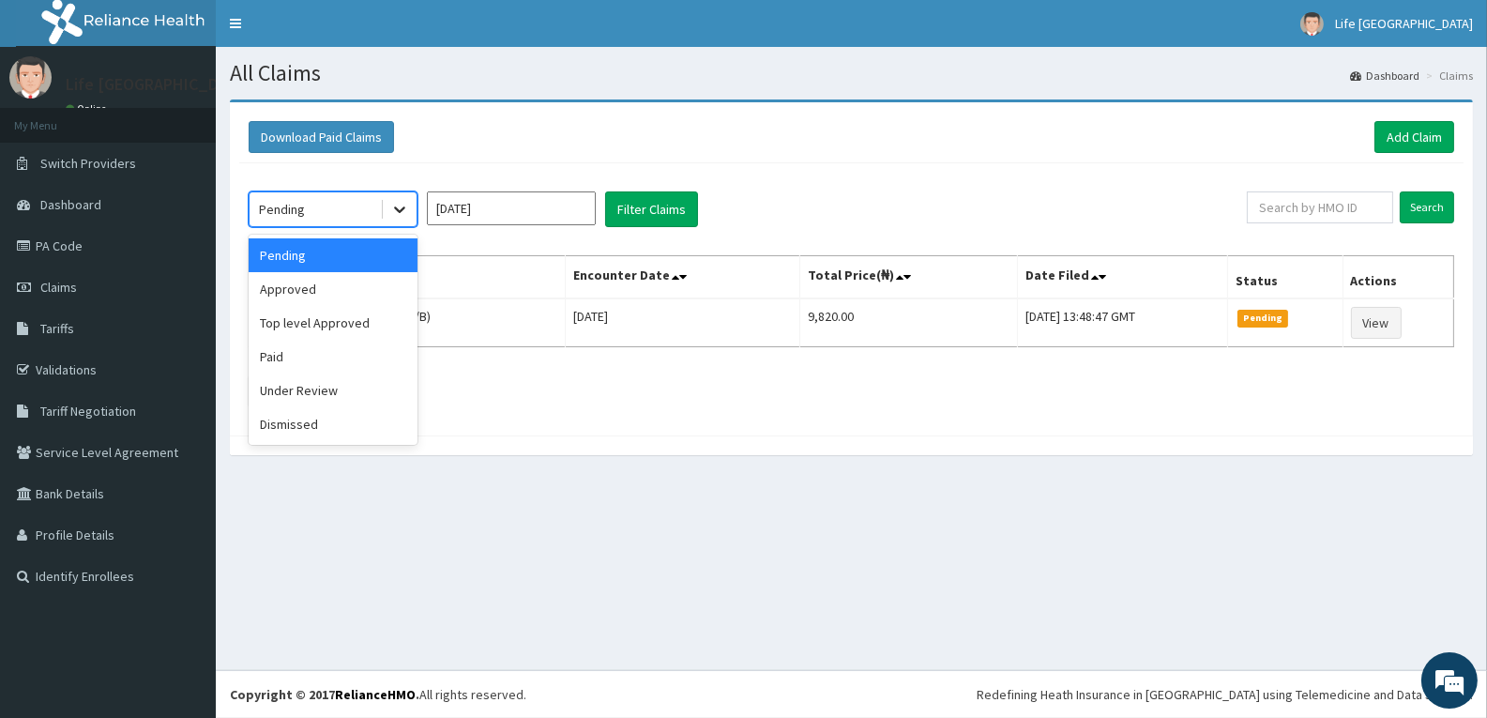
click at [402, 205] on icon at bounding box center [399, 209] width 19 height 19
drag, startPoint x: 346, startPoint y: 307, endPoint x: 348, endPoint y: 292, distance: 15.1
click at [347, 295] on div "Pending Approved Top level Approved Paid Under Review Dismissed" at bounding box center [333, 340] width 169 height 210
click at [349, 272] on div "Approved" at bounding box center [333, 289] width 169 height 34
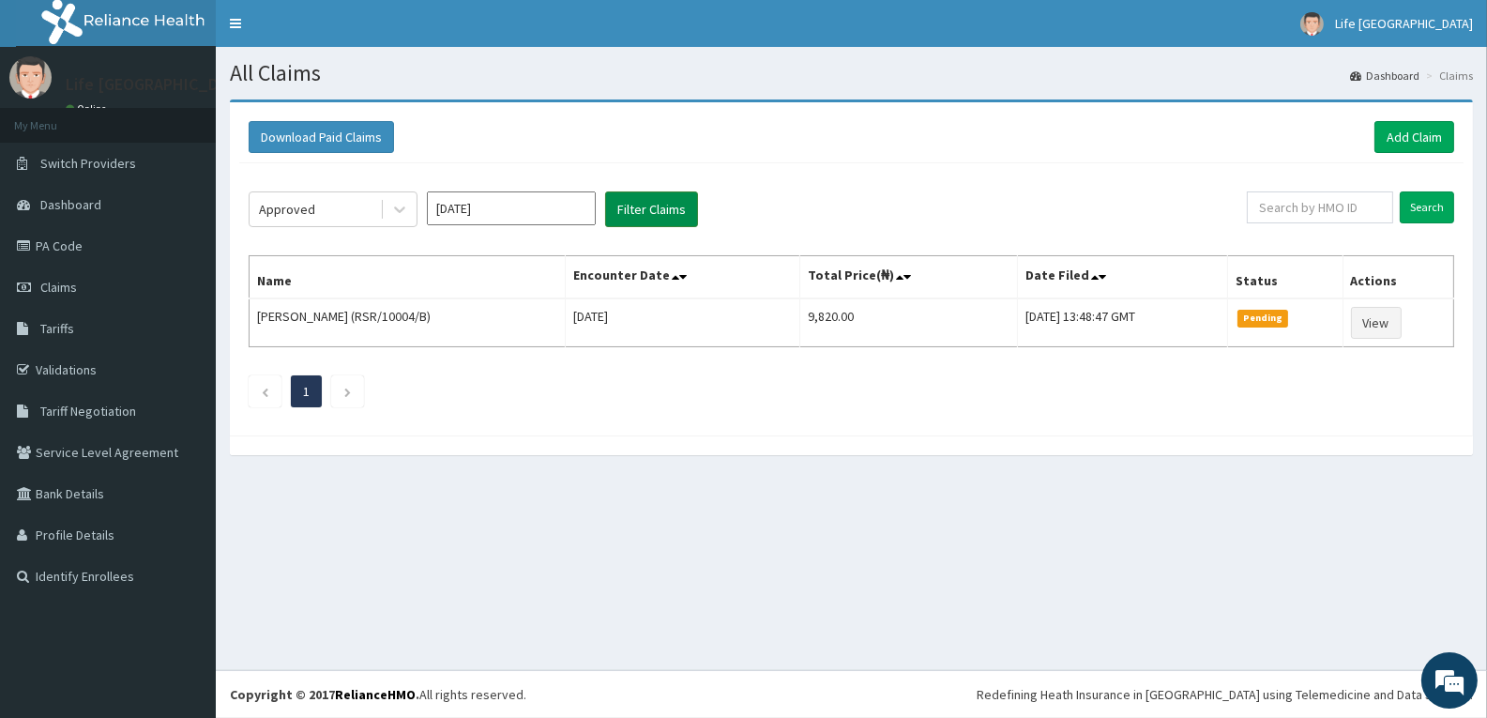
click at [674, 192] on button "Filter Claims" at bounding box center [651, 209] width 93 height 36
click at [674, 194] on button "Filter Claims" at bounding box center [651, 209] width 93 height 36
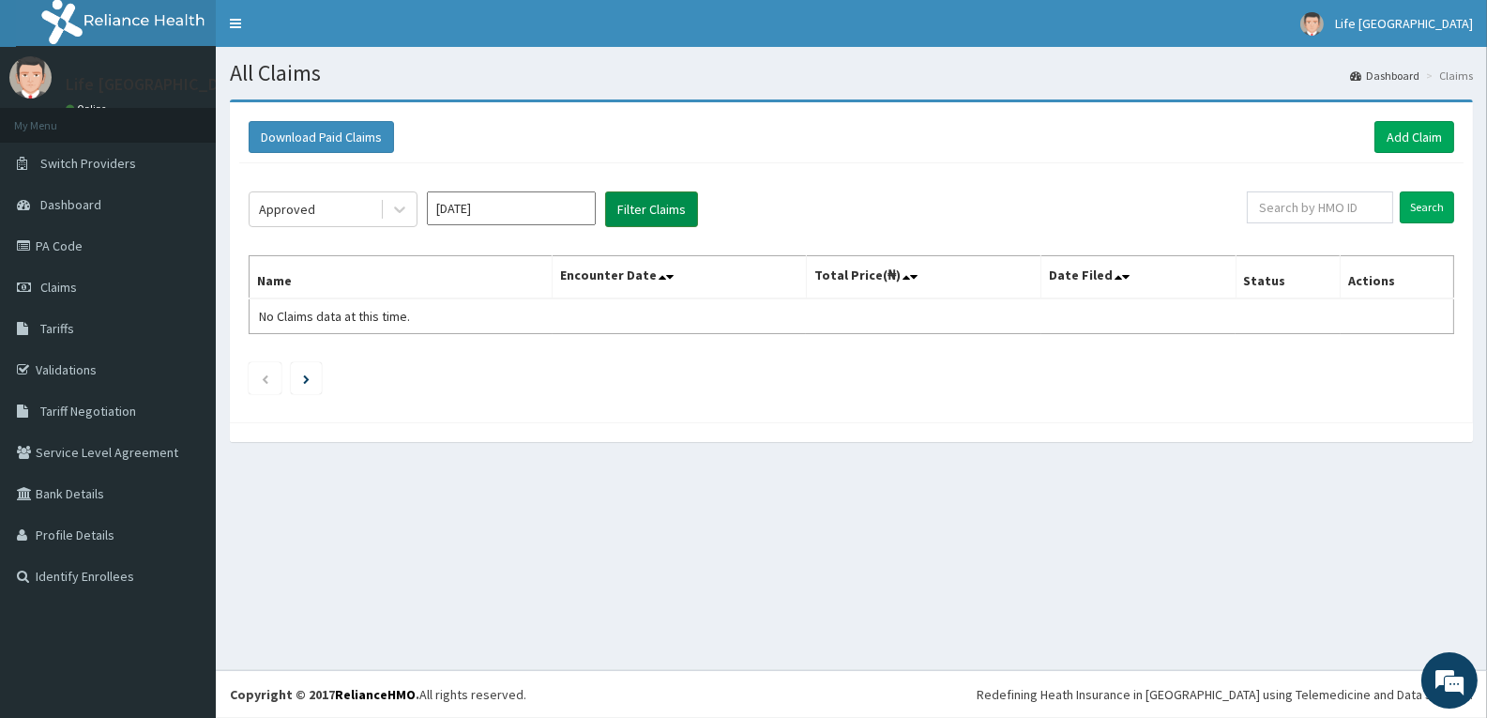
click at [673, 195] on button "Filter Claims" at bounding box center [651, 209] width 93 height 36
drag, startPoint x: 673, startPoint y: 195, endPoint x: 444, endPoint y: 201, distance: 229.0
click at [669, 198] on button "Filter Claims" at bounding box center [651, 209] width 93 height 36
drag, startPoint x: 401, startPoint y: 205, endPoint x: 393, endPoint y: 223, distance: 20.2
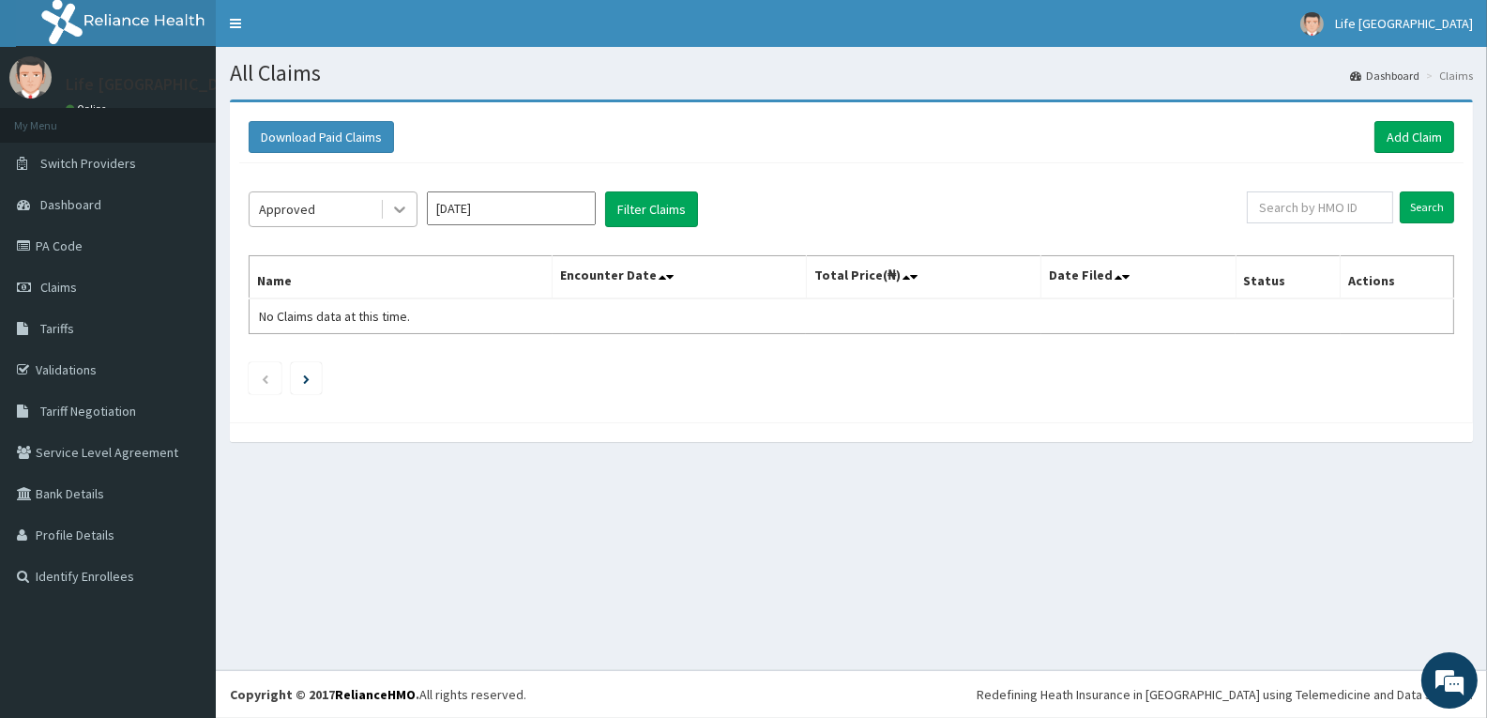
click at [401, 205] on icon at bounding box center [399, 209] width 19 height 19
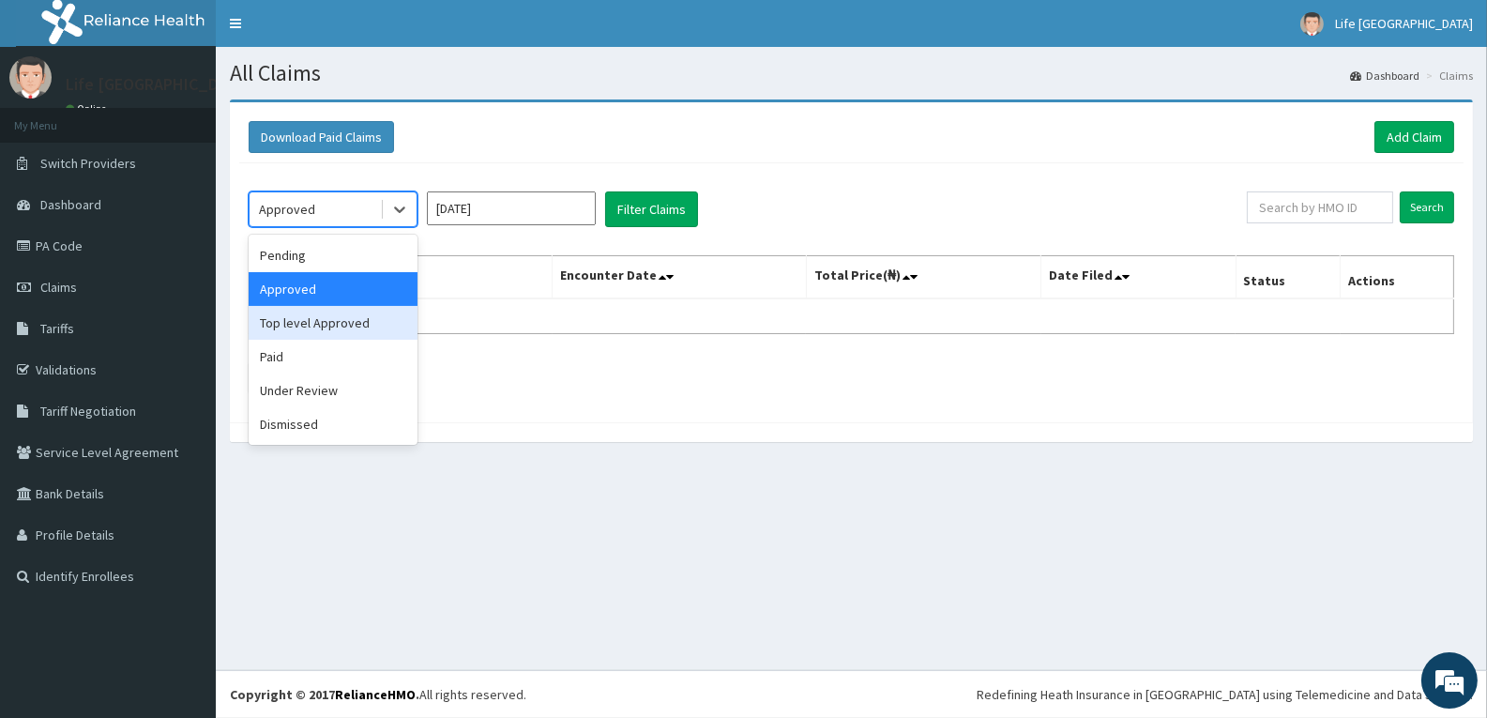
click at [341, 328] on div "Top level Approved" at bounding box center [333, 323] width 169 height 34
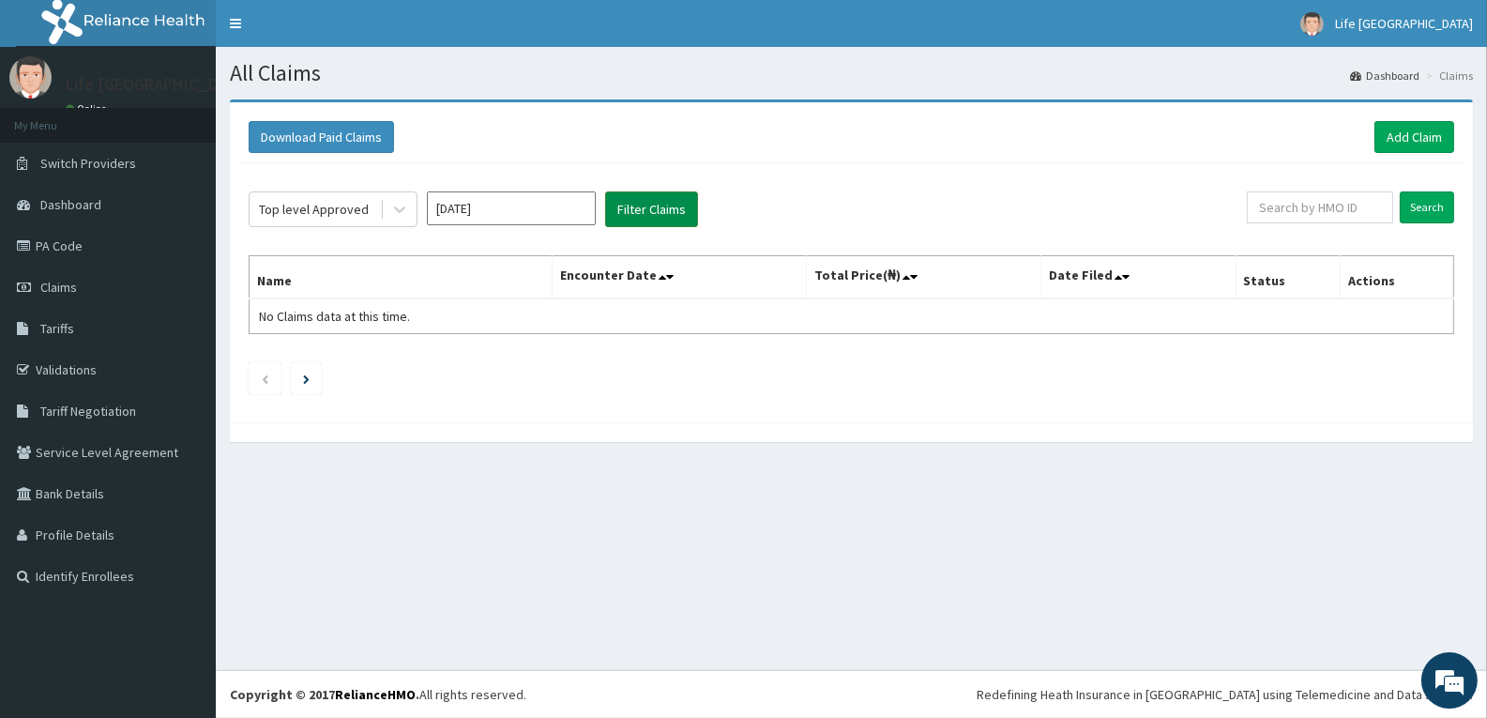
click at [620, 208] on button "Filter Claims" at bounding box center [651, 209] width 93 height 36
drag, startPoint x: 620, startPoint y: 208, endPoint x: 328, endPoint y: 250, distance: 294.8
click at [620, 210] on button "Filter Claims" at bounding box center [651, 209] width 93 height 36
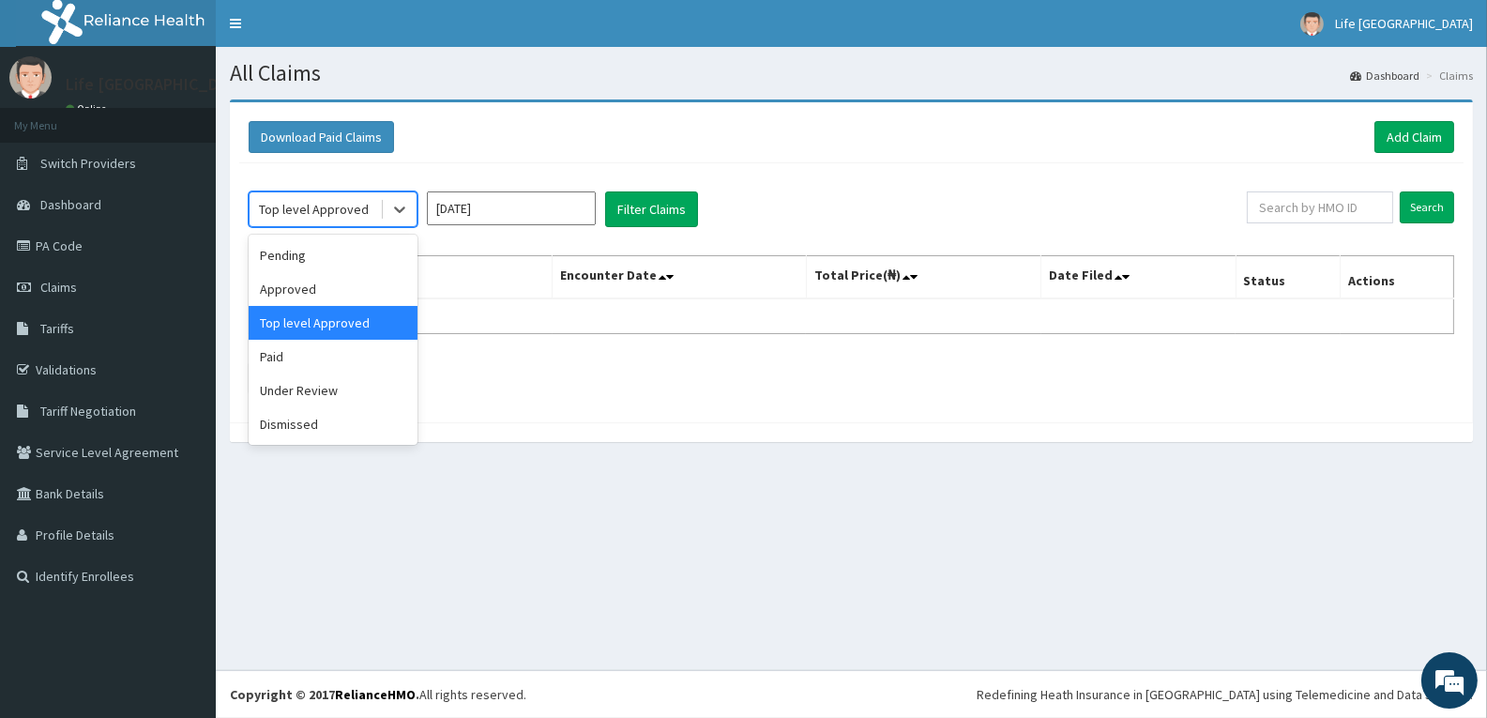
click at [380, 219] on div at bounding box center [398, 209] width 37 height 34
click at [329, 357] on div "Paid" at bounding box center [333, 357] width 169 height 34
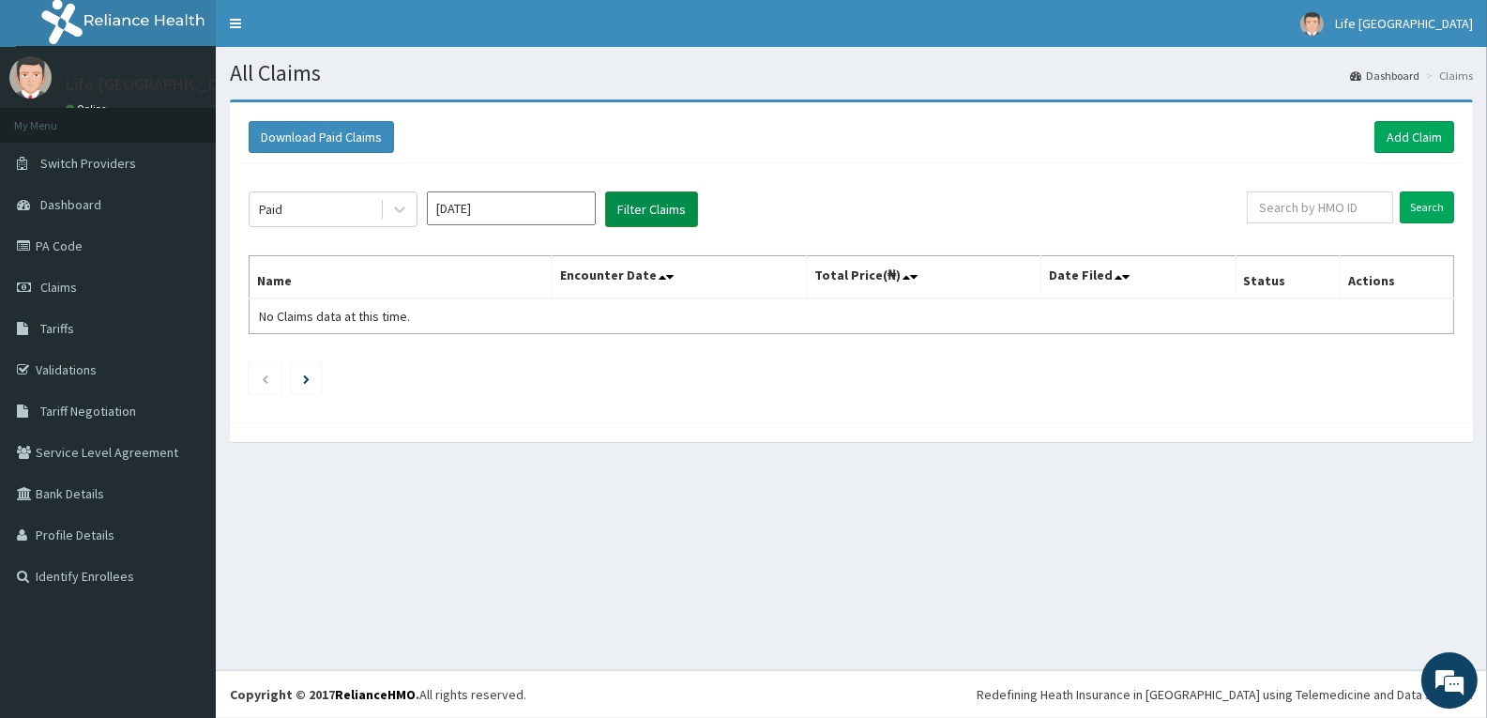
click at [637, 207] on button "Filter Claims" at bounding box center [651, 209] width 93 height 36
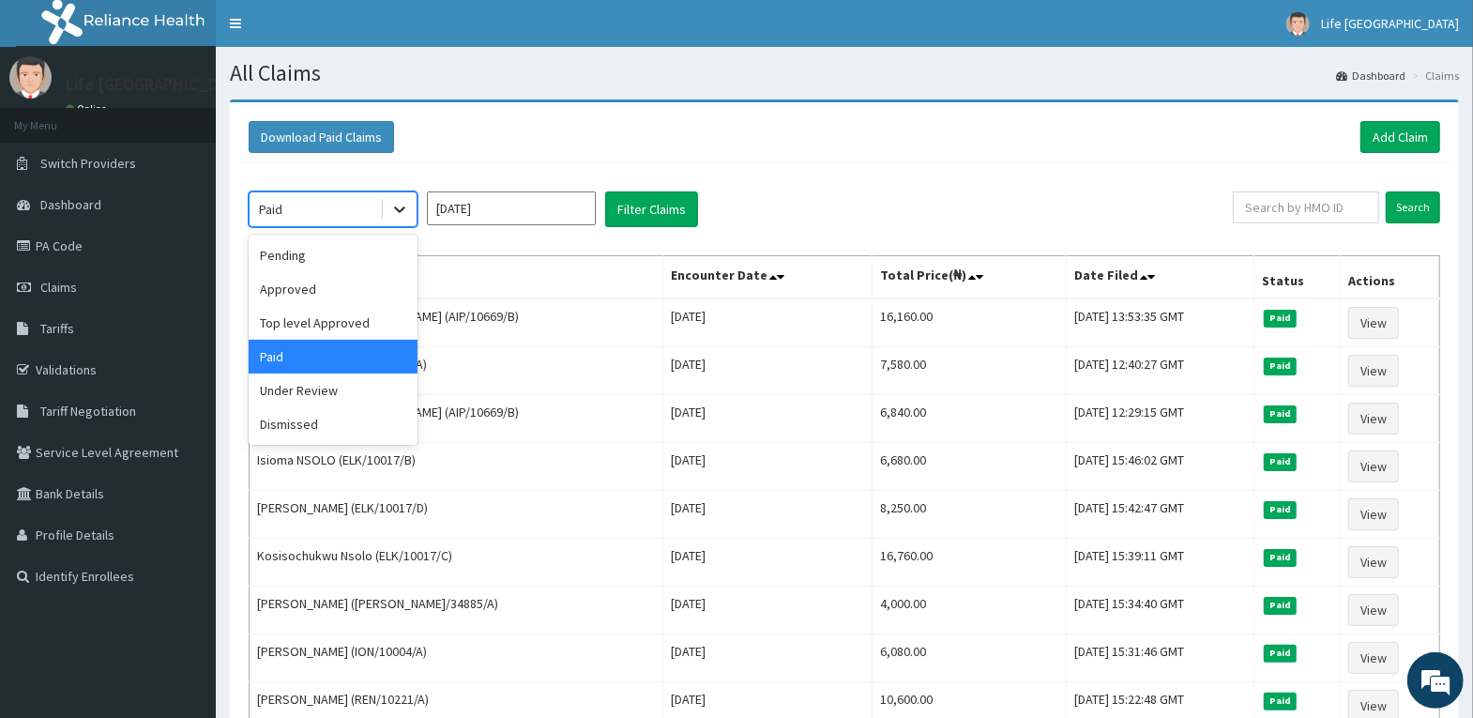
click at [404, 203] on icon at bounding box center [399, 209] width 19 height 19
click at [366, 394] on div "Under Review" at bounding box center [333, 390] width 169 height 34
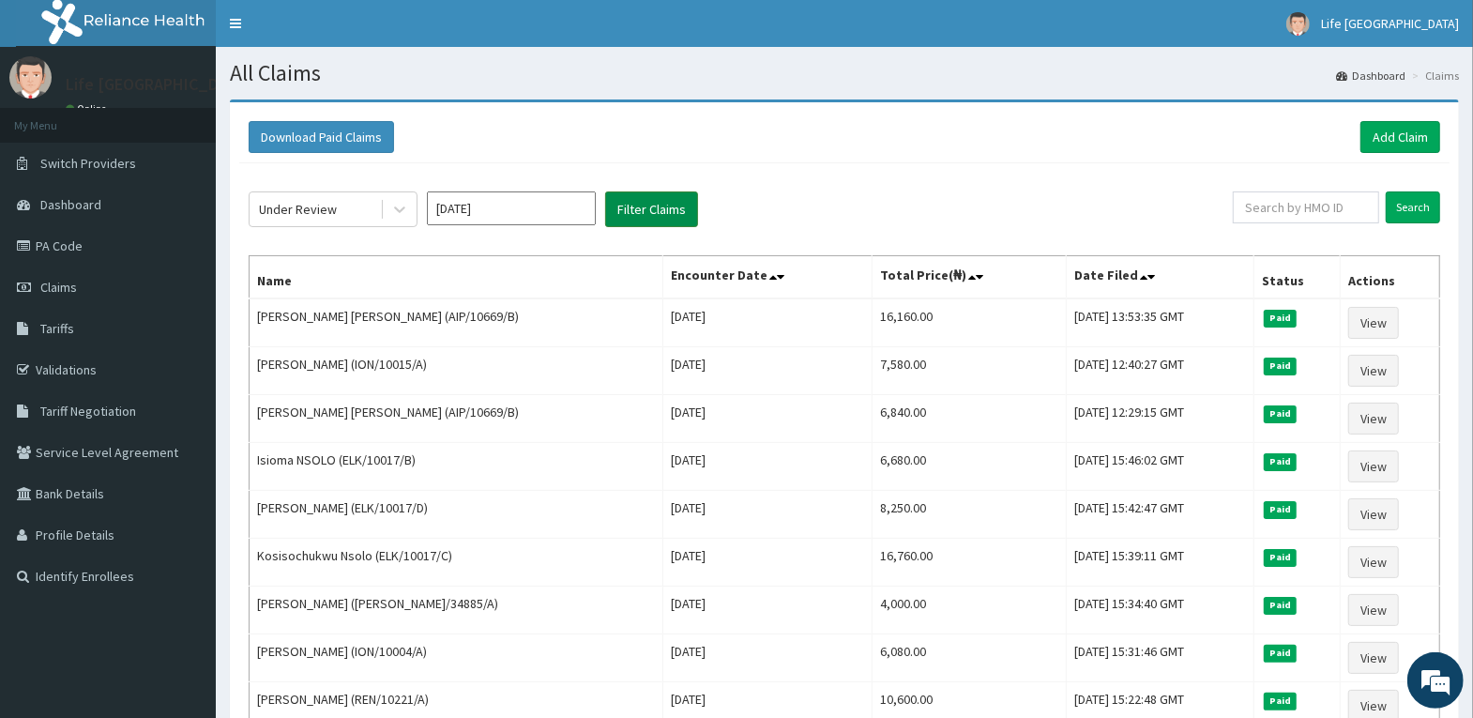
click at [653, 210] on button "Filter Claims" at bounding box center [651, 209] width 93 height 36
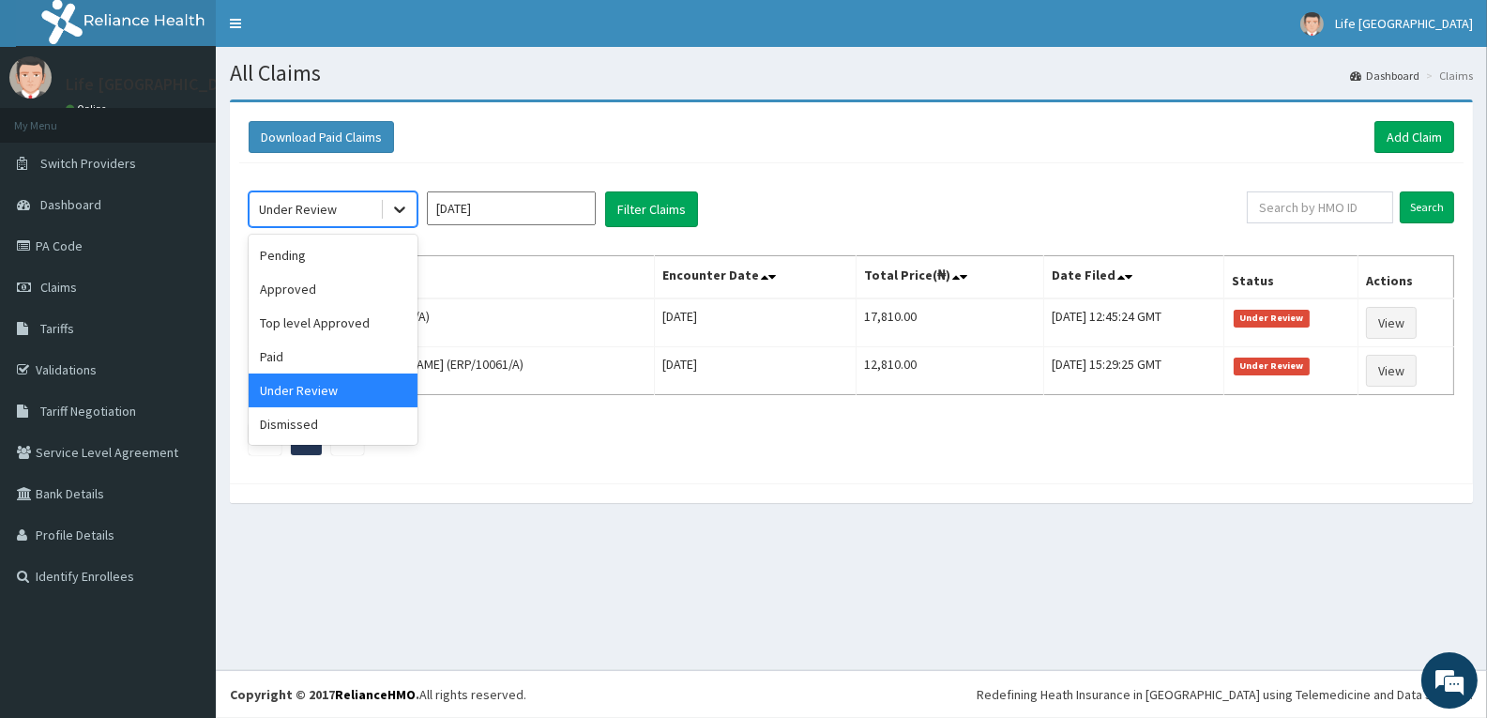
click at [405, 201] on icon at bounding box center [399, 209] width 19 height 19
click at [383, 422] on div "Dismissed" at bounding box center [333, 424] width 169 height 34
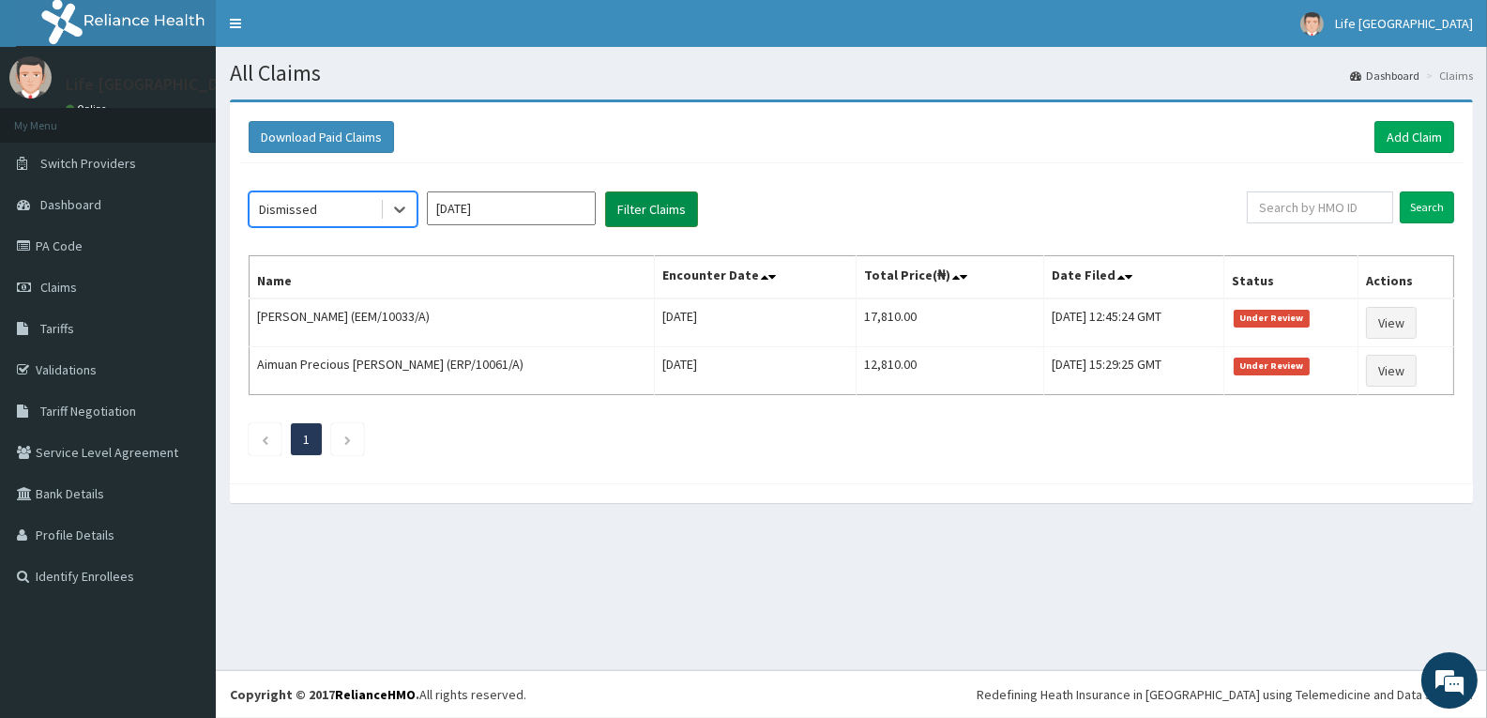
click at [654, 218] on button "Filter Claims" at bounding box center [651, 209] width 93 height 36
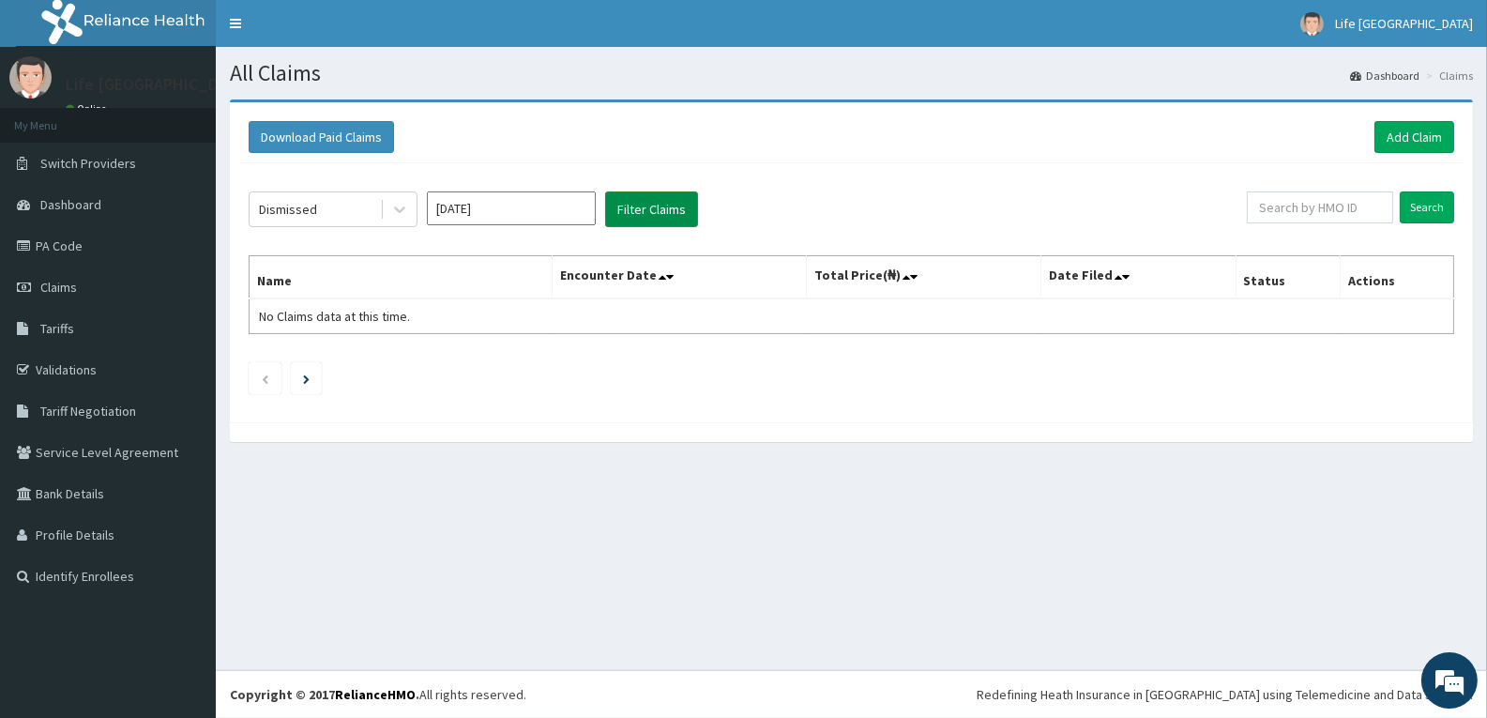
click at [654, 218] on button "Filter Claims" at bounding box center [651, 209] width 93 height 36
